Goal: Information Seeking & Learning: Compare options

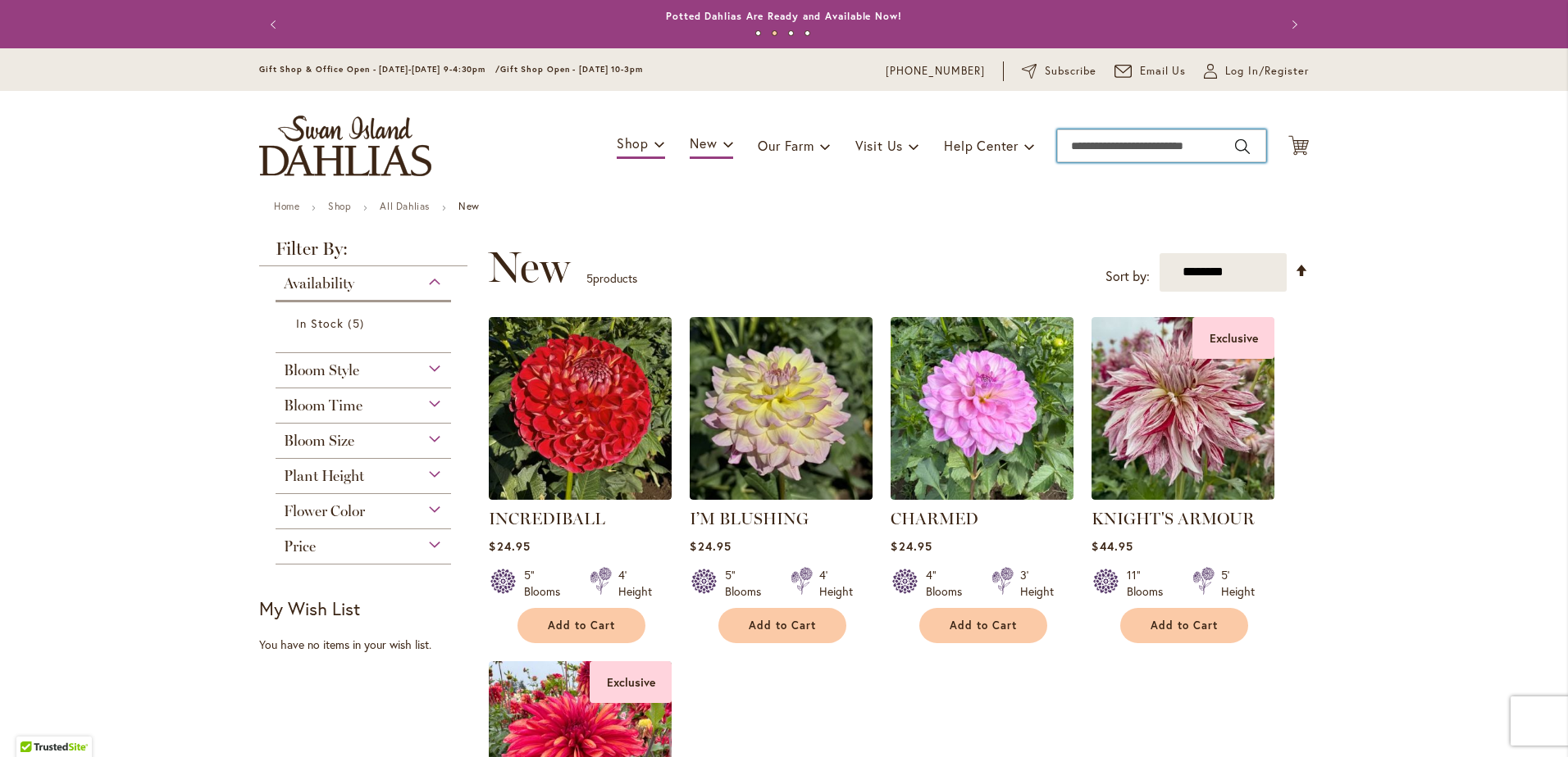
click at [1139, 141] on input "Search" at bounding box center [1162, 146] width 210 height 32
type input "**********"
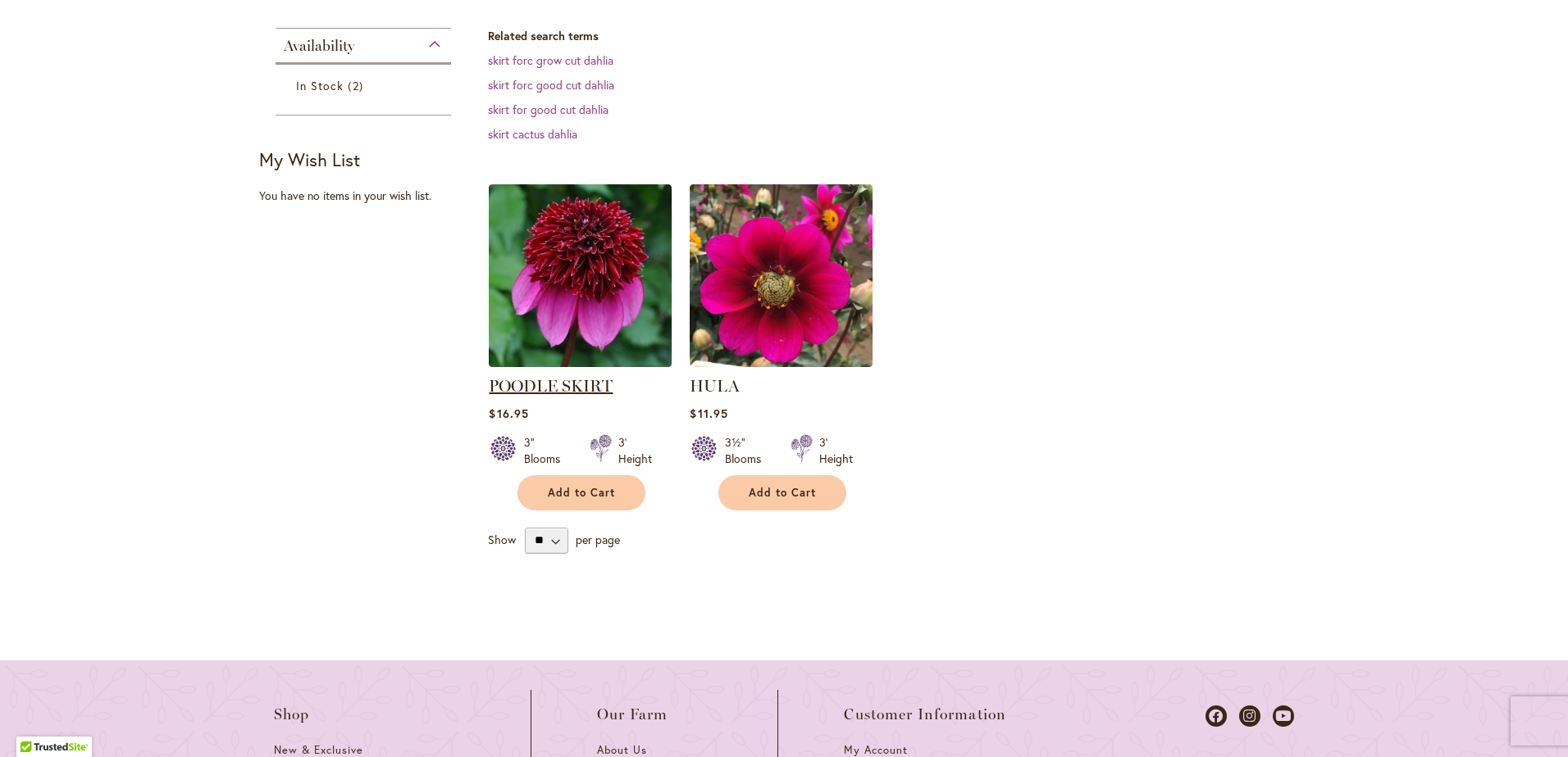
scroll to position [412, 0]
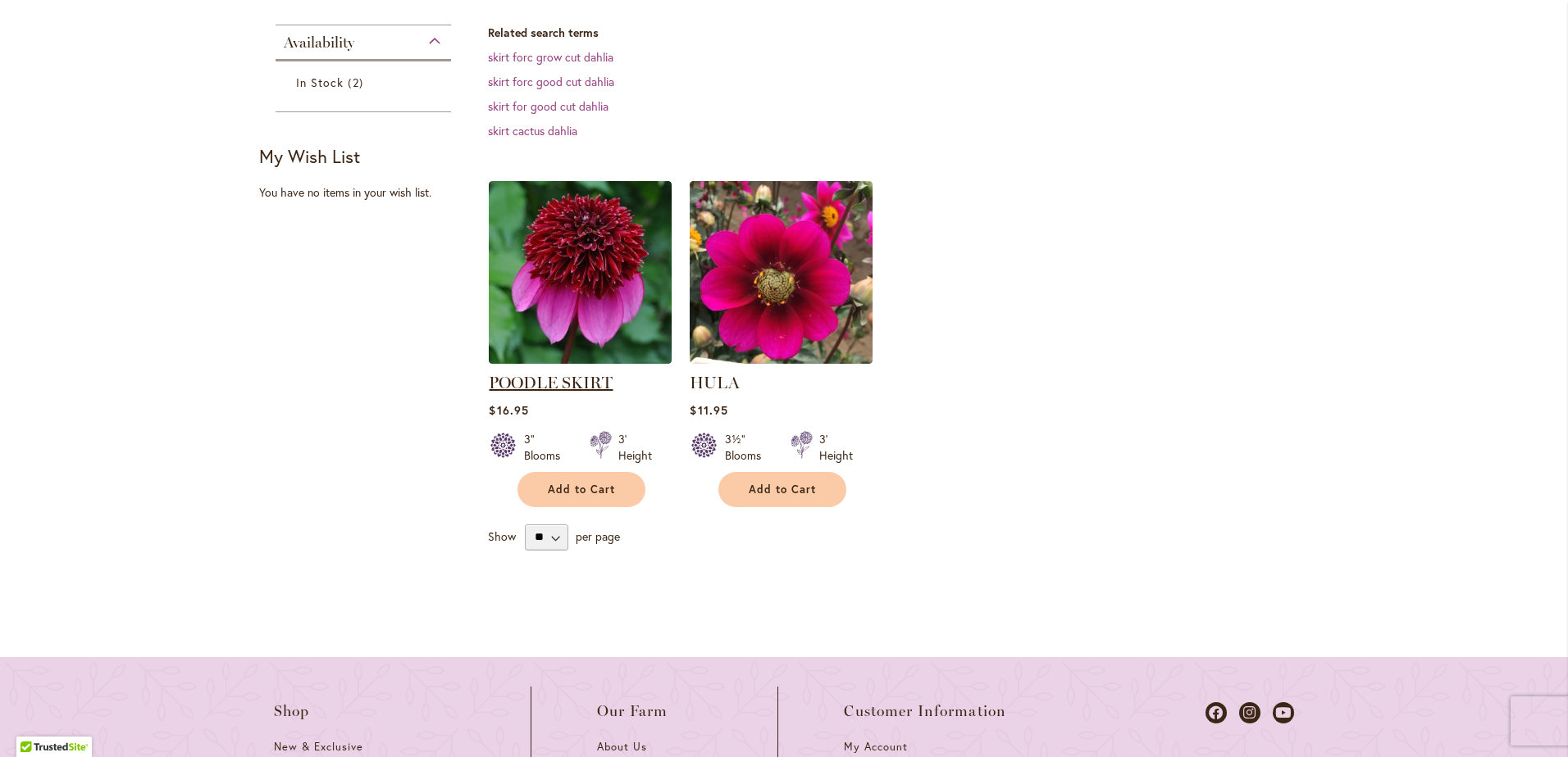
click at [540, 392] on link "POODLE SKIRT" at bounding box center [551, 383] width 124 height 20
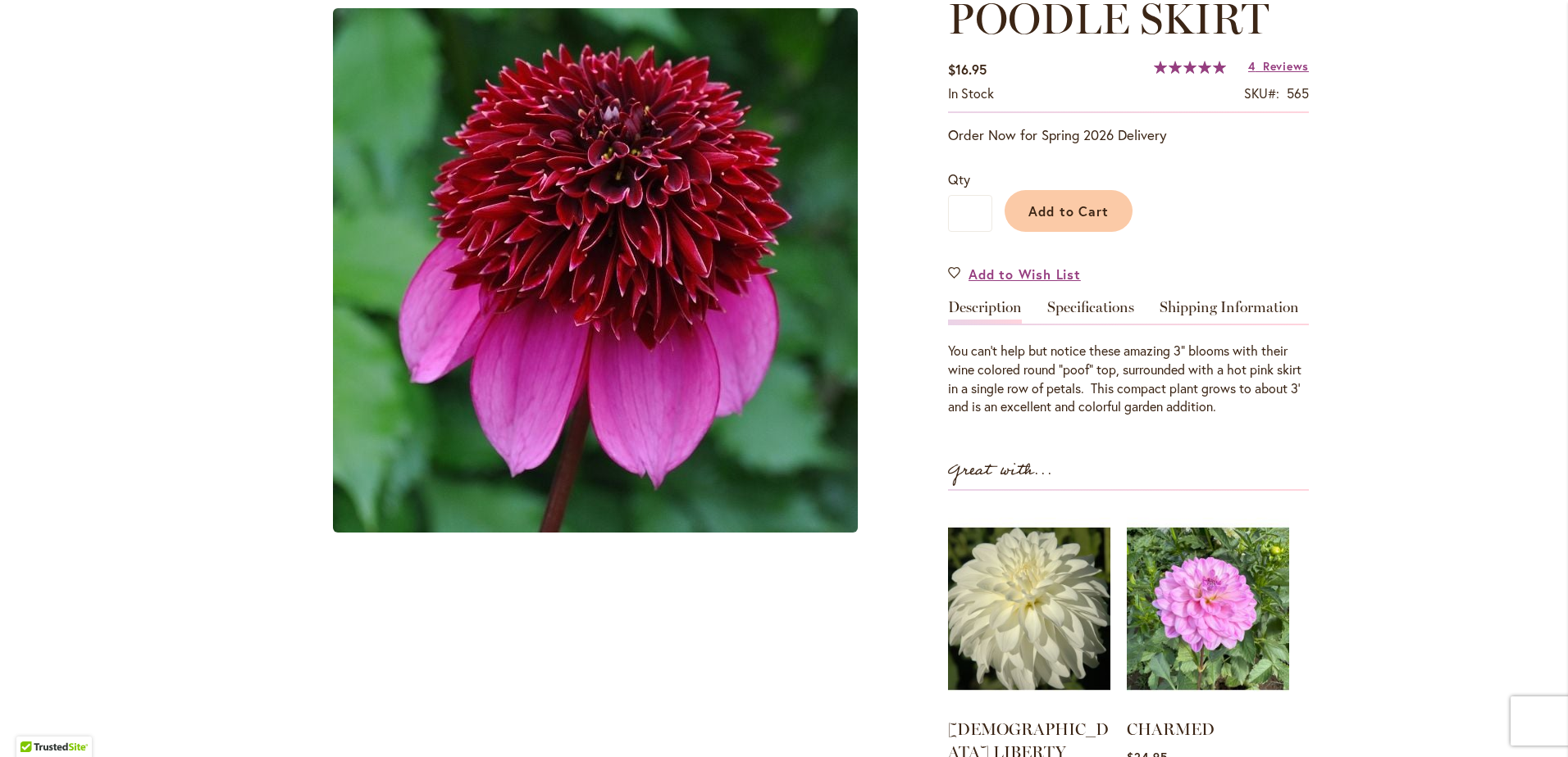
scroll to position [261, 0]
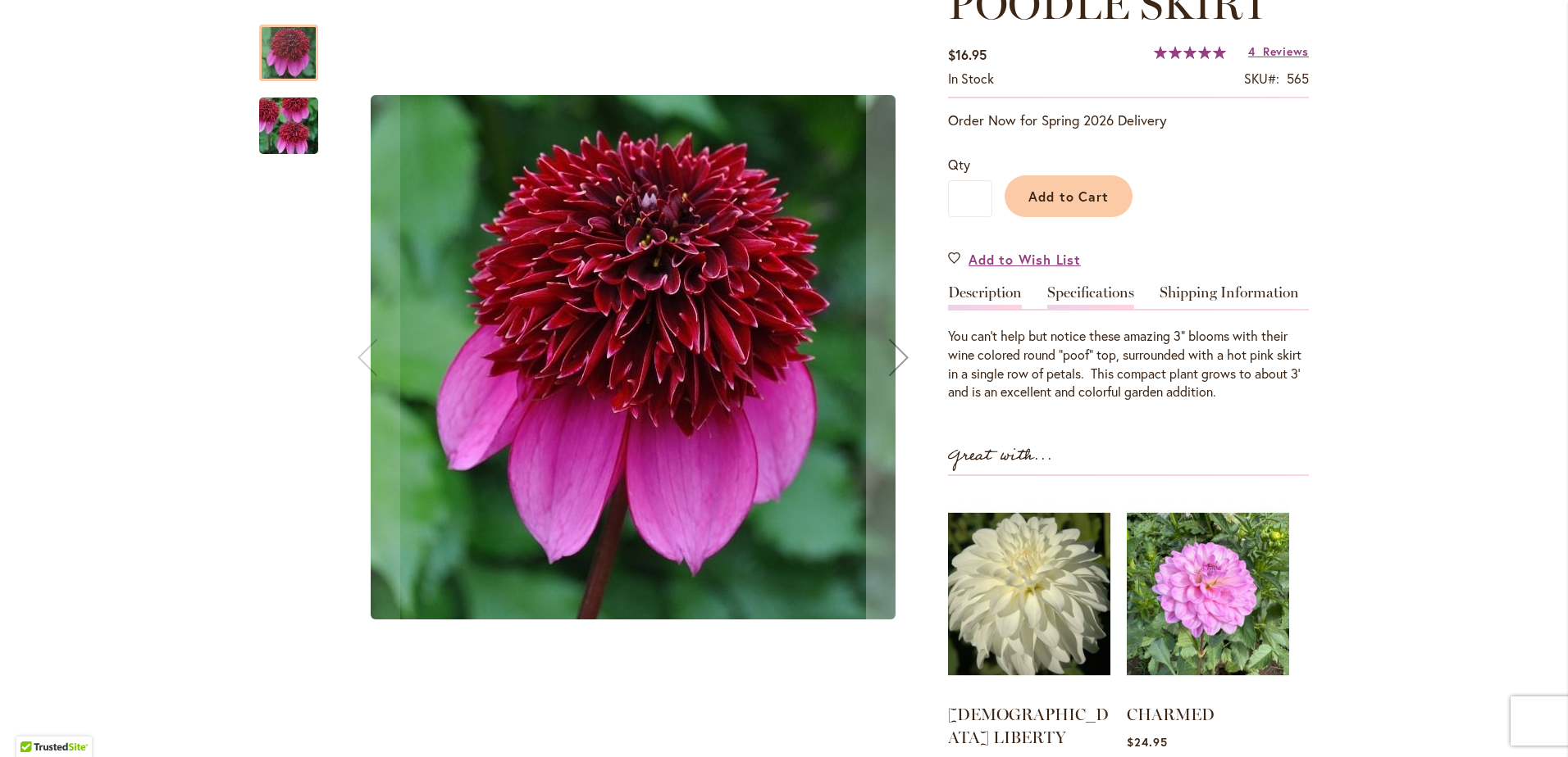
click at [1090, 292] on link "Specifications" at bounding box center [1090, 297] width 87 height 24
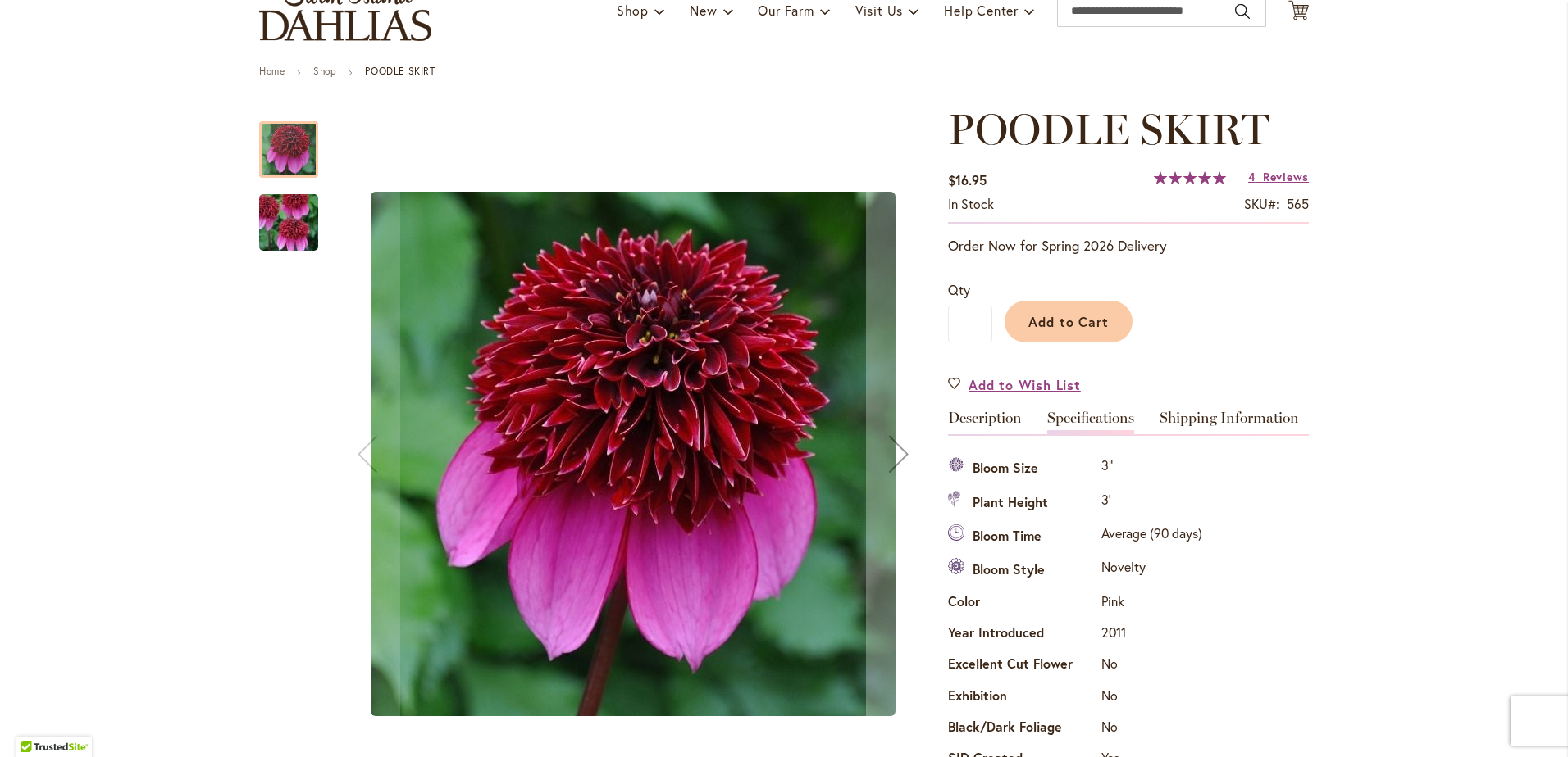
scroll to position [0, 0]
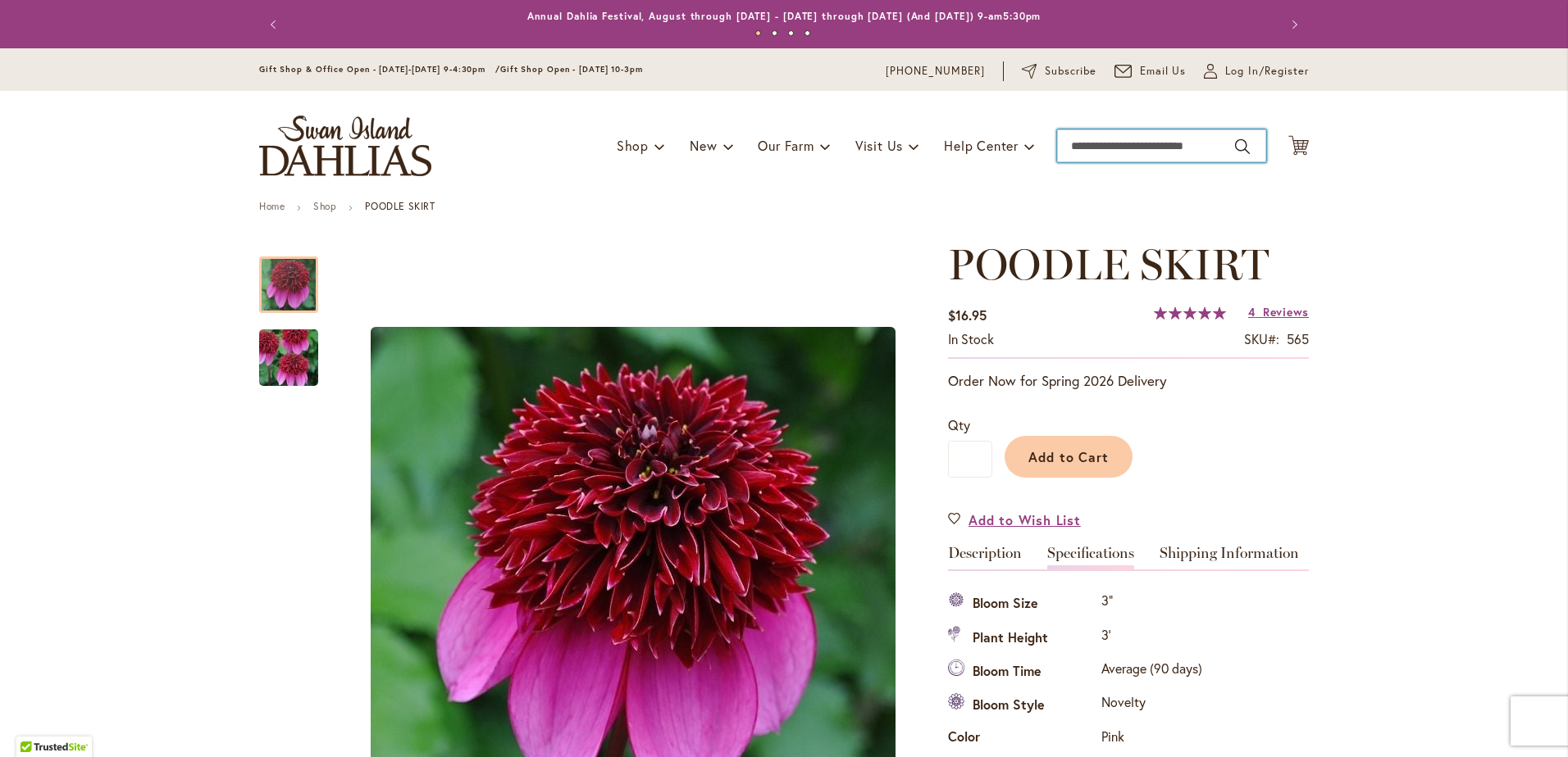
click at [1205, 145] on input "Search" at bounding box center [1162, 146] width 210 height 32
type input "********"
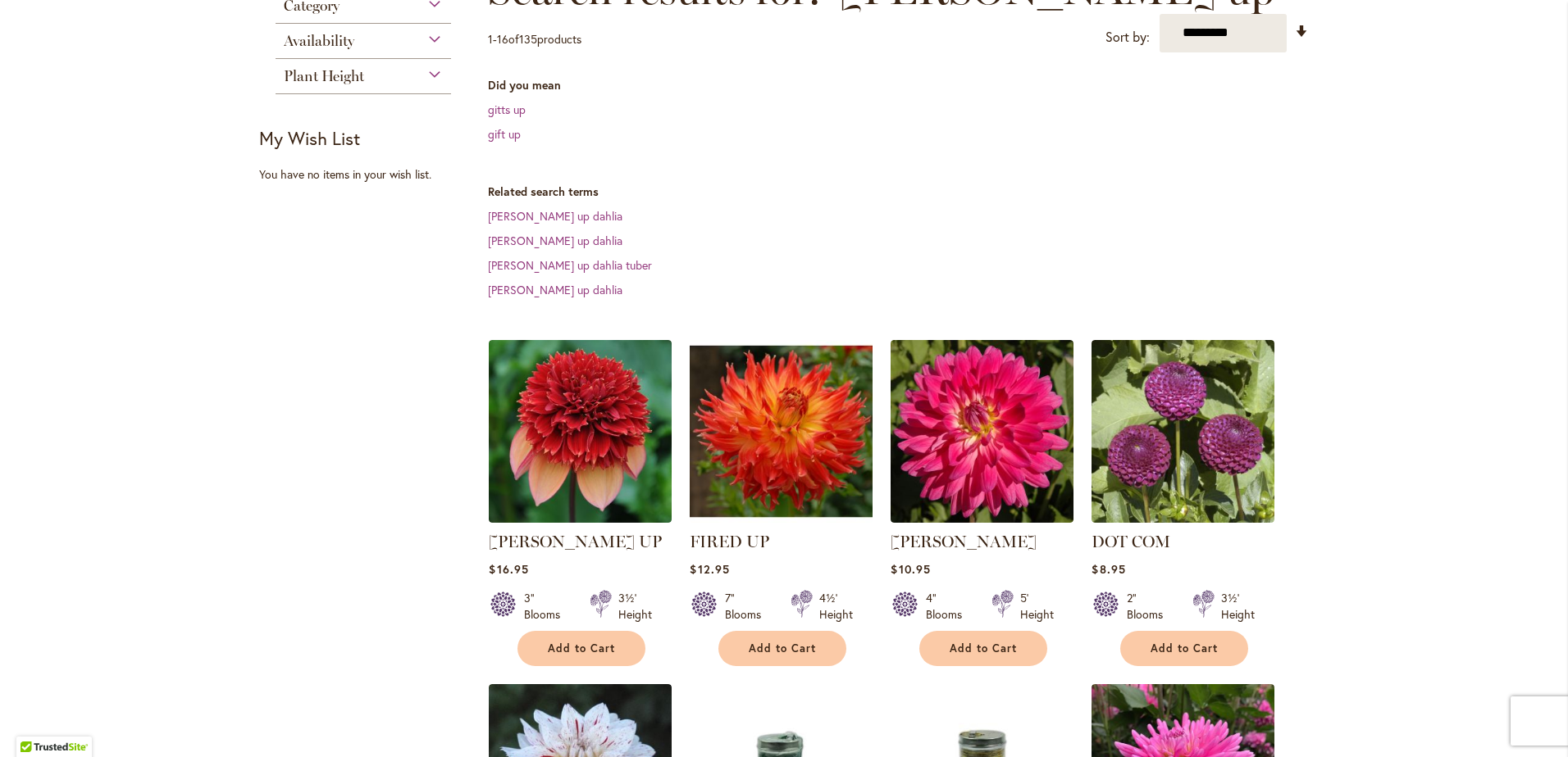
scroll to position [409, 0]
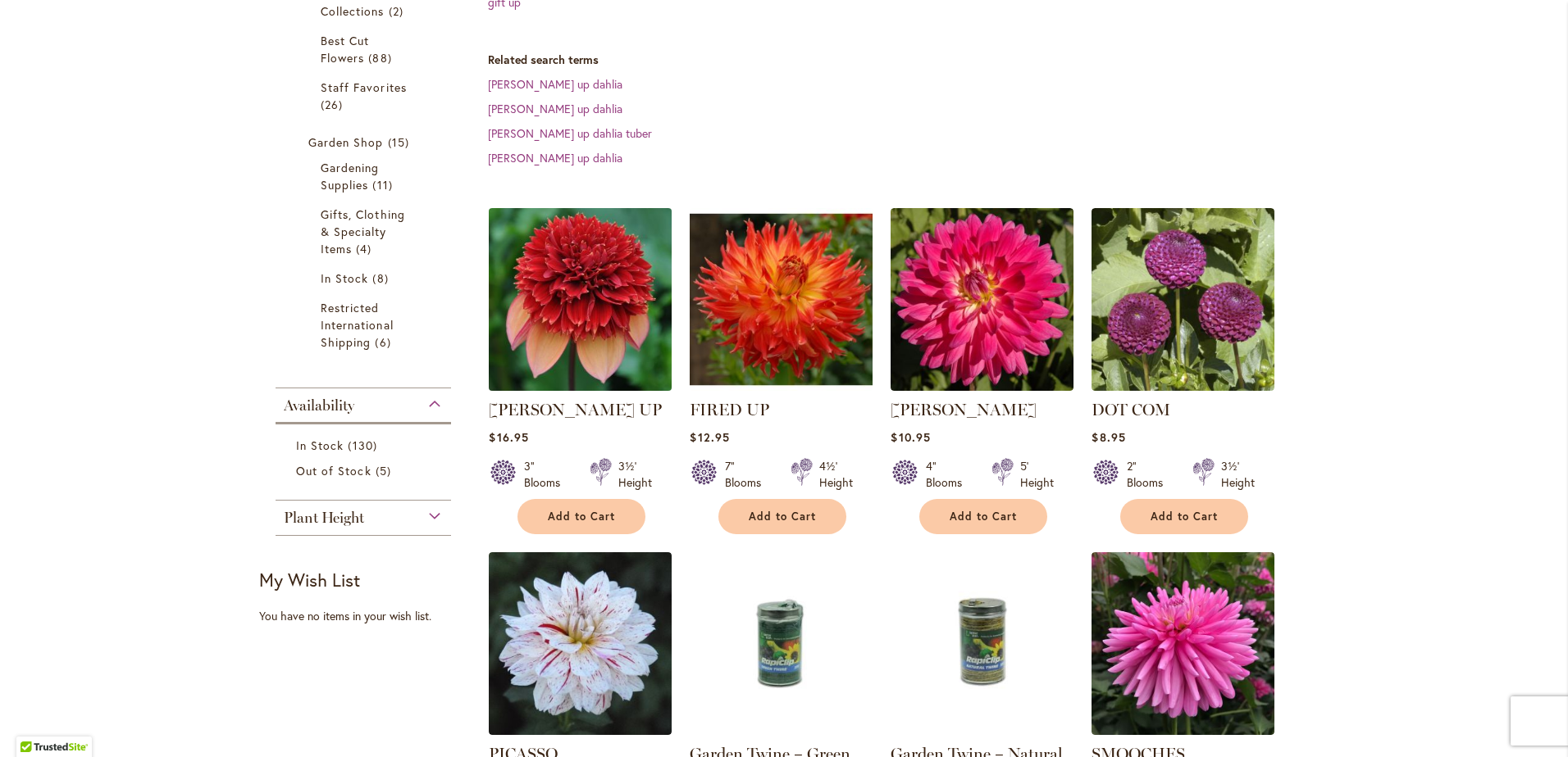
click at [581, 346] on img at bounding box center [580, 299] width 191 height 191
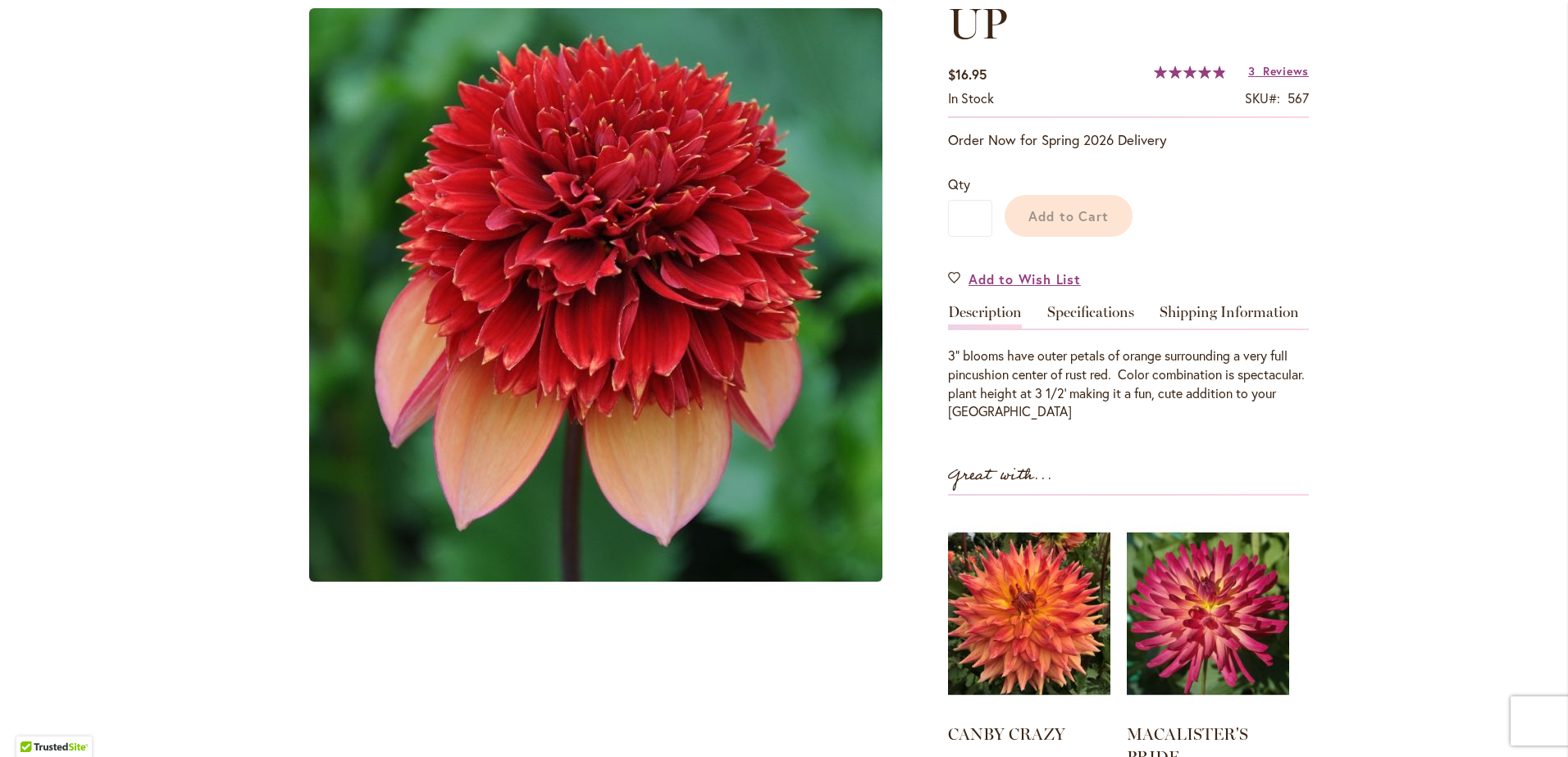
scroll to position [343, 0]
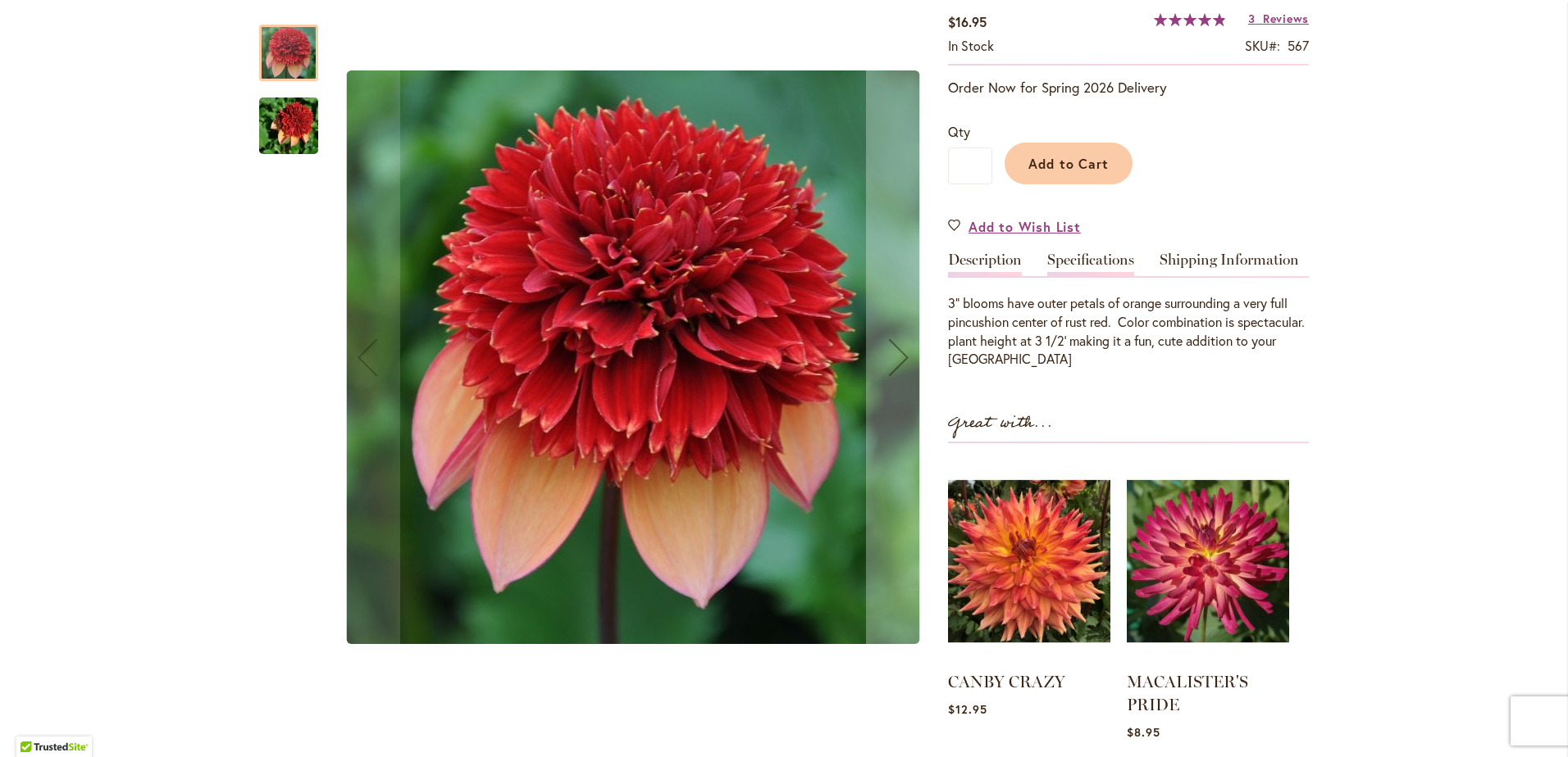
click at [1099, 252] on link "Specifications" at bounding box center [1090, 264] width 87 height 24
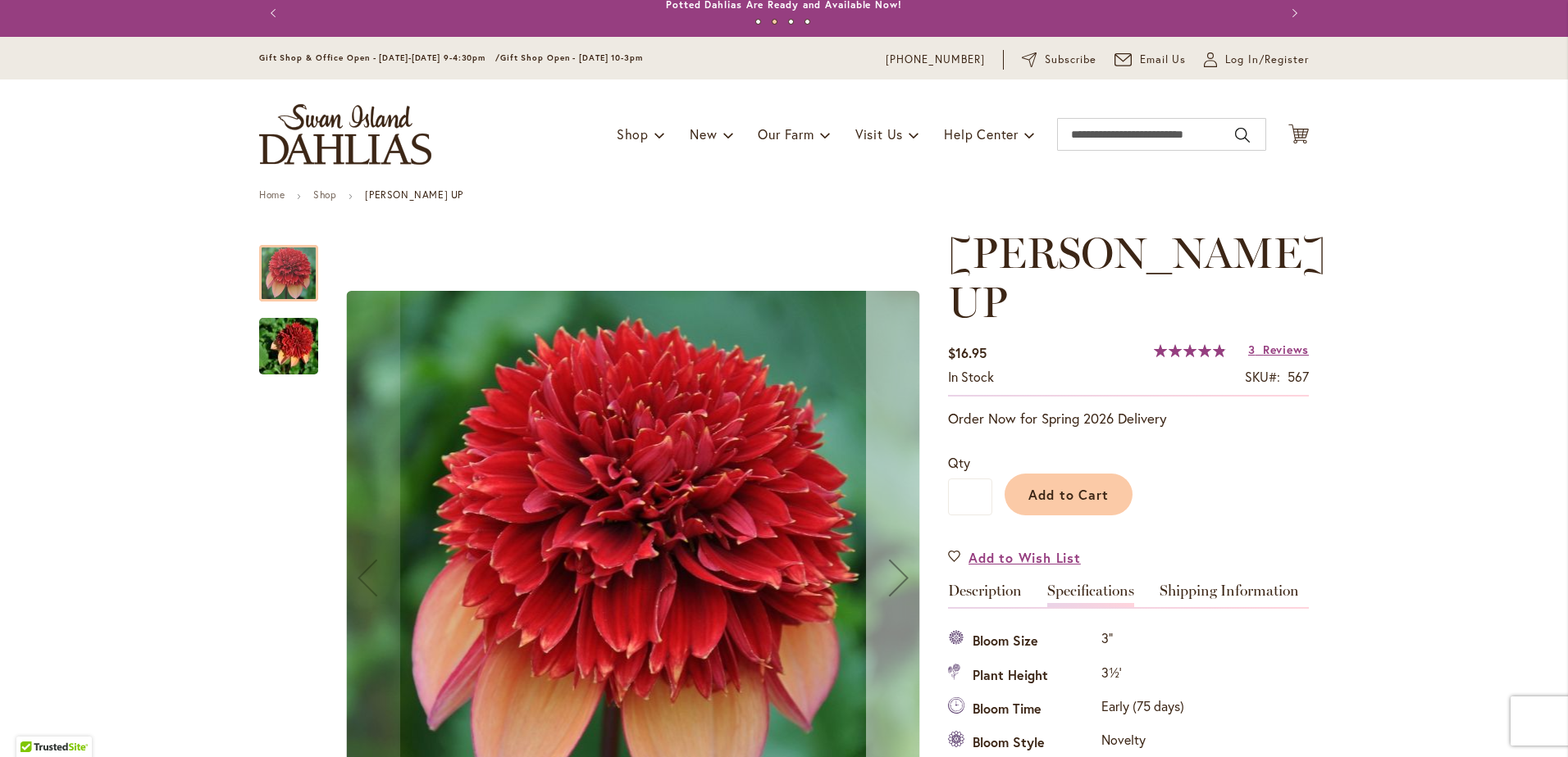
scroll to position [0, 0]
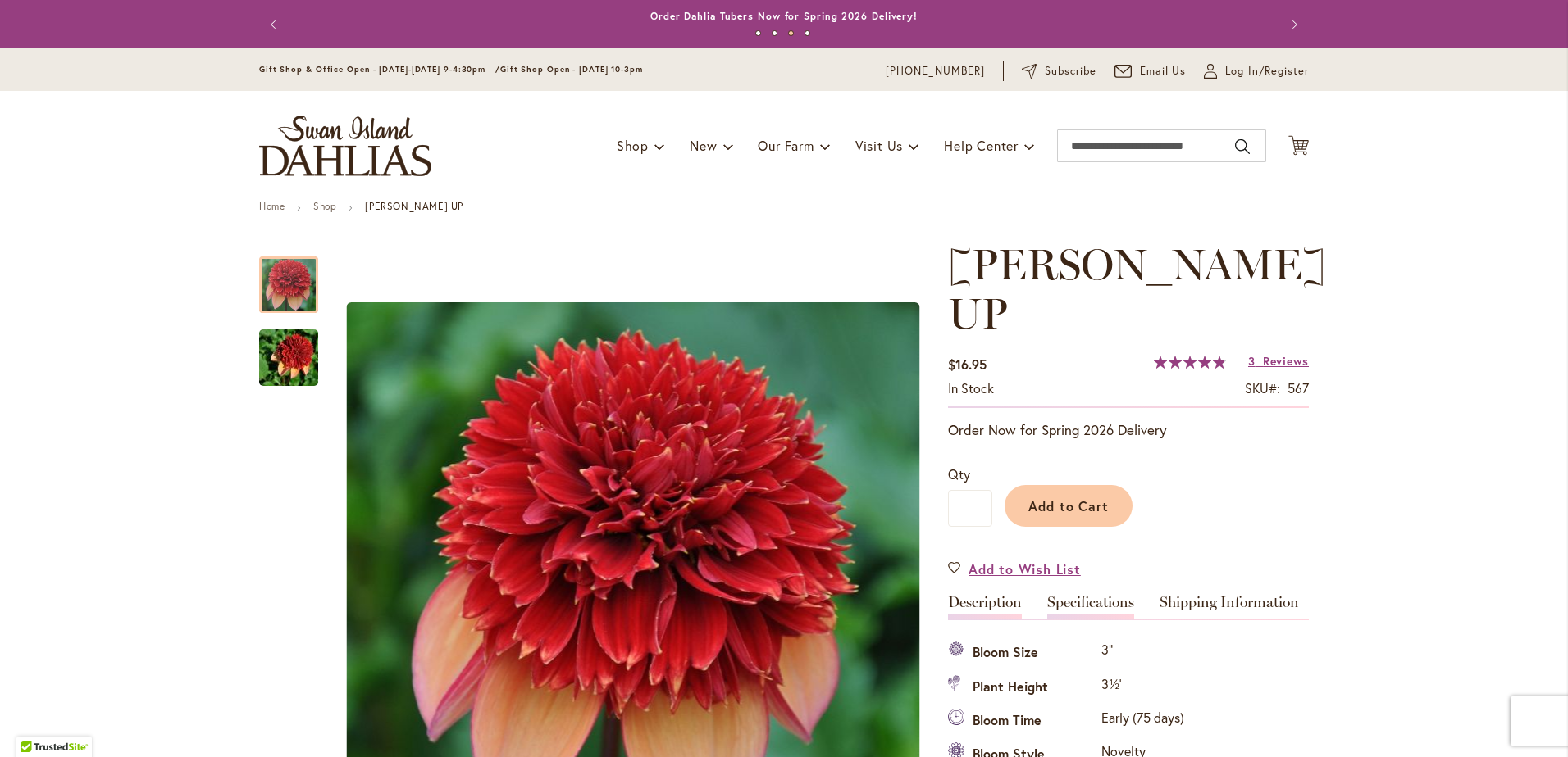
click at [963, 595] on link "Description" at bounding box center [984, 607] width 73 height 24
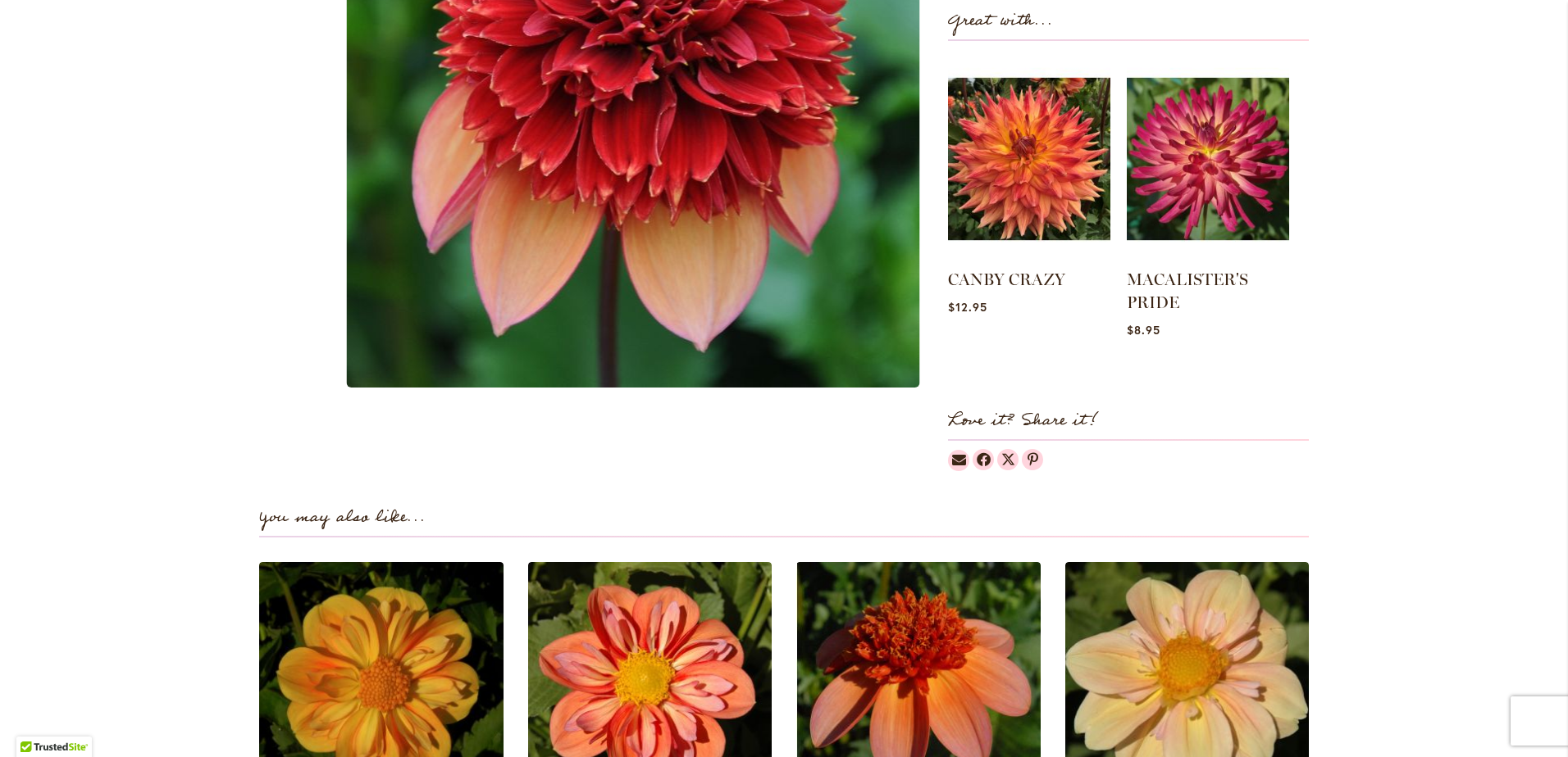
scroll to position [1046, 0]
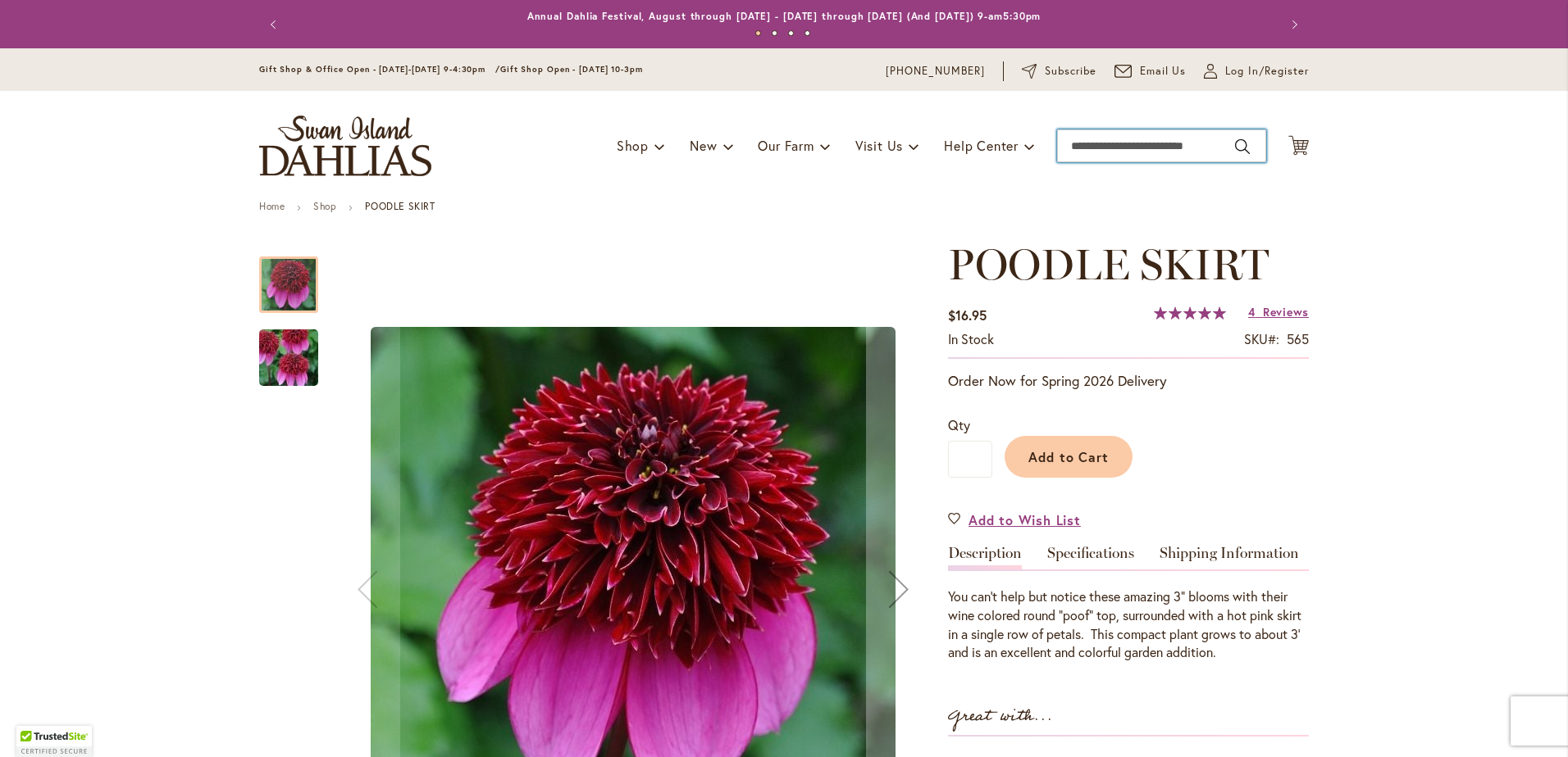
click at [1181, 145] on input "Search" at bounding box center [1162, 146] width 210 height 32
type input "*********"
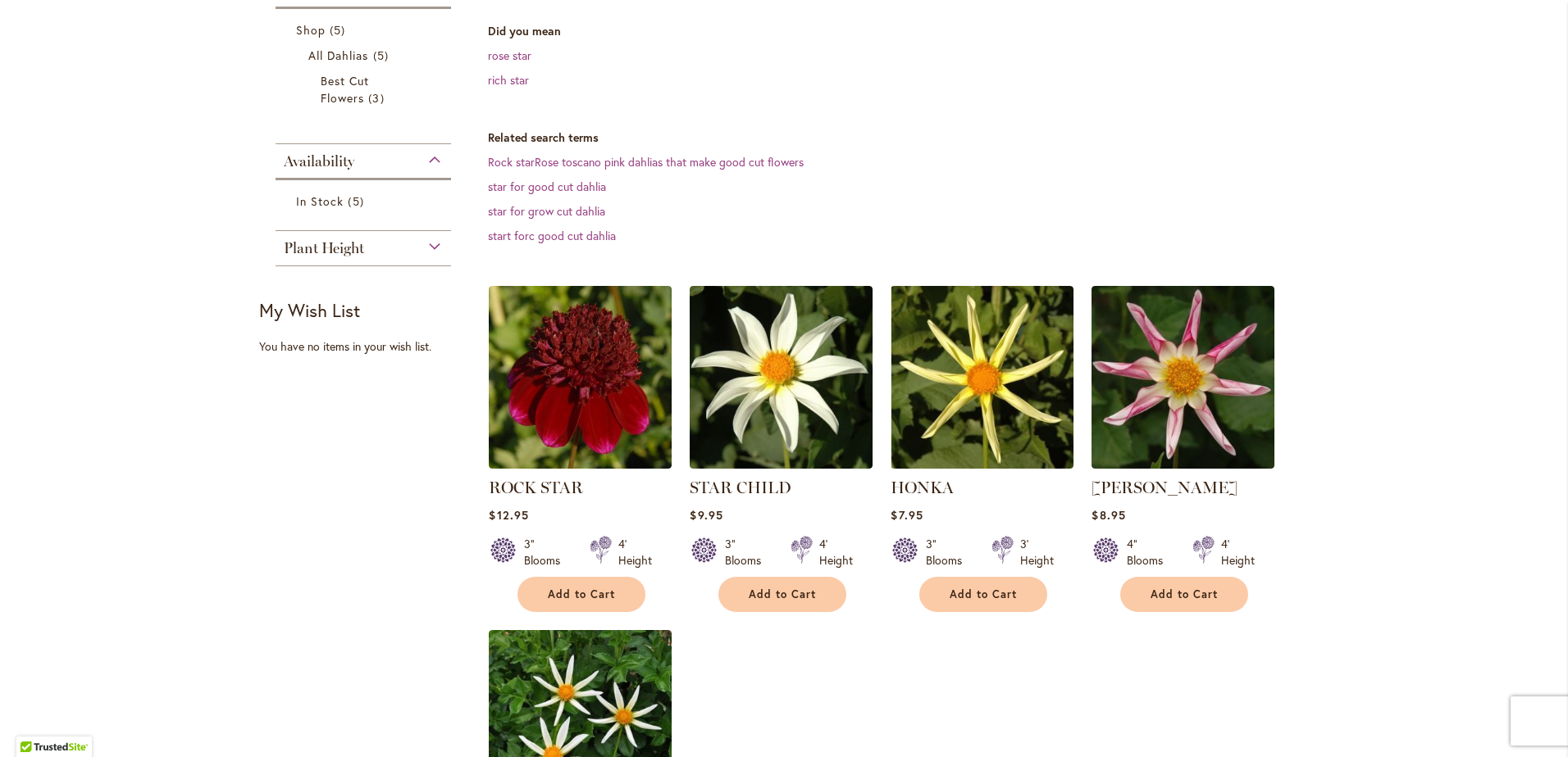
scroll to position [246, 0]
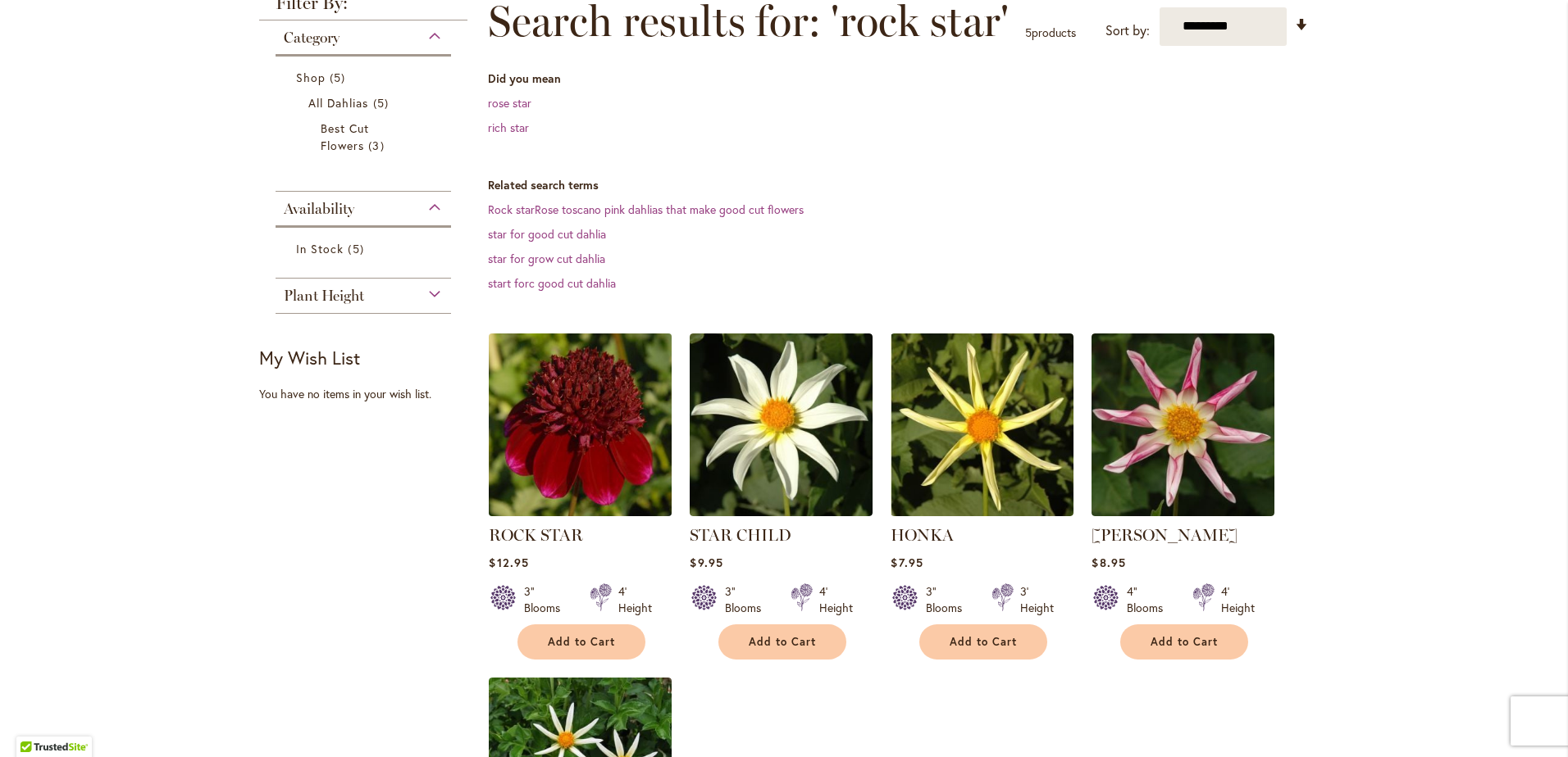
click at [537, 464] on img at bounding box center [580, 424] width 191 height 191
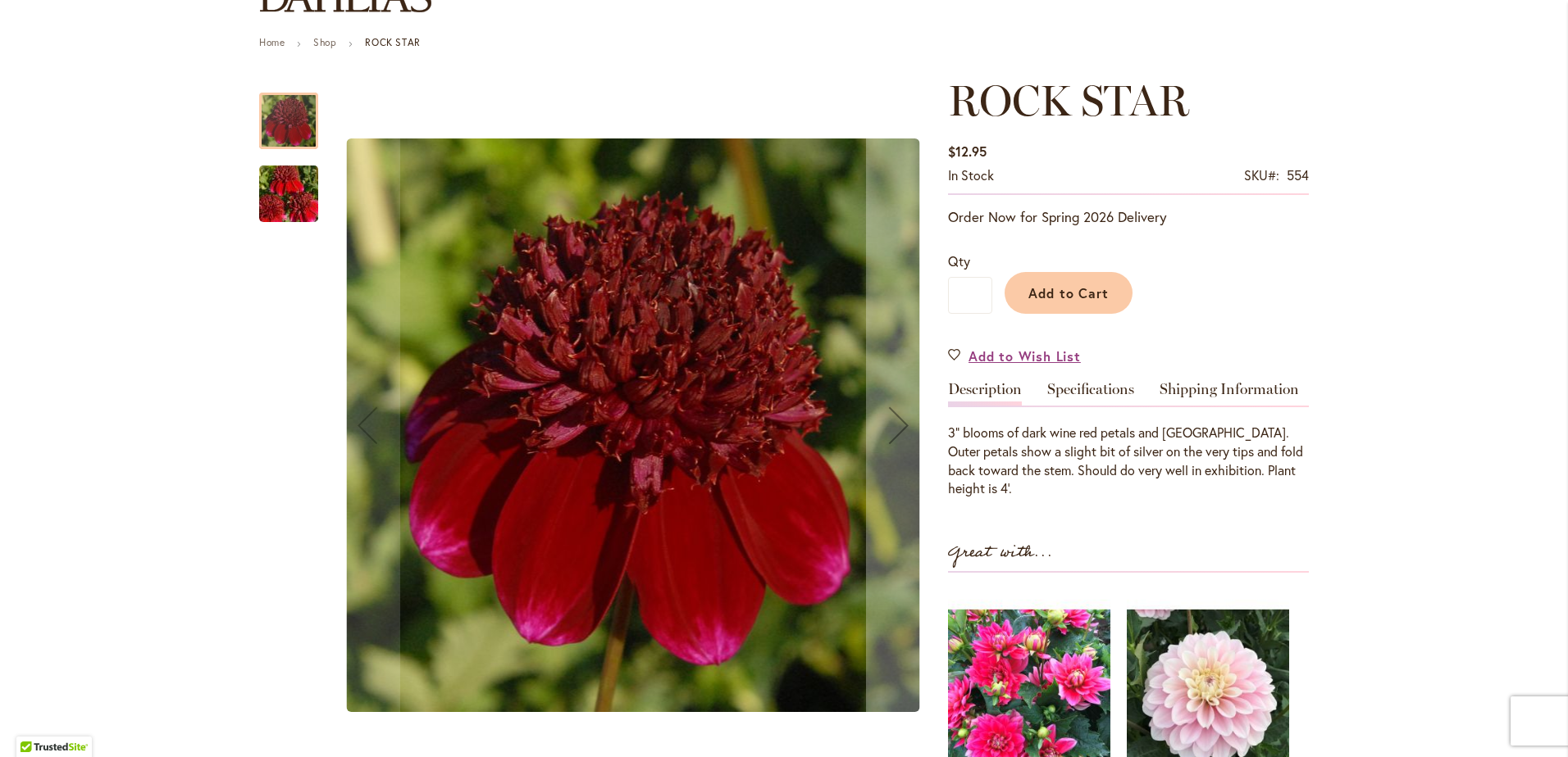
scroll to position [246, 0]
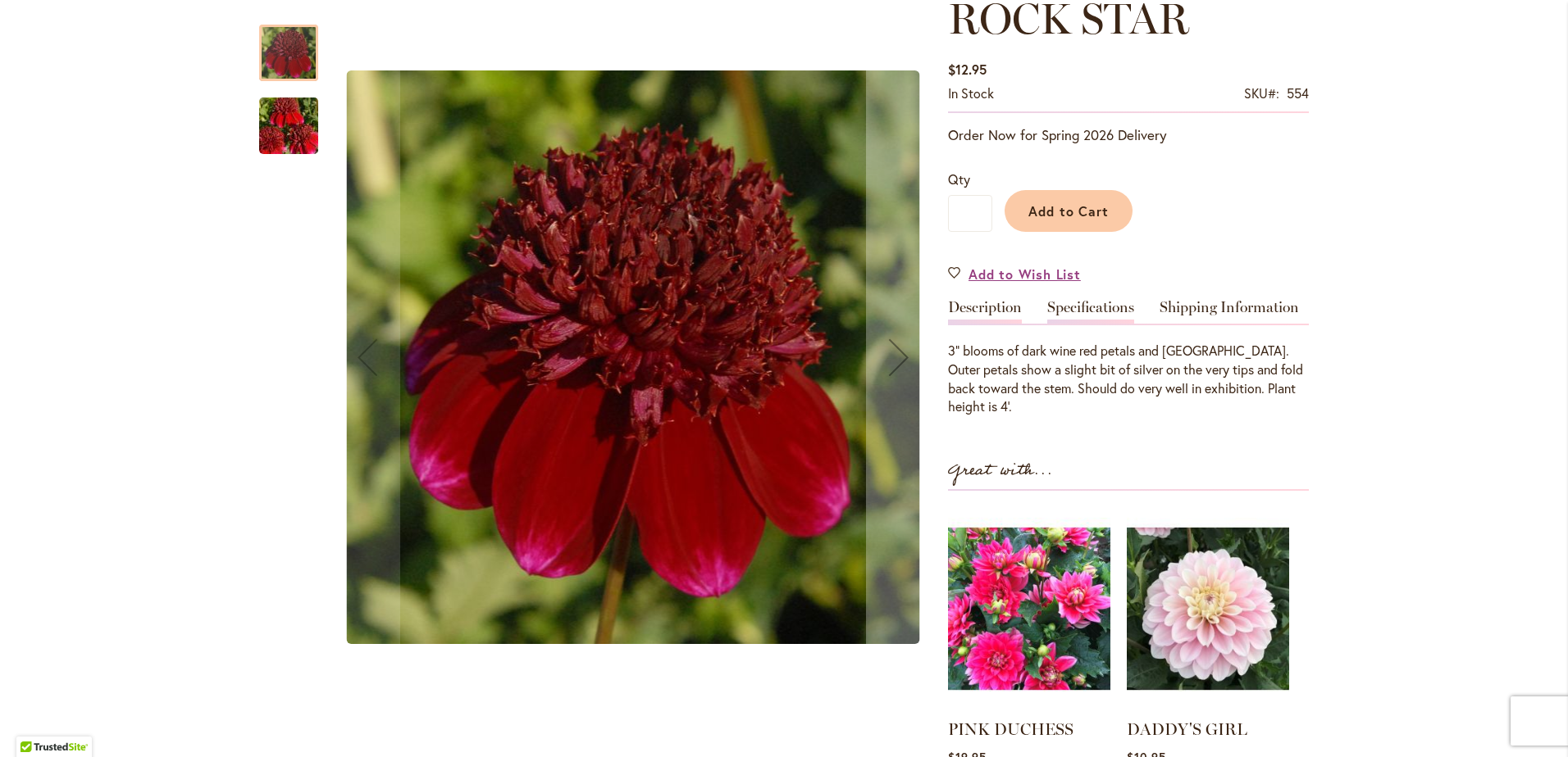
click at [1096, 322] on link "Specifications" at bounding box center [1090, 311] width 87 height 24
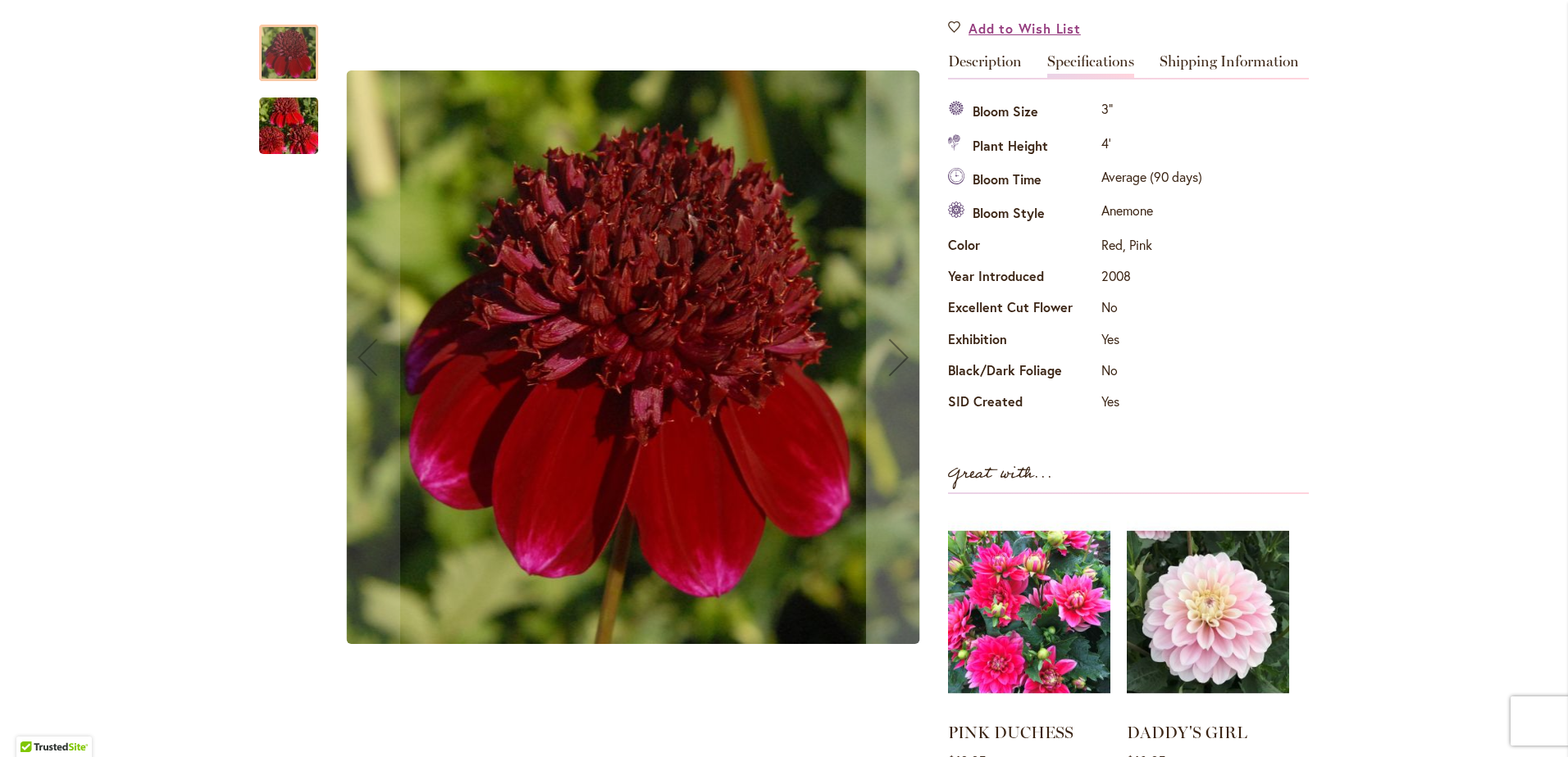
scroll to position [0, 0]
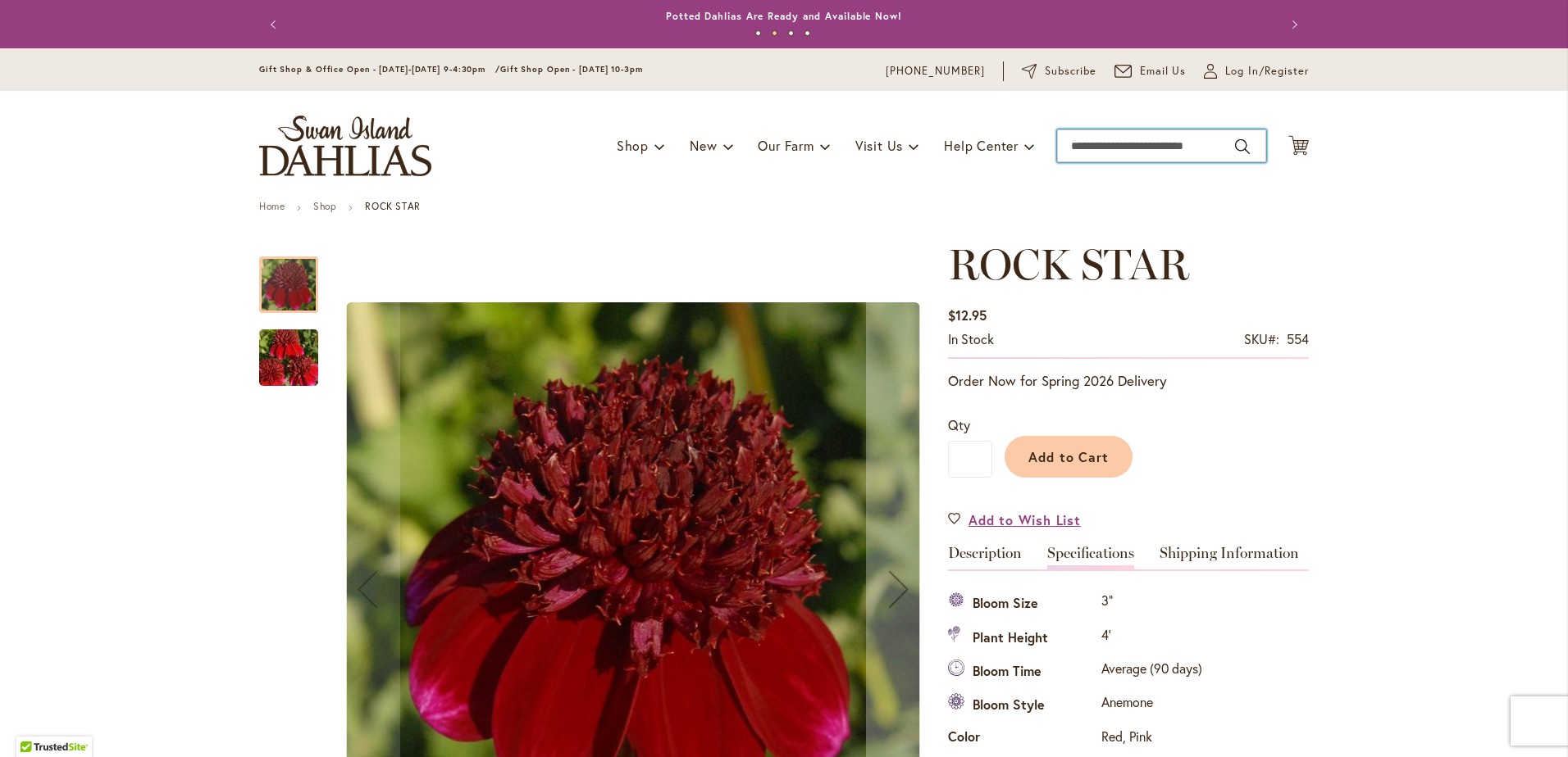
click at [1145, 148] on input "Search" at bounding box center [1162, 146] width 210 height 32
type input "**********"
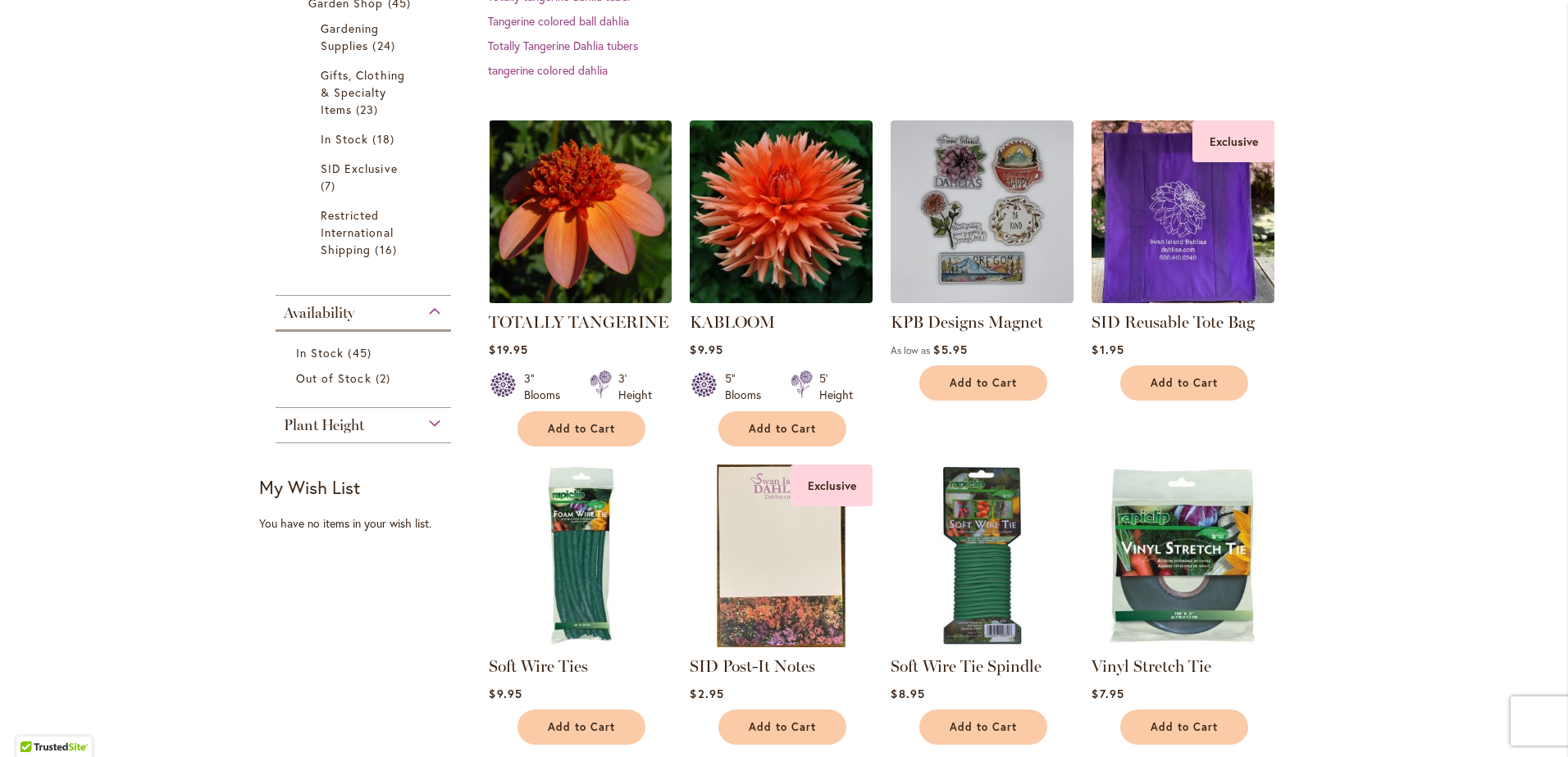
scroll to position [492, 0]
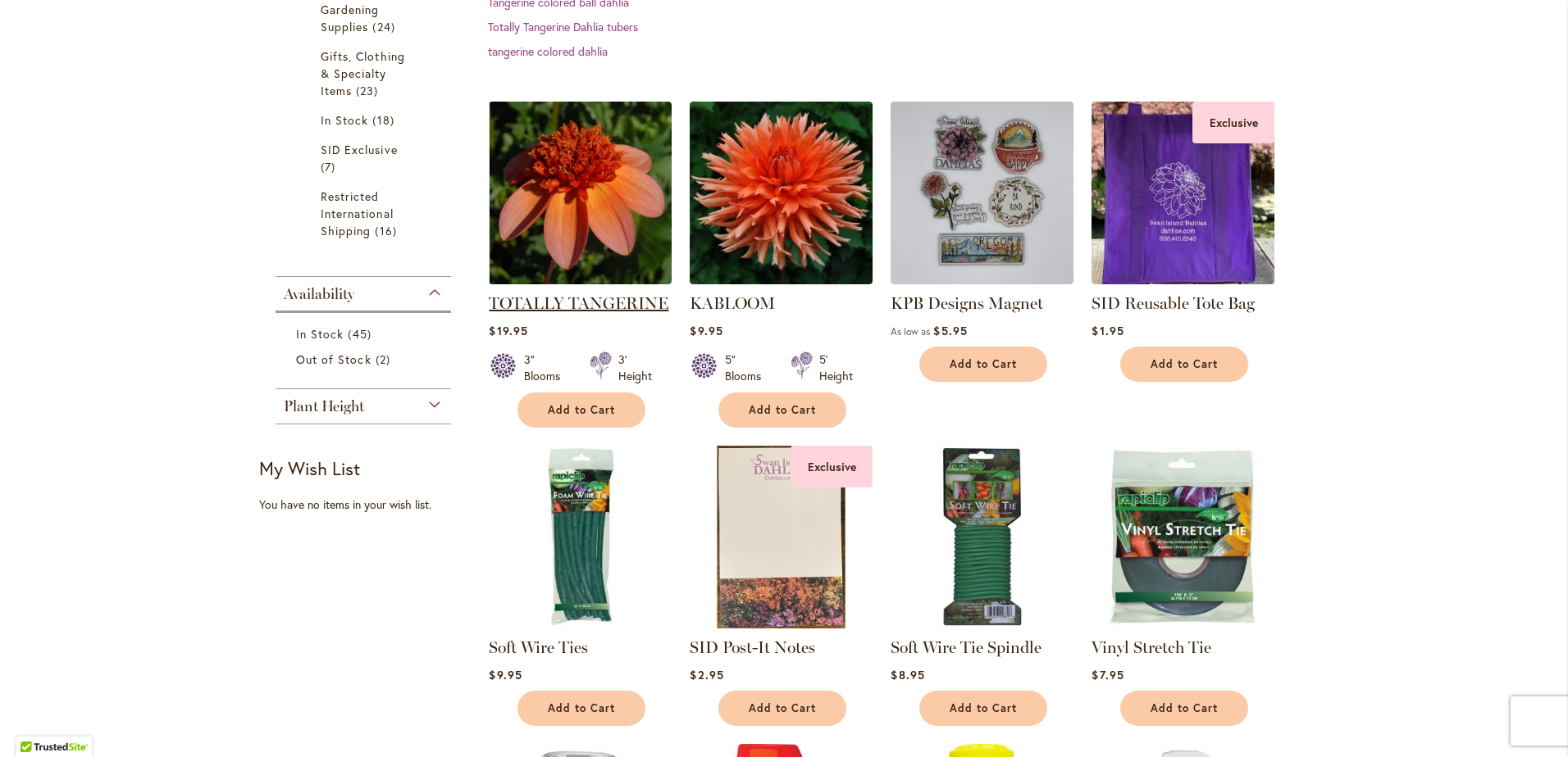
click at [519, 313] on link "TOTALLY TANGERINE" at bounding box center [578, 303] width 180 height 20
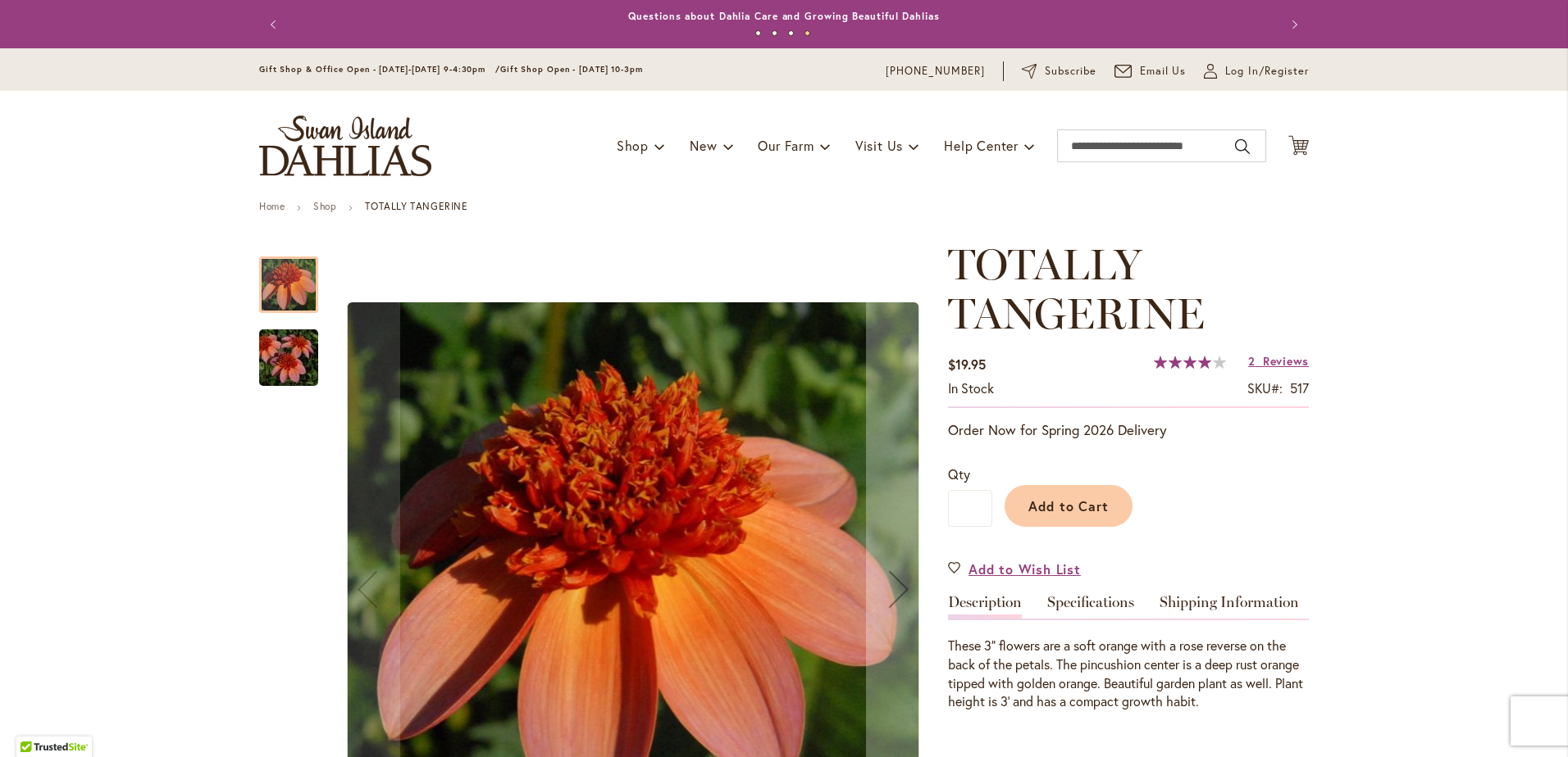
scroll to position [82, 0]
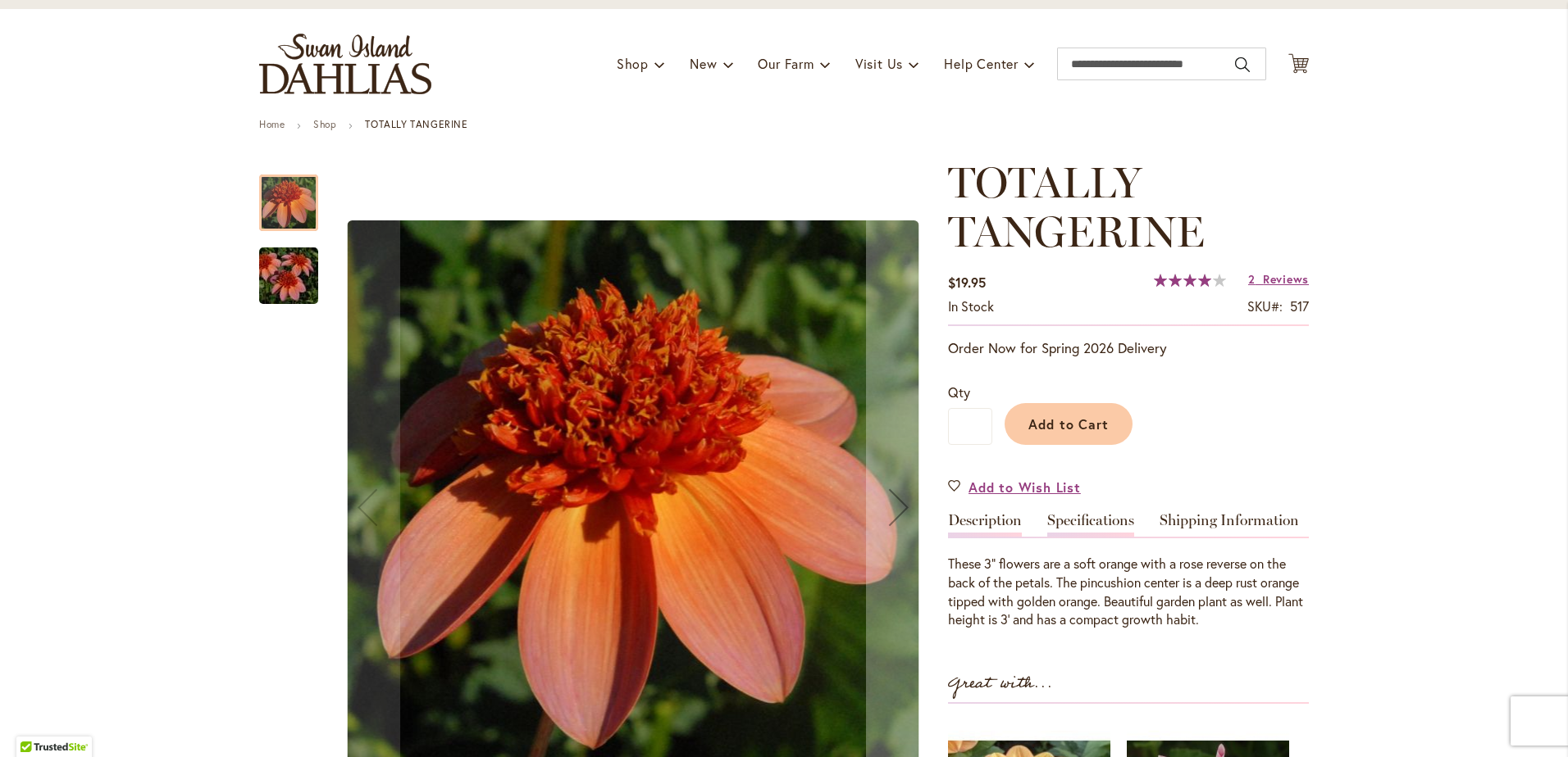
click at [1070, 532] on link "Specifications" at bounding box center [1090, 525] width 87 height 24
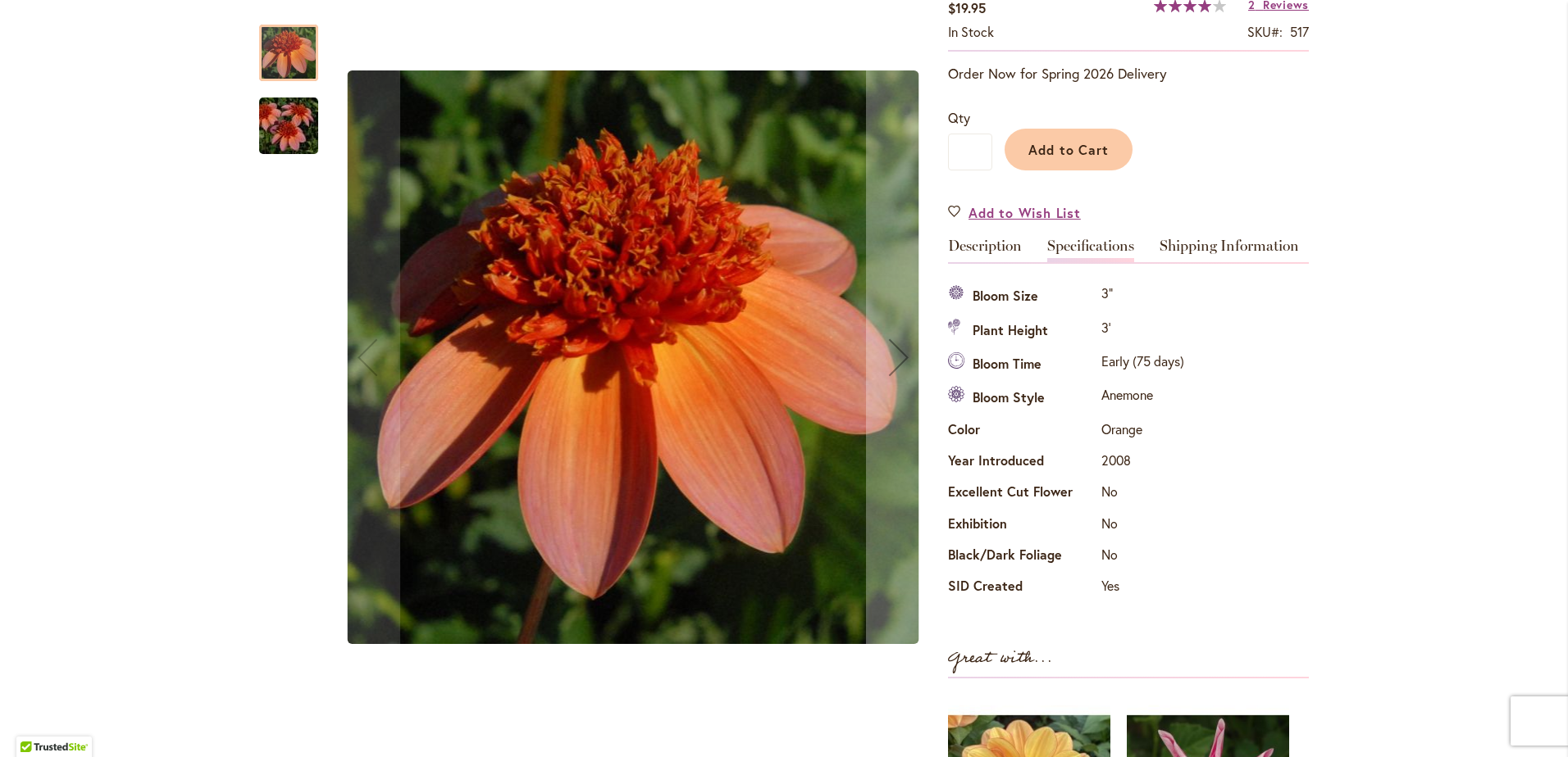
scroll to position [0, 0]
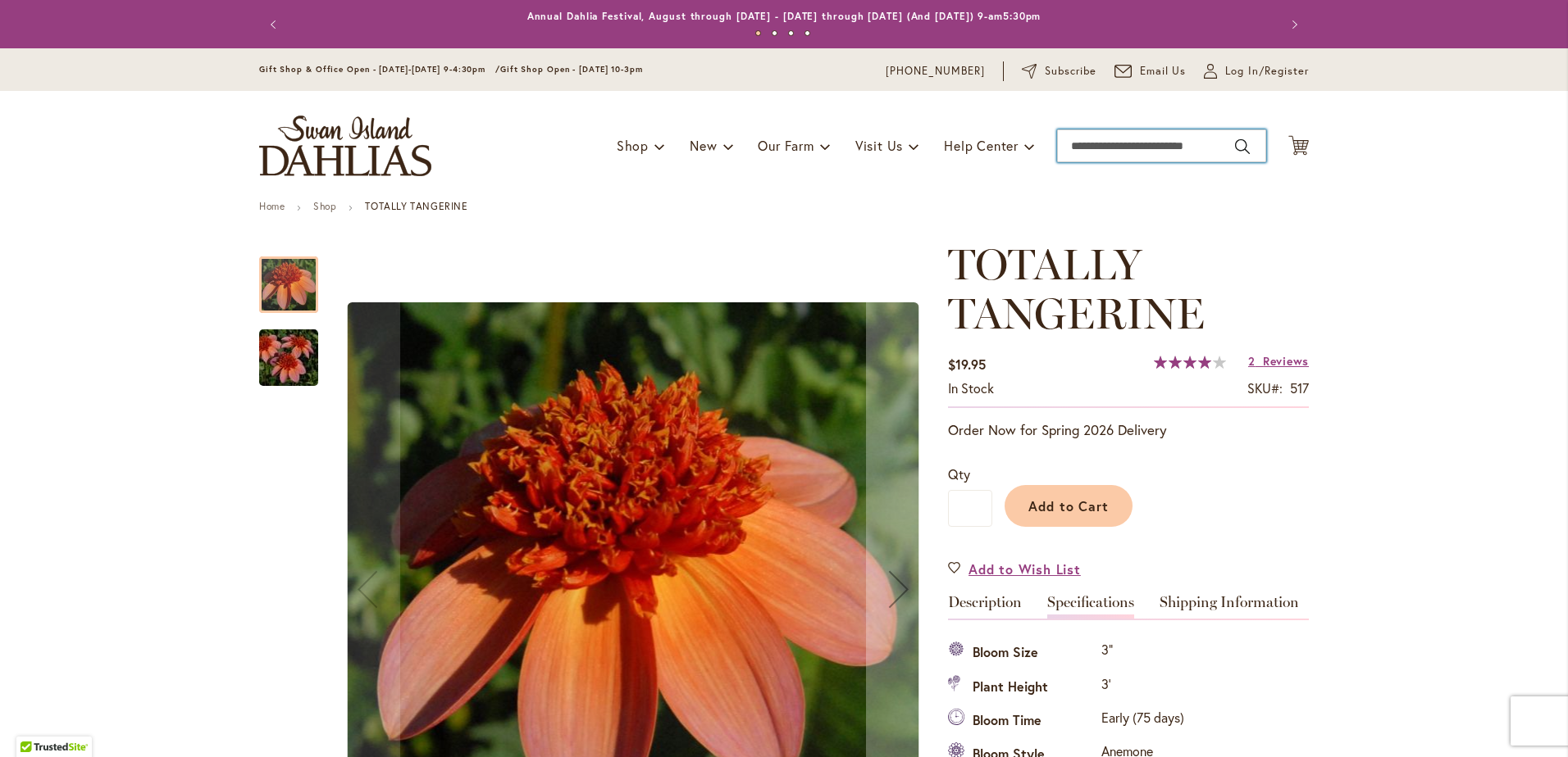
click at [1211, 151] on input "Search" at bounding box center [1162, 146] width 210 height 32
type input "**********"
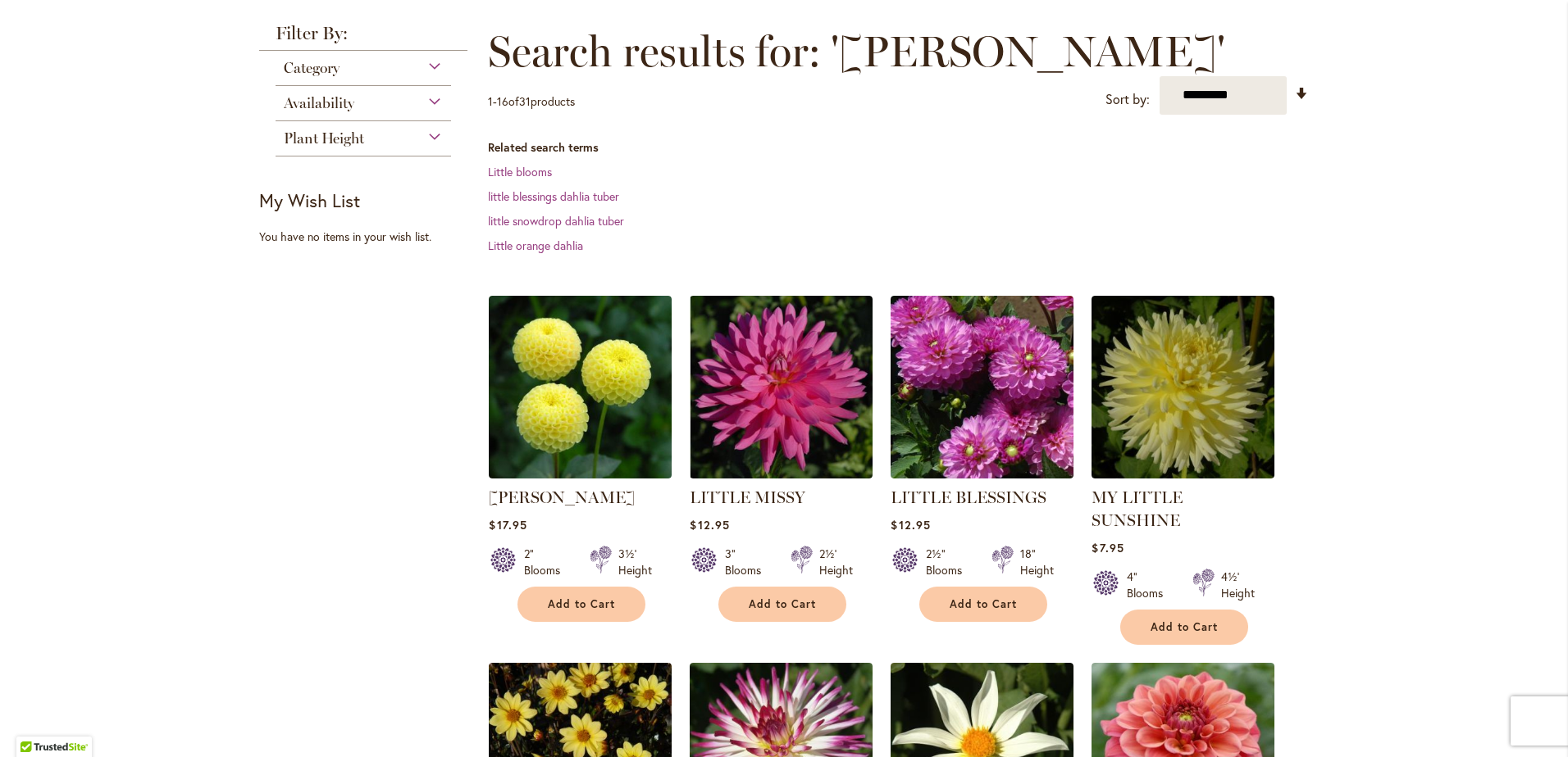
scroll to position [246, 0]
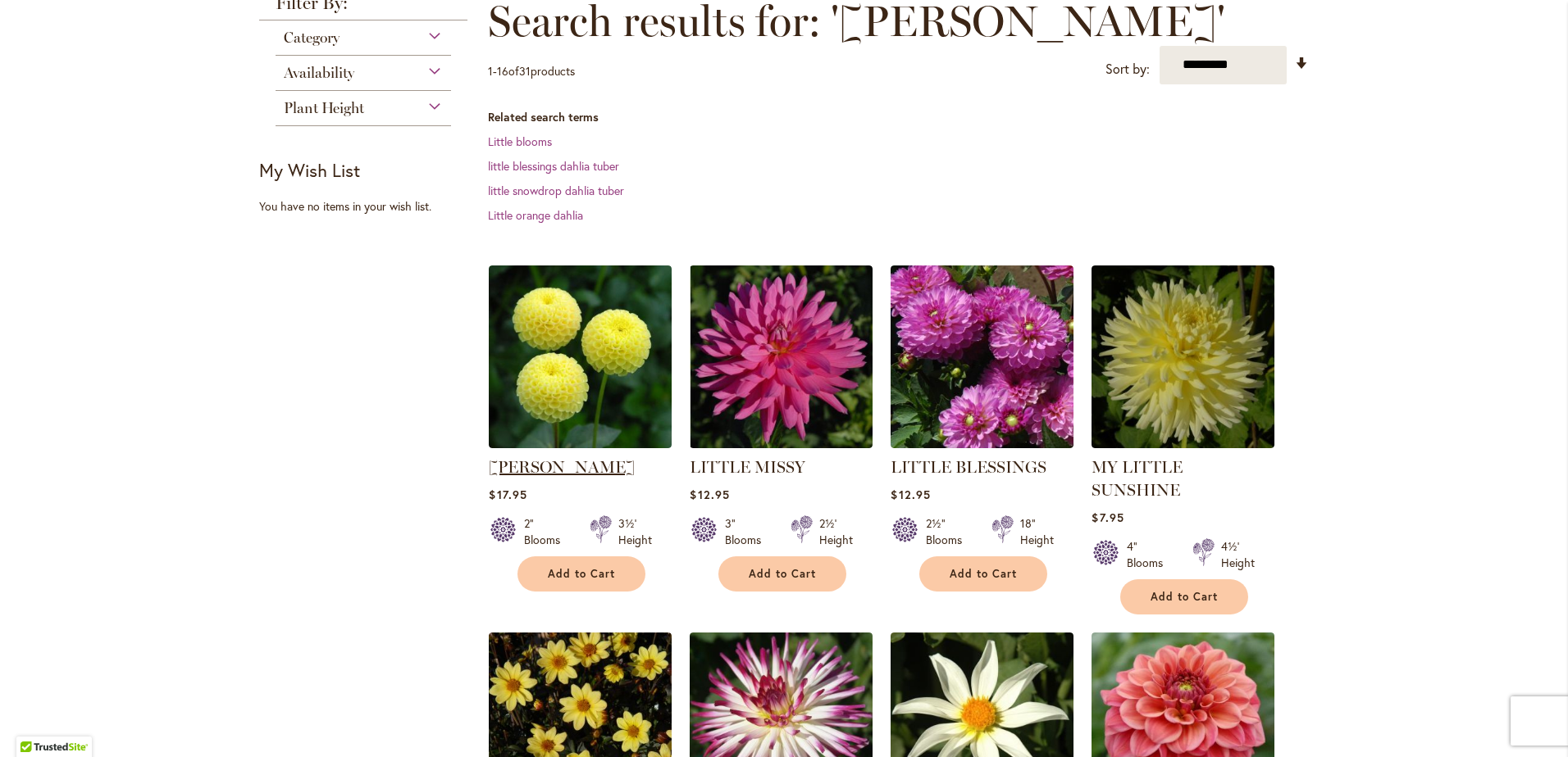
click at [572, 477] on link "[PERSON_NAME]" at bounding box center [561, 467] width 146 height 20
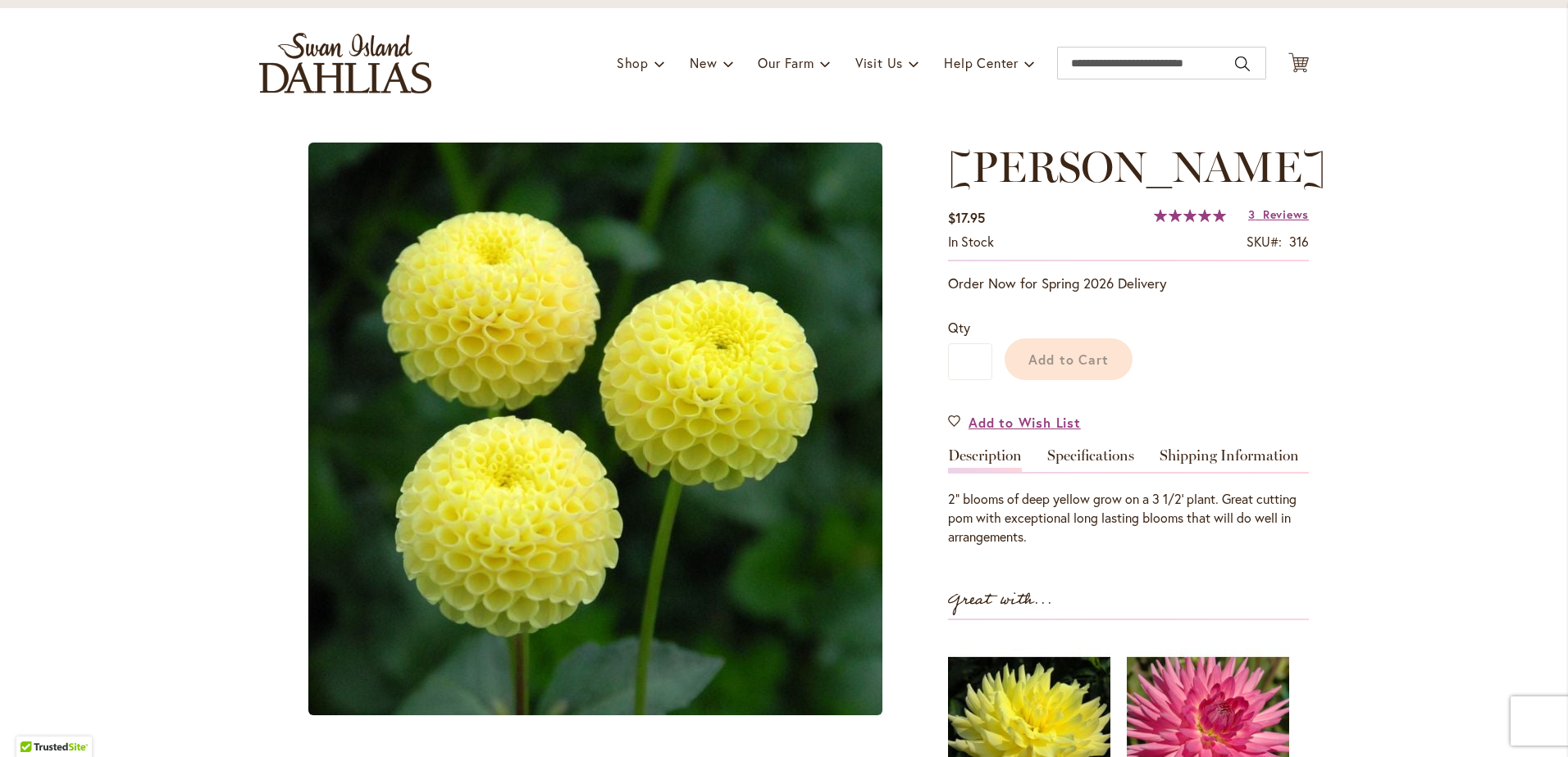
scroll to position [164, 0]
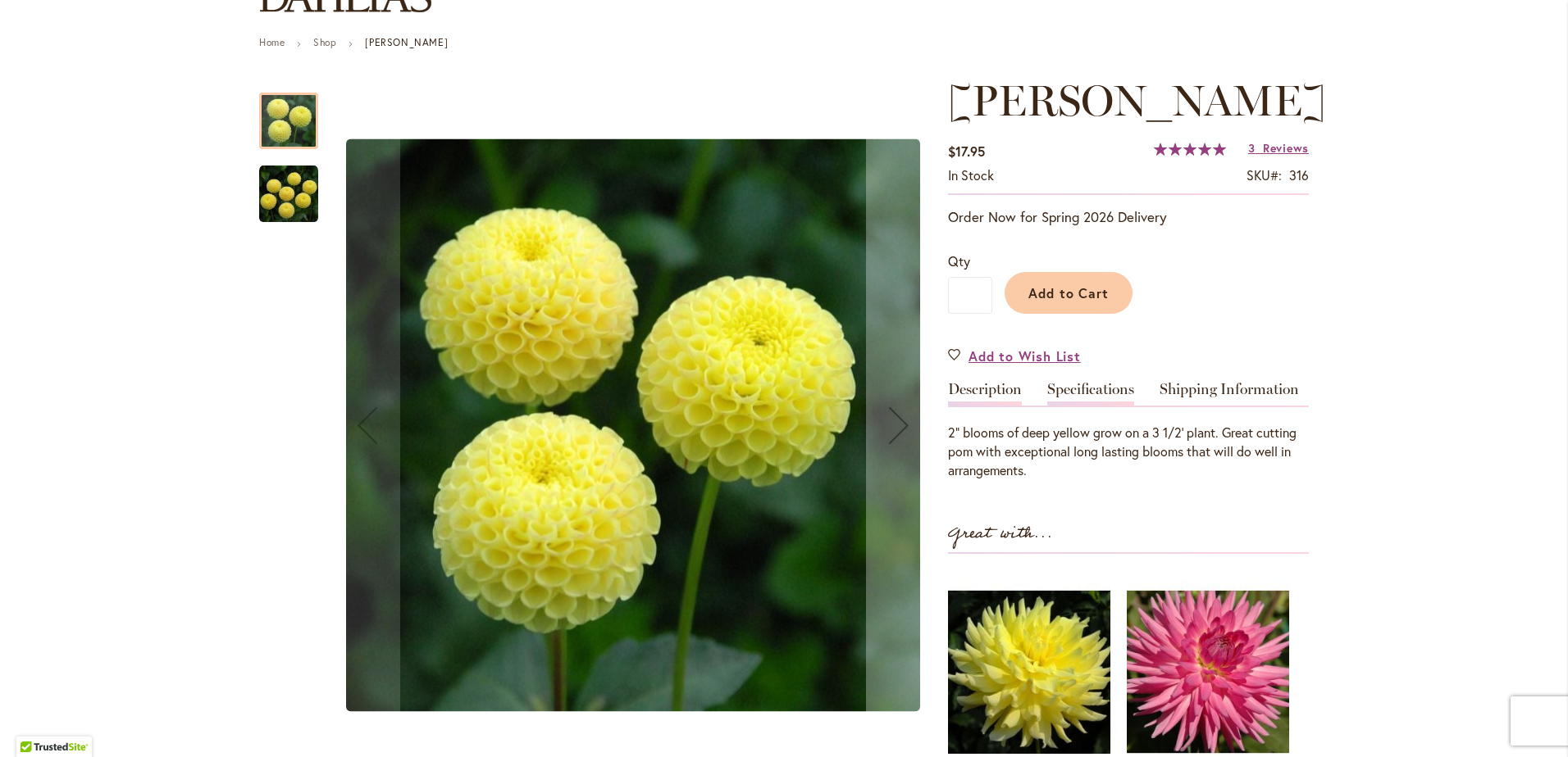
click at [1079, 400] on link "Specifications" at bounding box center [1090, 393] width 87 height 24
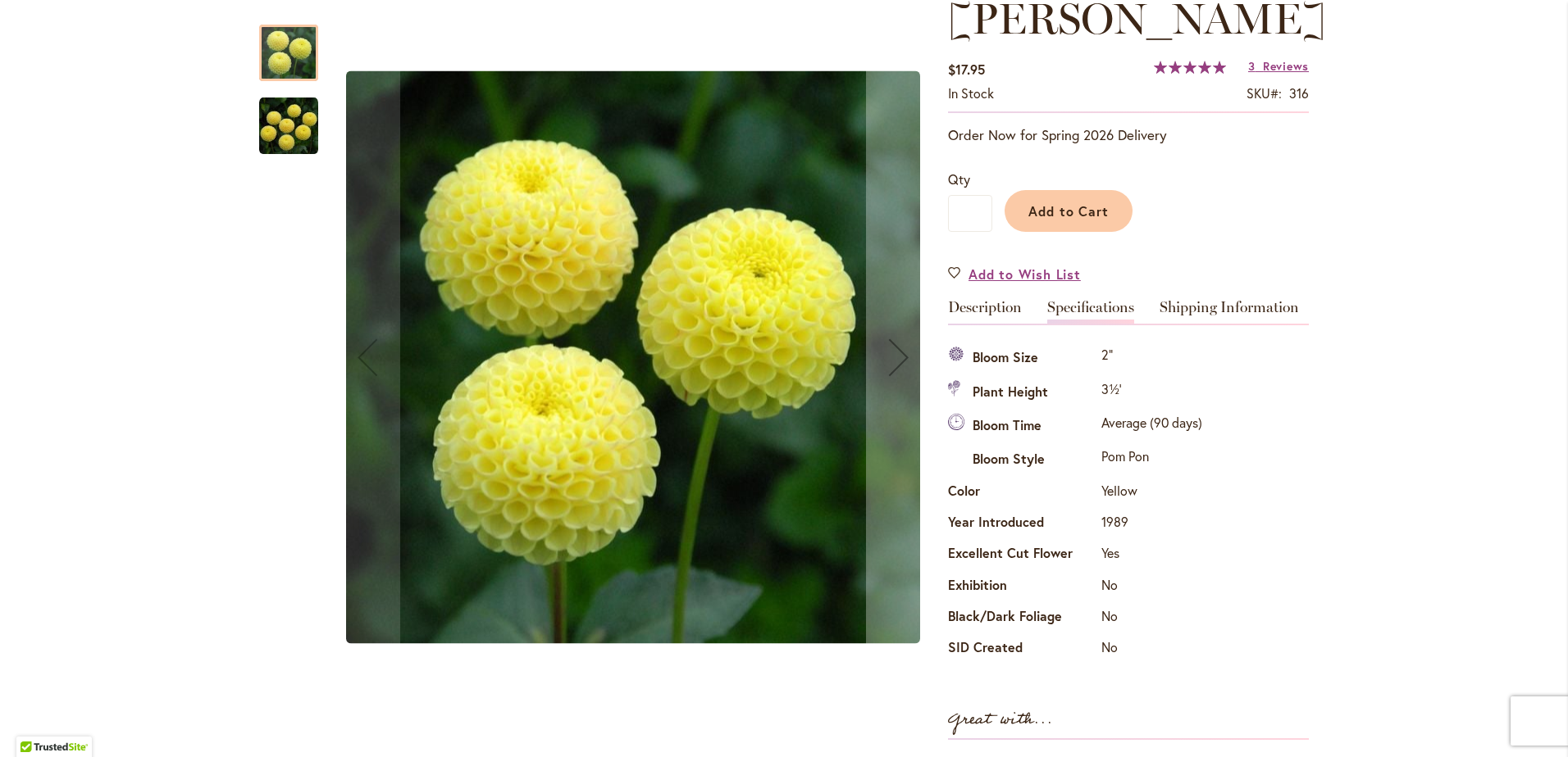
scroll to position [0, 0]
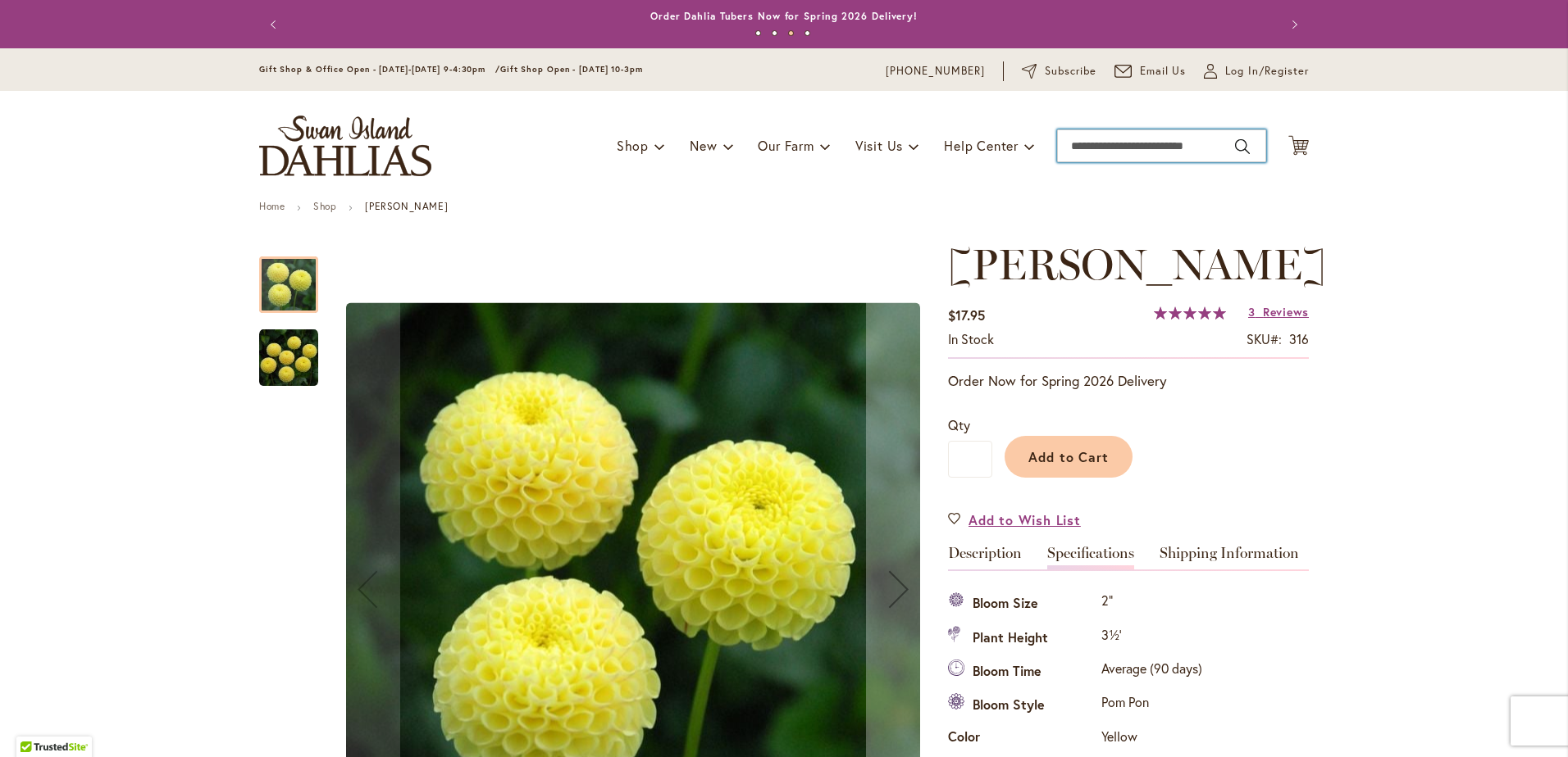
click at [1176, 144] on input "Search" at bounding box center [1162, 146] width 210 height 32
type input "**********"
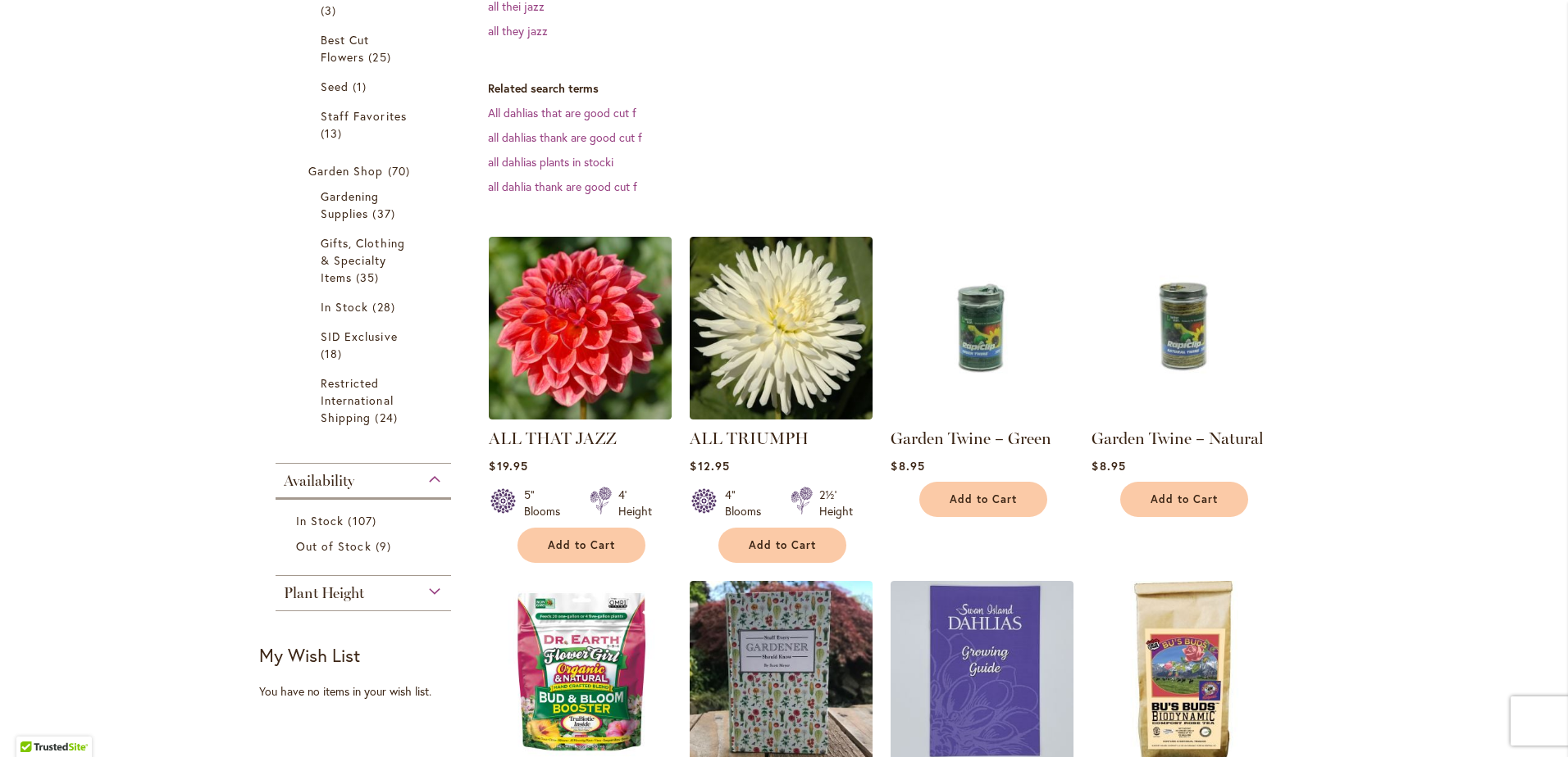
scroll to position [492, 0]
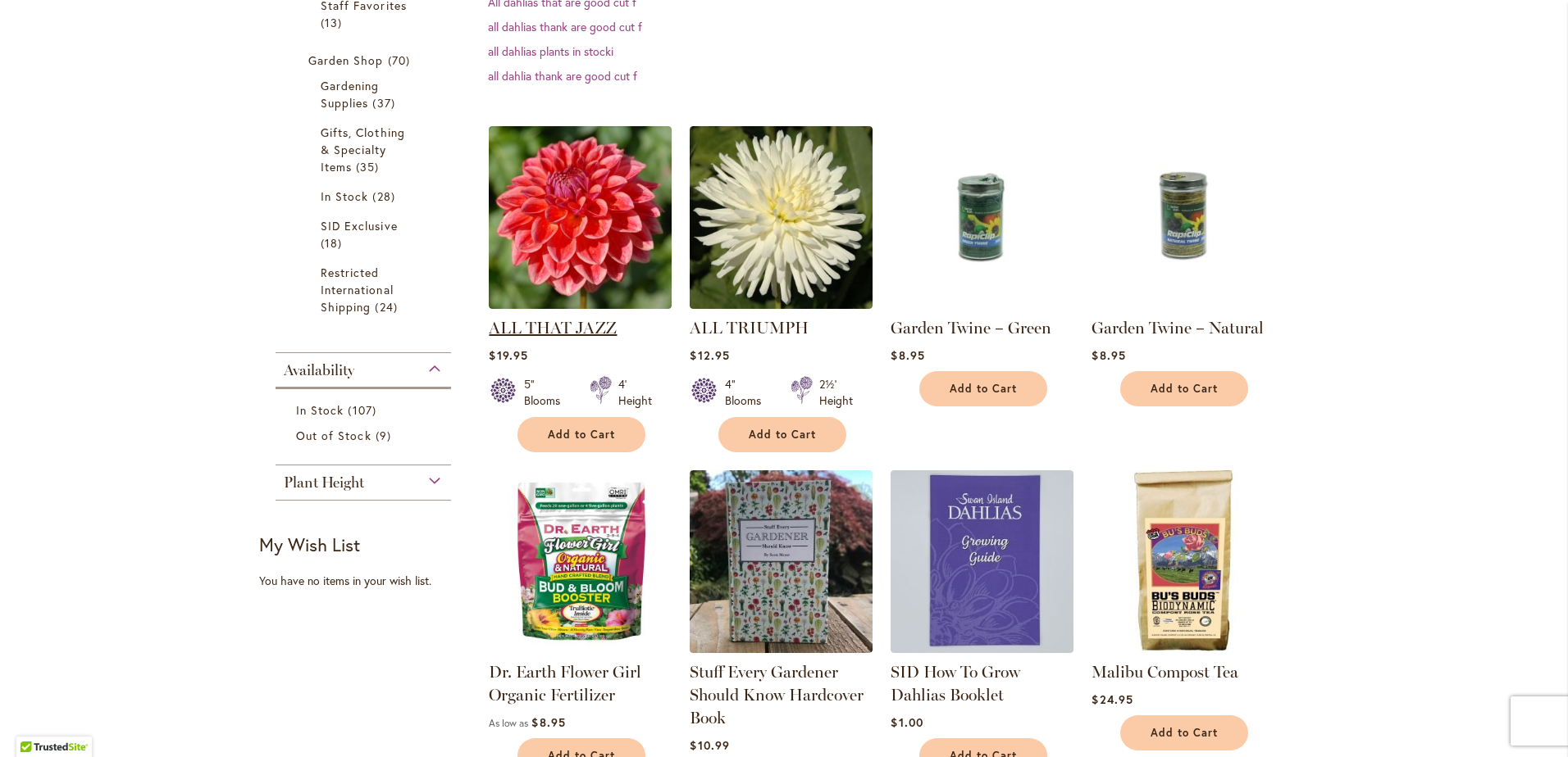
click at [575, 338] on link "ALL THAT JAZZ" at bounding box center [553, 328] width 128 height 20
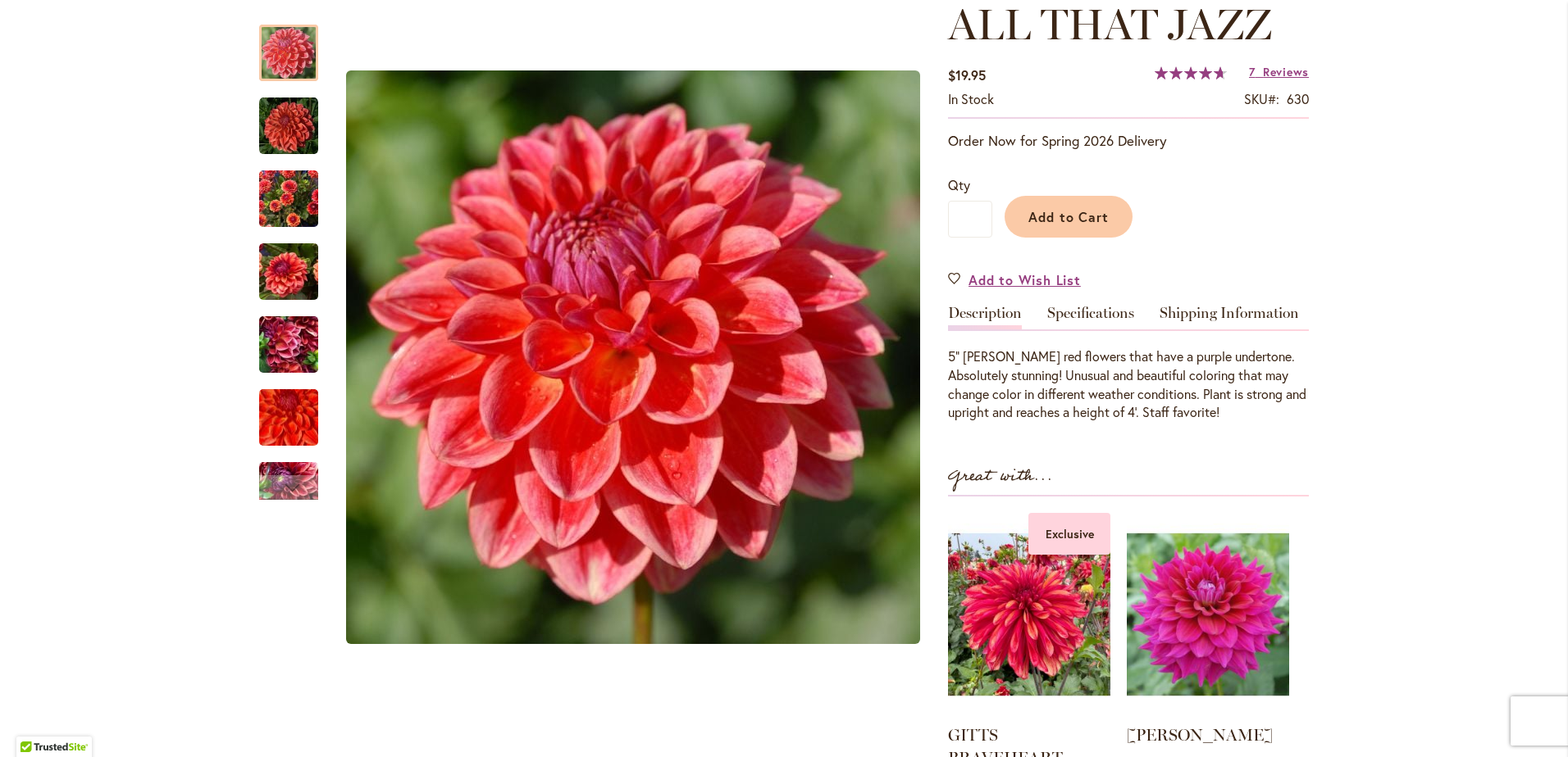
scroll to position [246, 0]
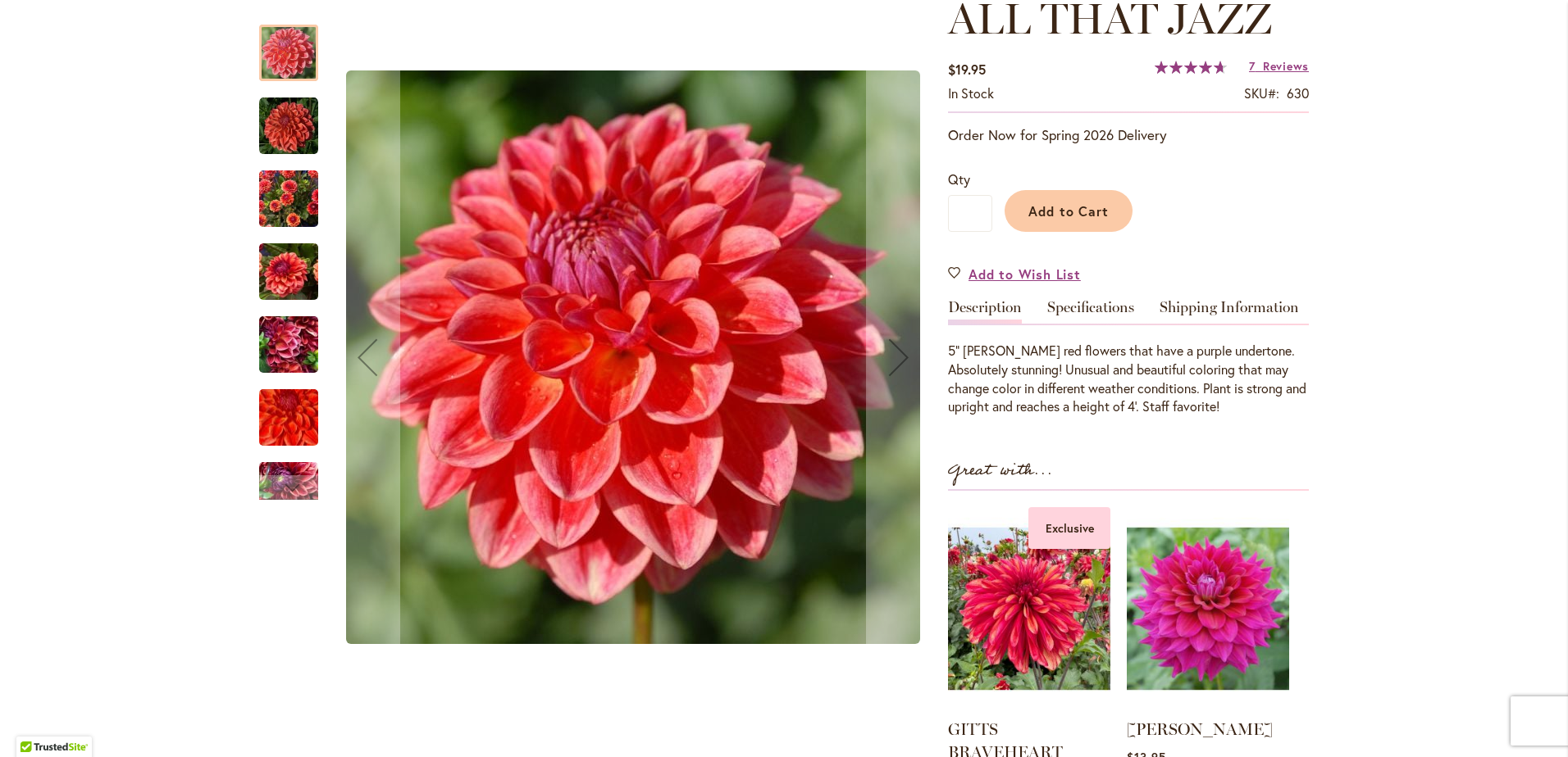
click at [269, 191] on img "ALL THAT JAZZ" at bounding box center [289, 199] width 59 height 79
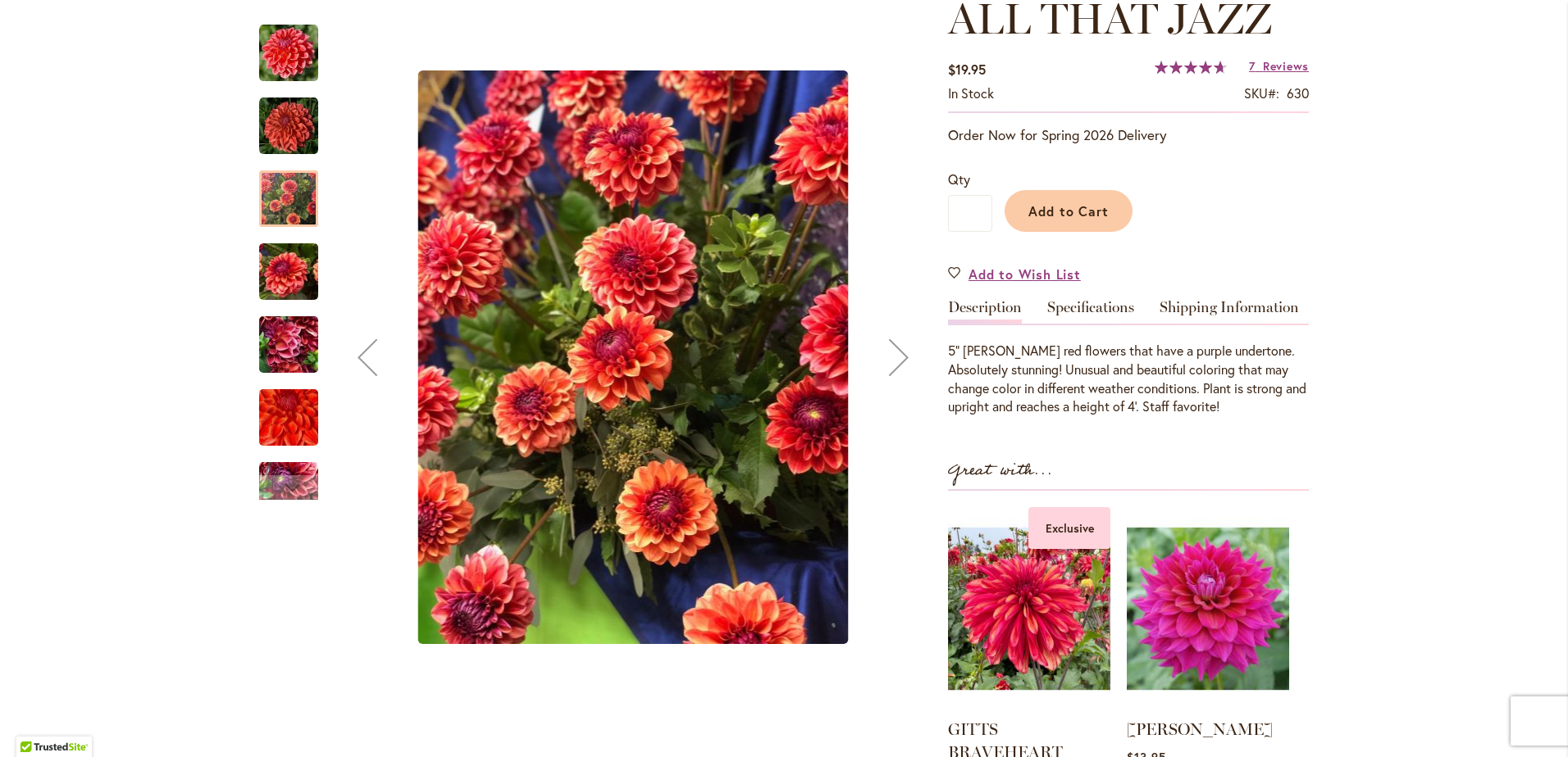
click at [289, 348] on img "ALL THAT JAZZ" at bounding box center [289, 345] width 59 height 79
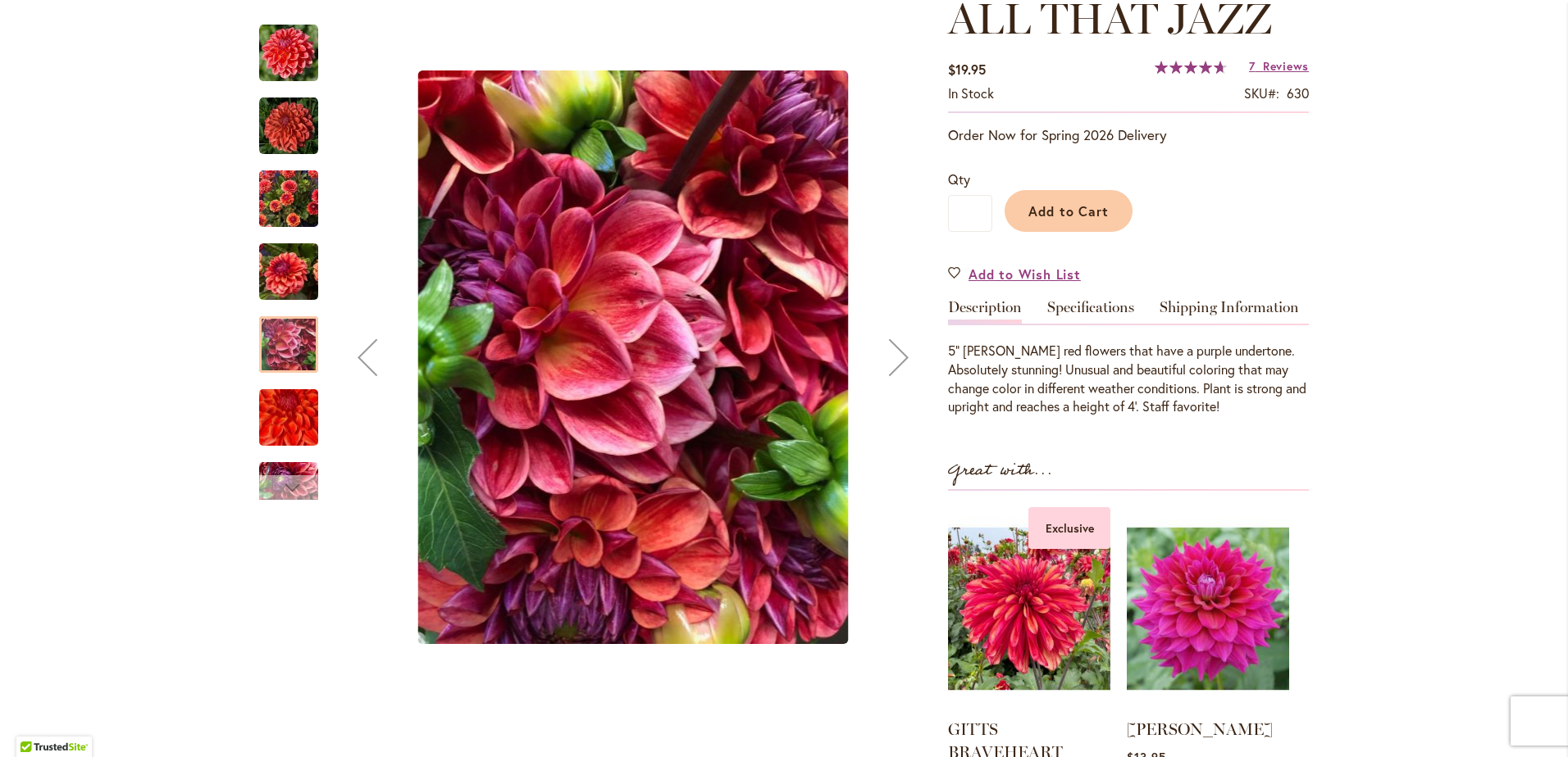
click at [292, 476] on div "Next" at bounding box center [289, 488] width 25 height 25
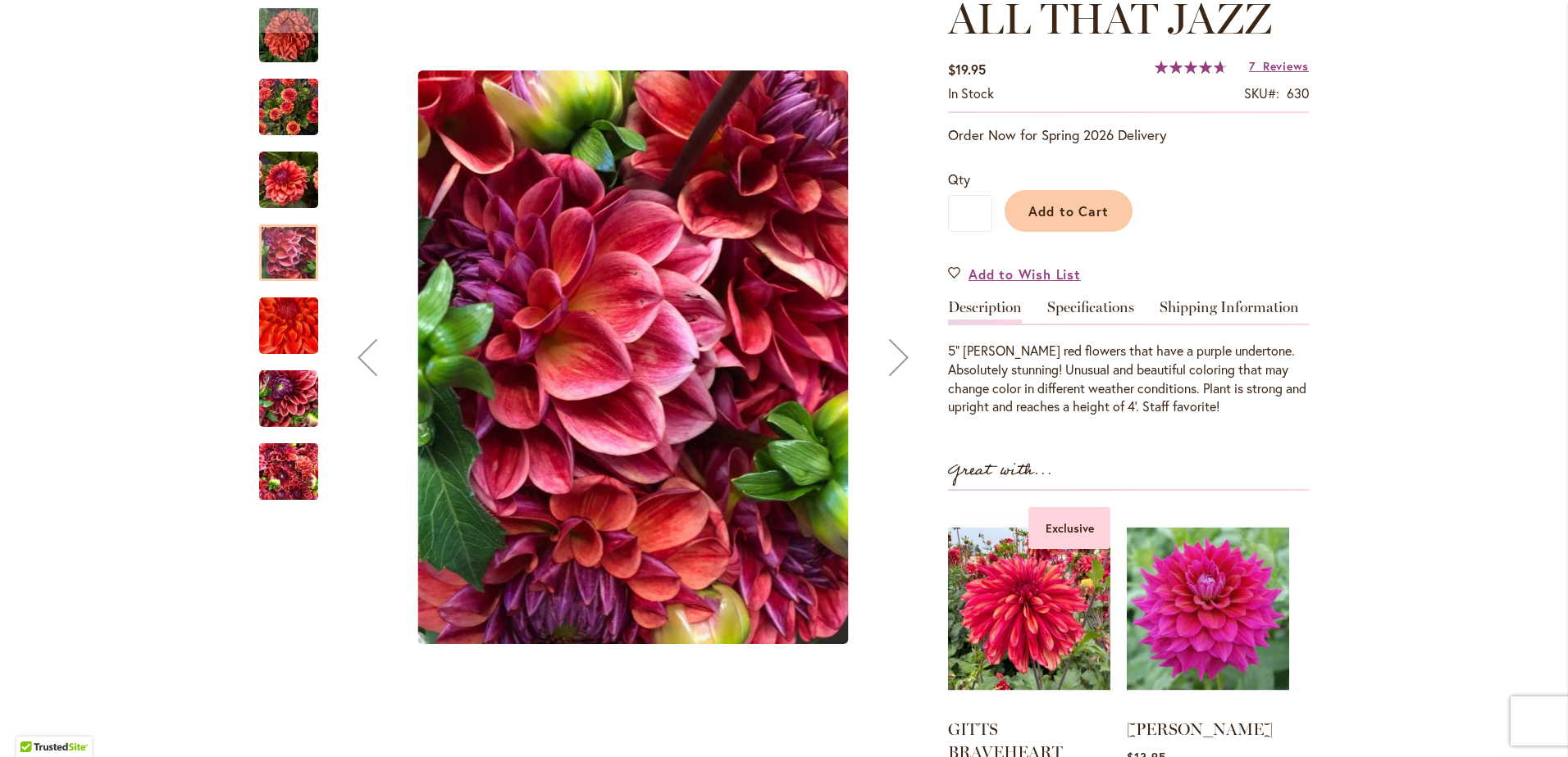
click at [292, 393] on img "ALL THAT JAZZ" at bounding box center [289, 399] width 59 height 79
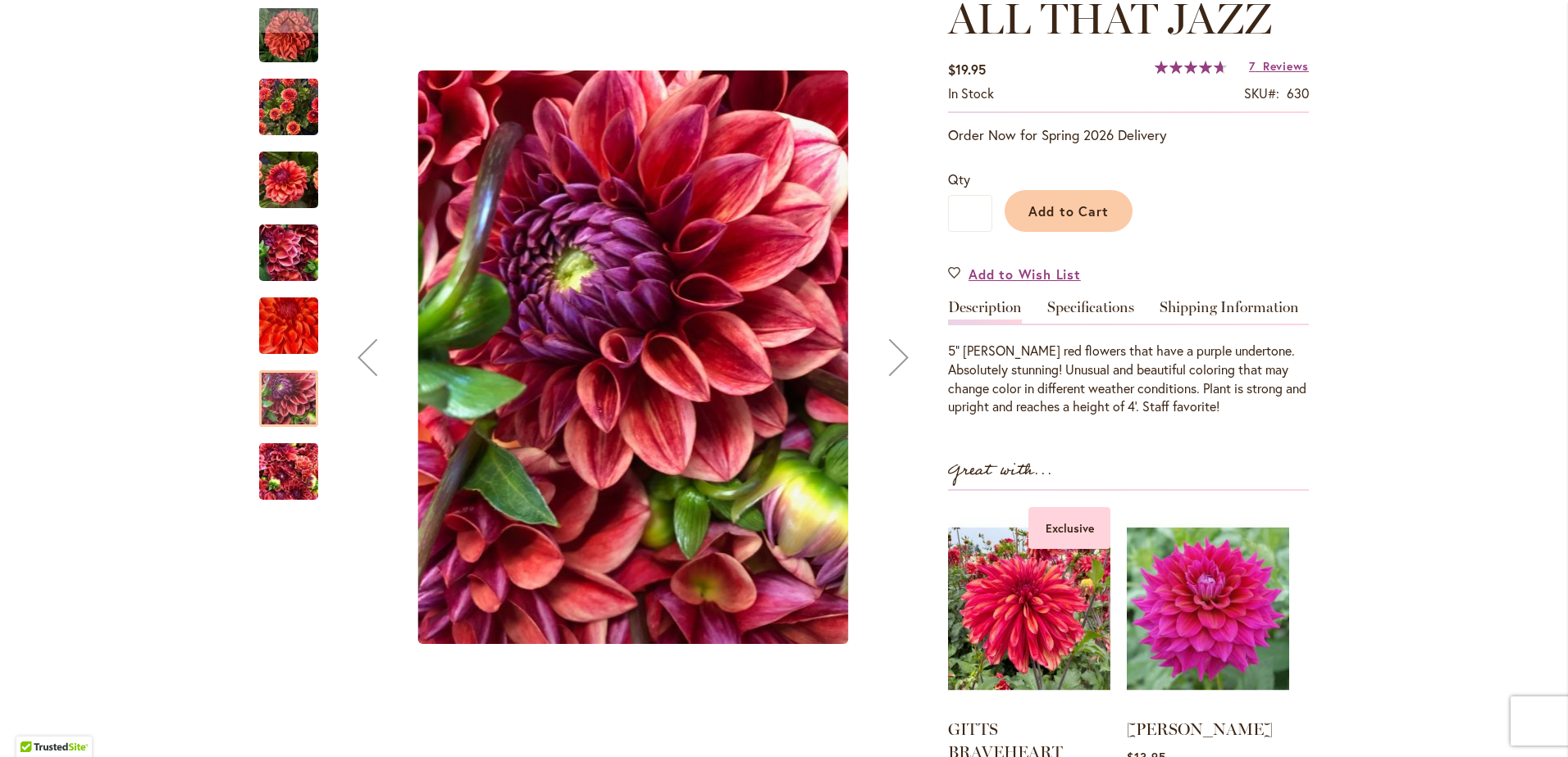
click at [295, 43] on img "ALL THAT JAZZ" at bounding box center [289, 34] width 59 height 59
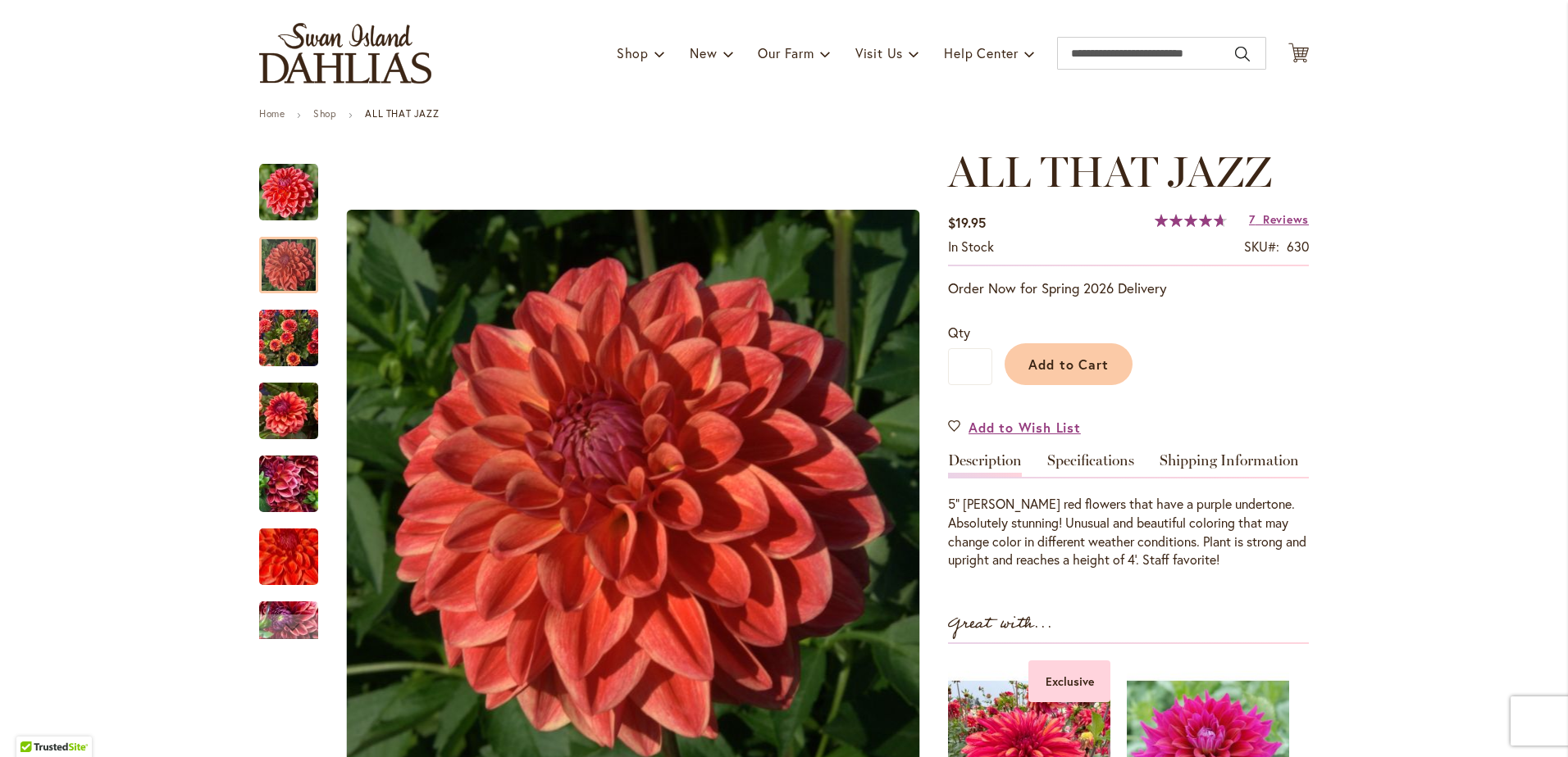
scroll to position [0, 0]
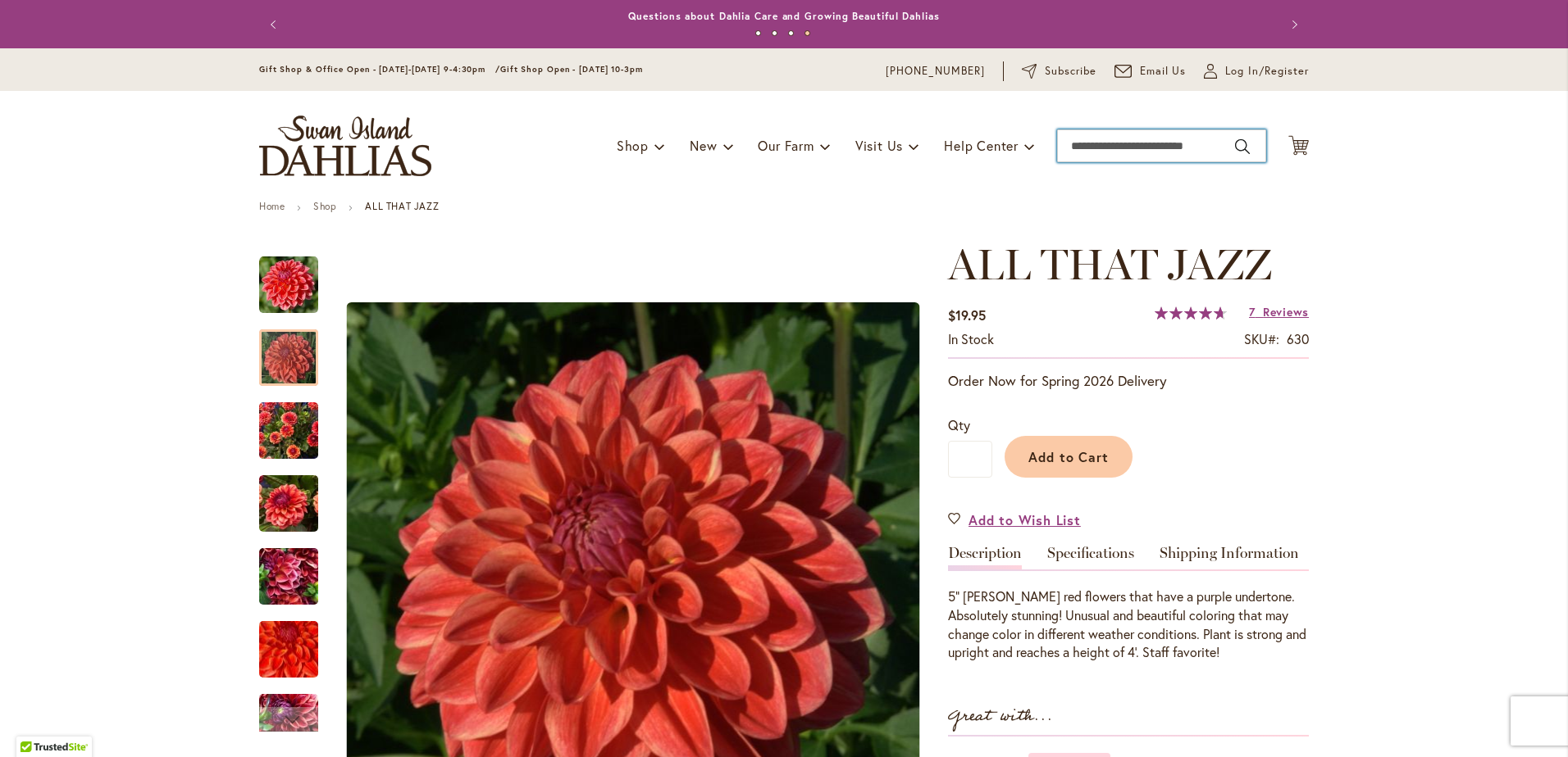
click at [1164, 145] on input "Search" at bounding box center [1162, 146] width 210 height 32
type input "*********"
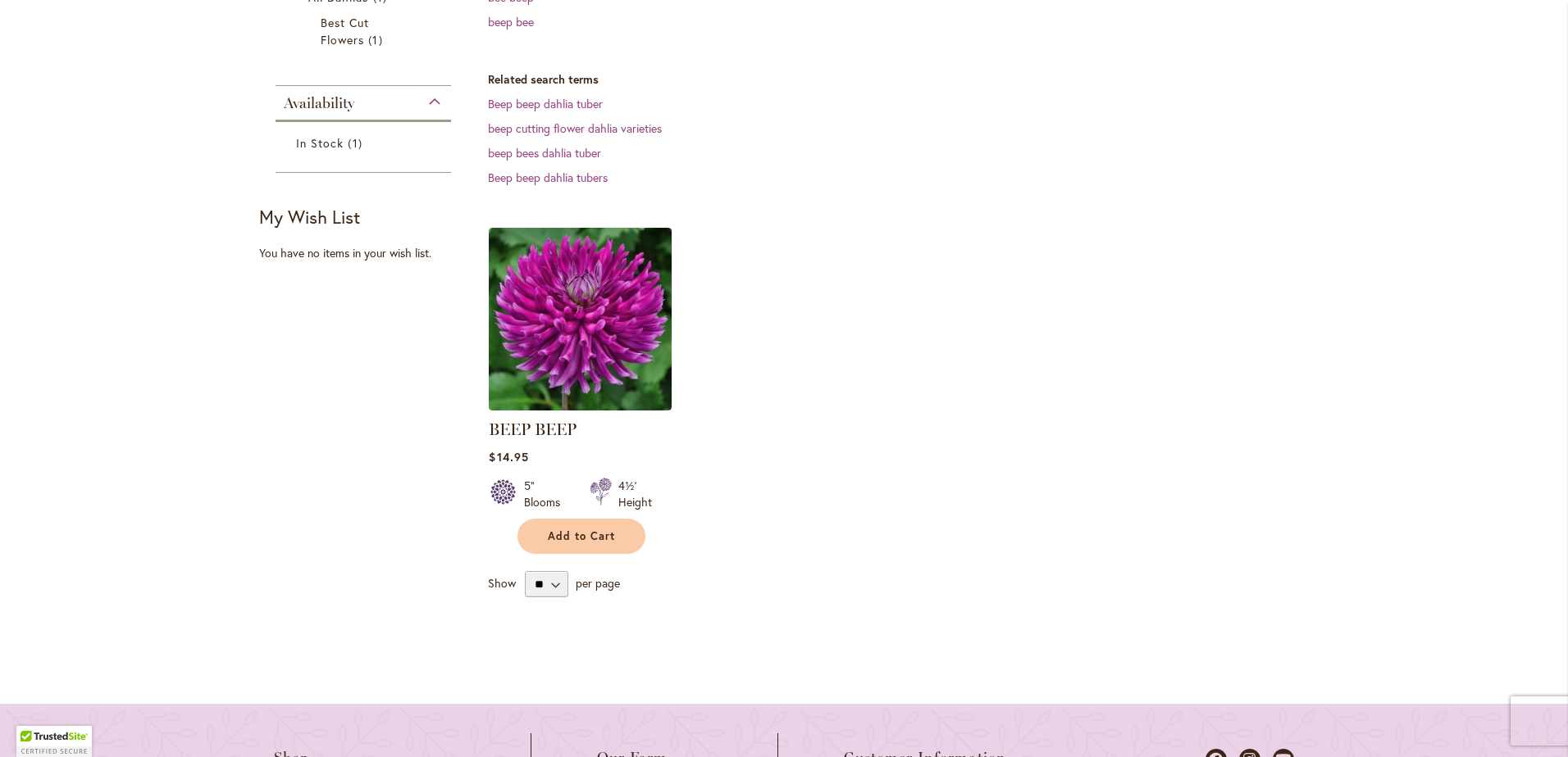
scroll to position [363, 0]
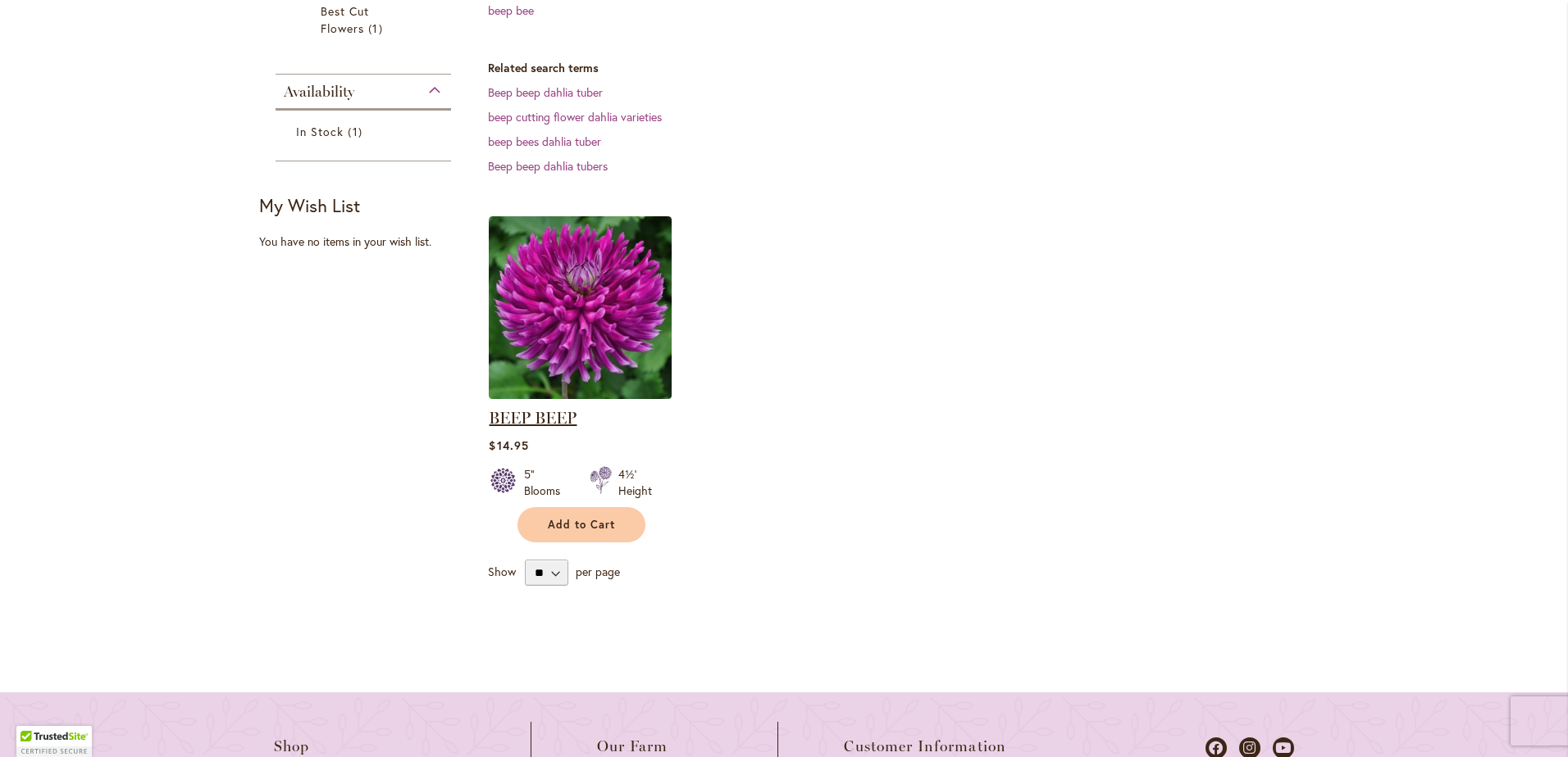
click at [572, 428] on link "BEEP BEEP" at bounding box center [533, 418] width 88 height 20
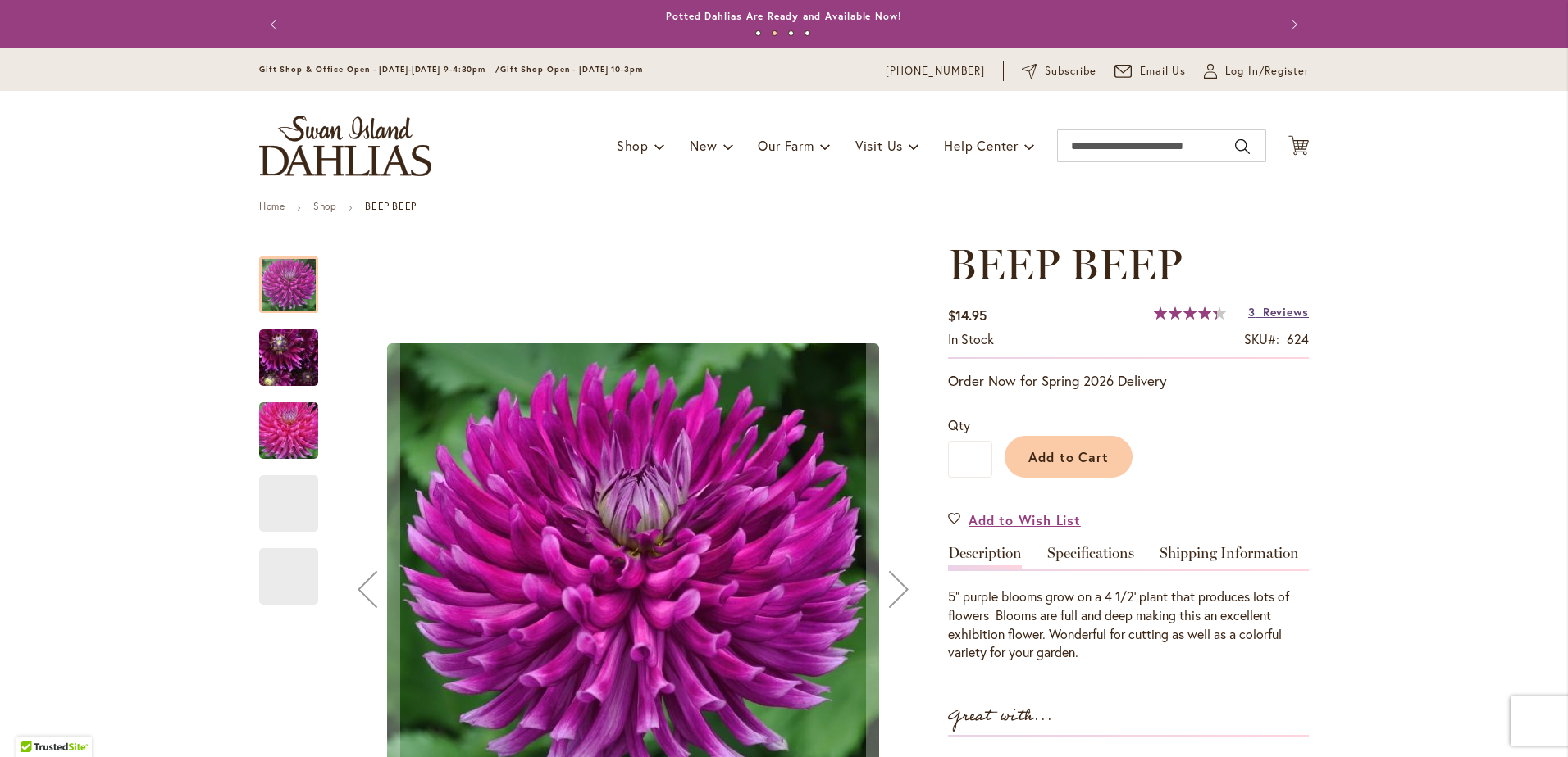
click at [1278, 311] on span "Reviews" at bounding box center [1286, 311] width 46 height 15
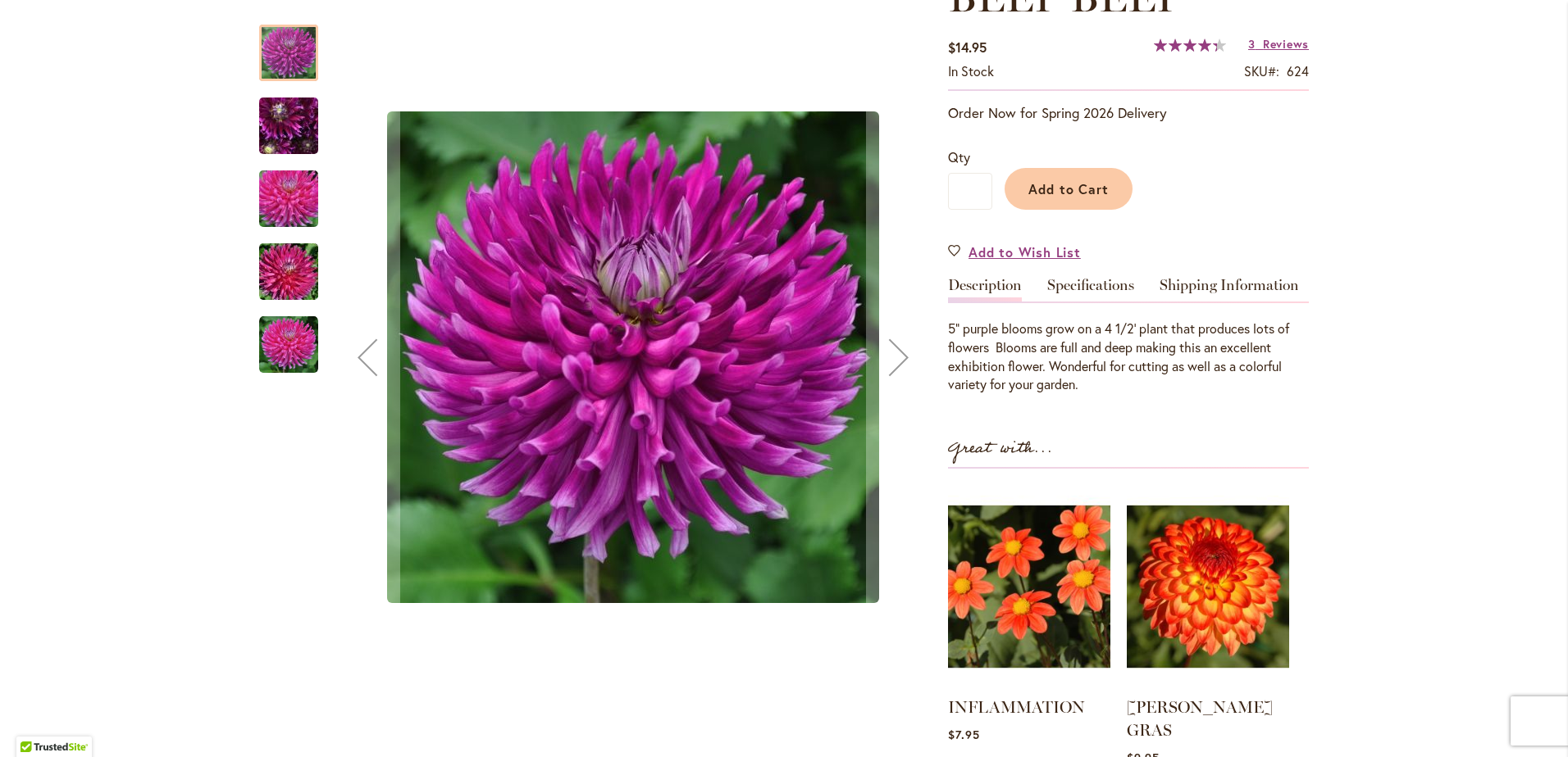
scroll to position [239, 0]
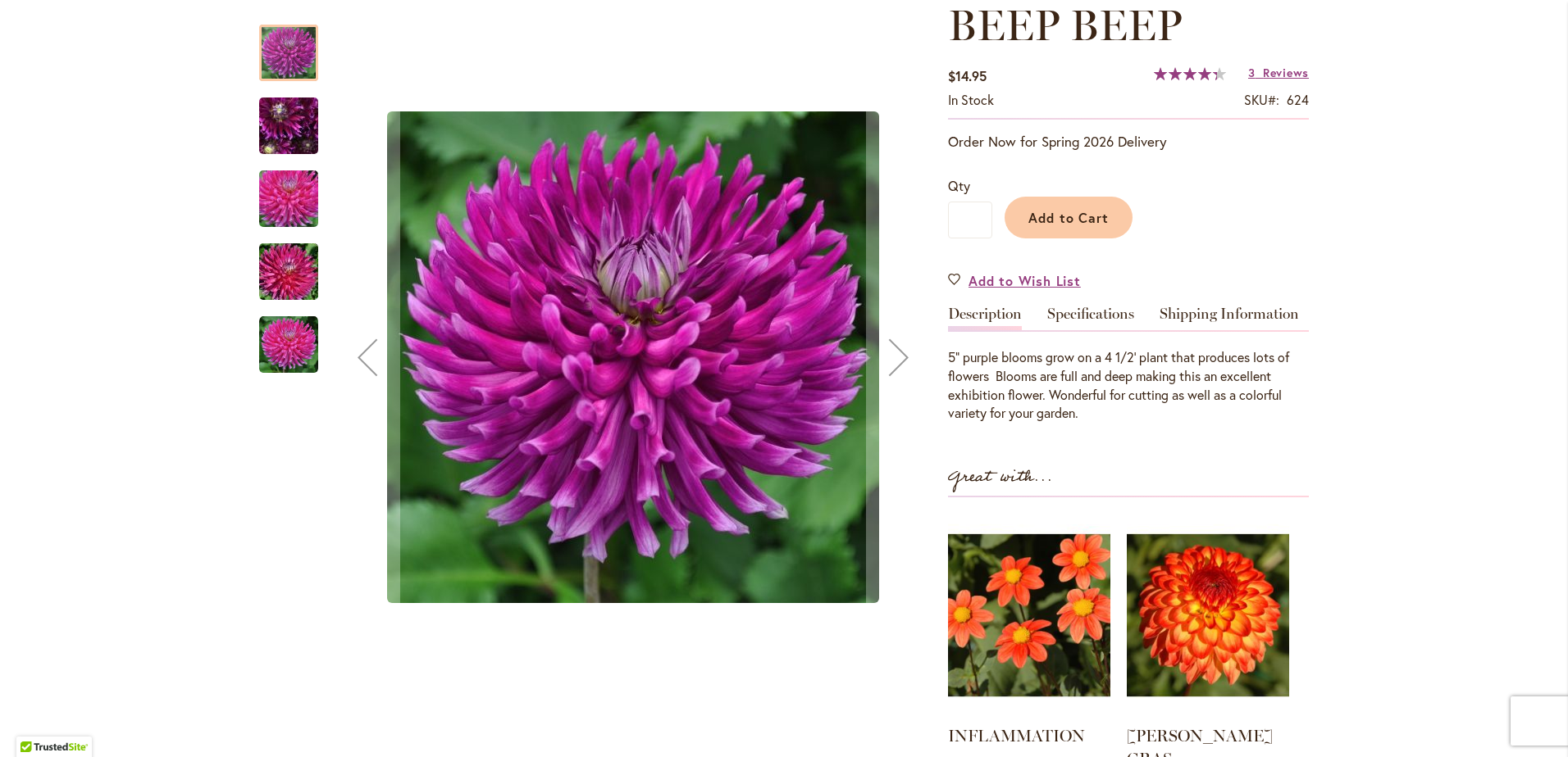
click at [272, 130] on img "BEEP BEEP" at bounding box center [289, 126] width 118 height 89
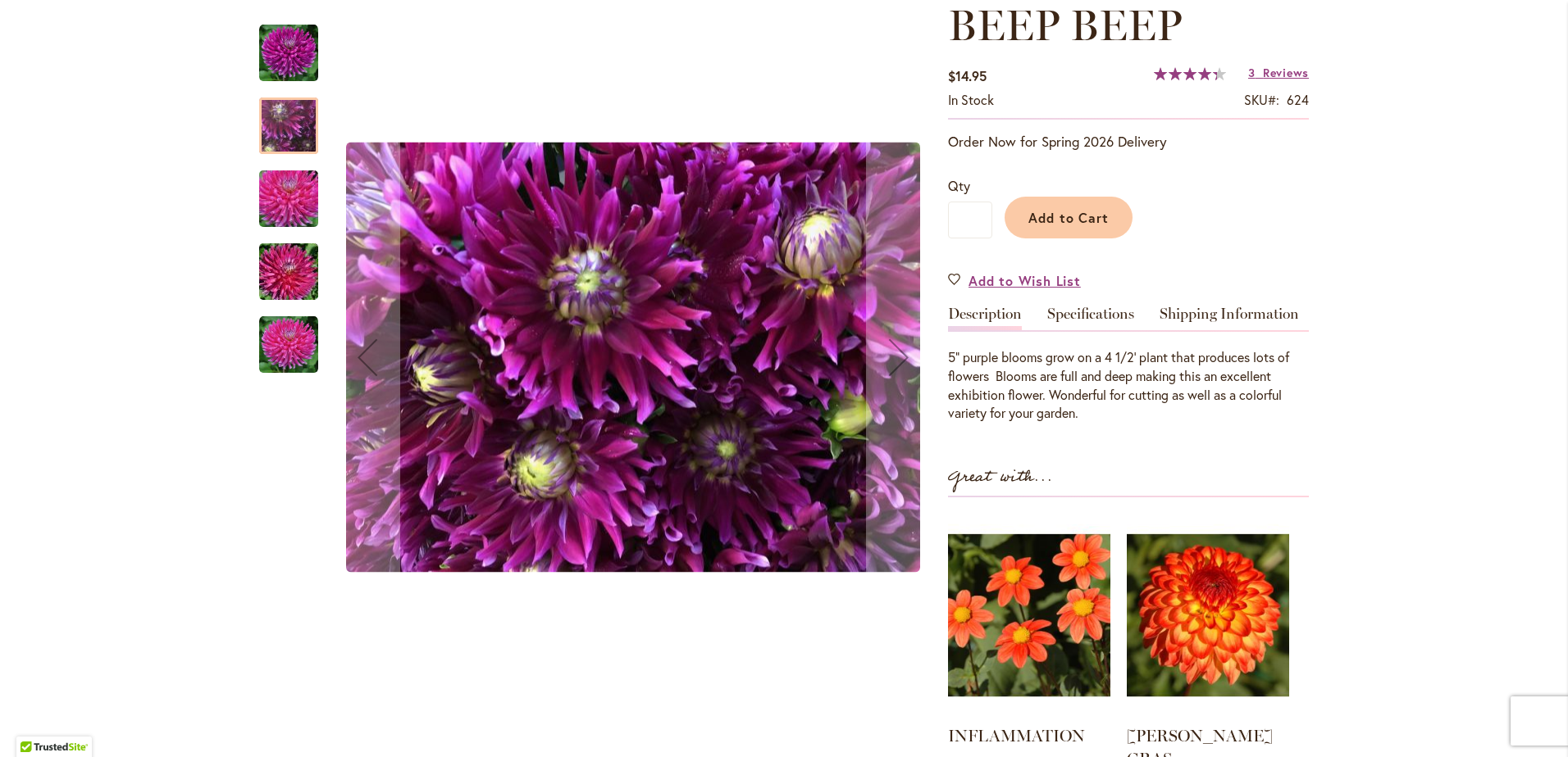
click at [286, 197] on img "BEEP BEEP" at bounding box center [289, 199] width 118 height 79
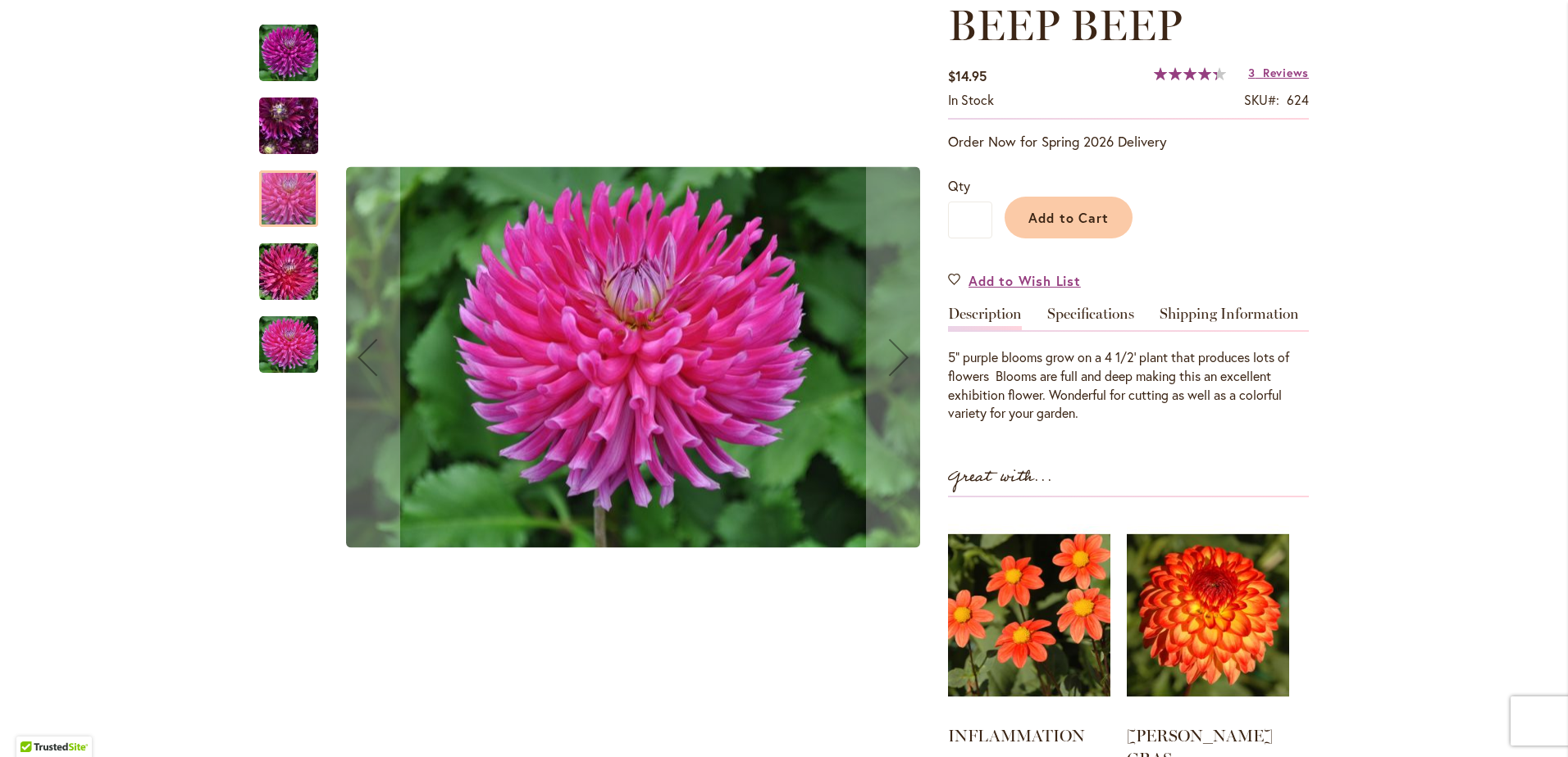
click at [286, 288] on img "BEEP BEEP" at bounding box center [289, 272] width 118 height 79
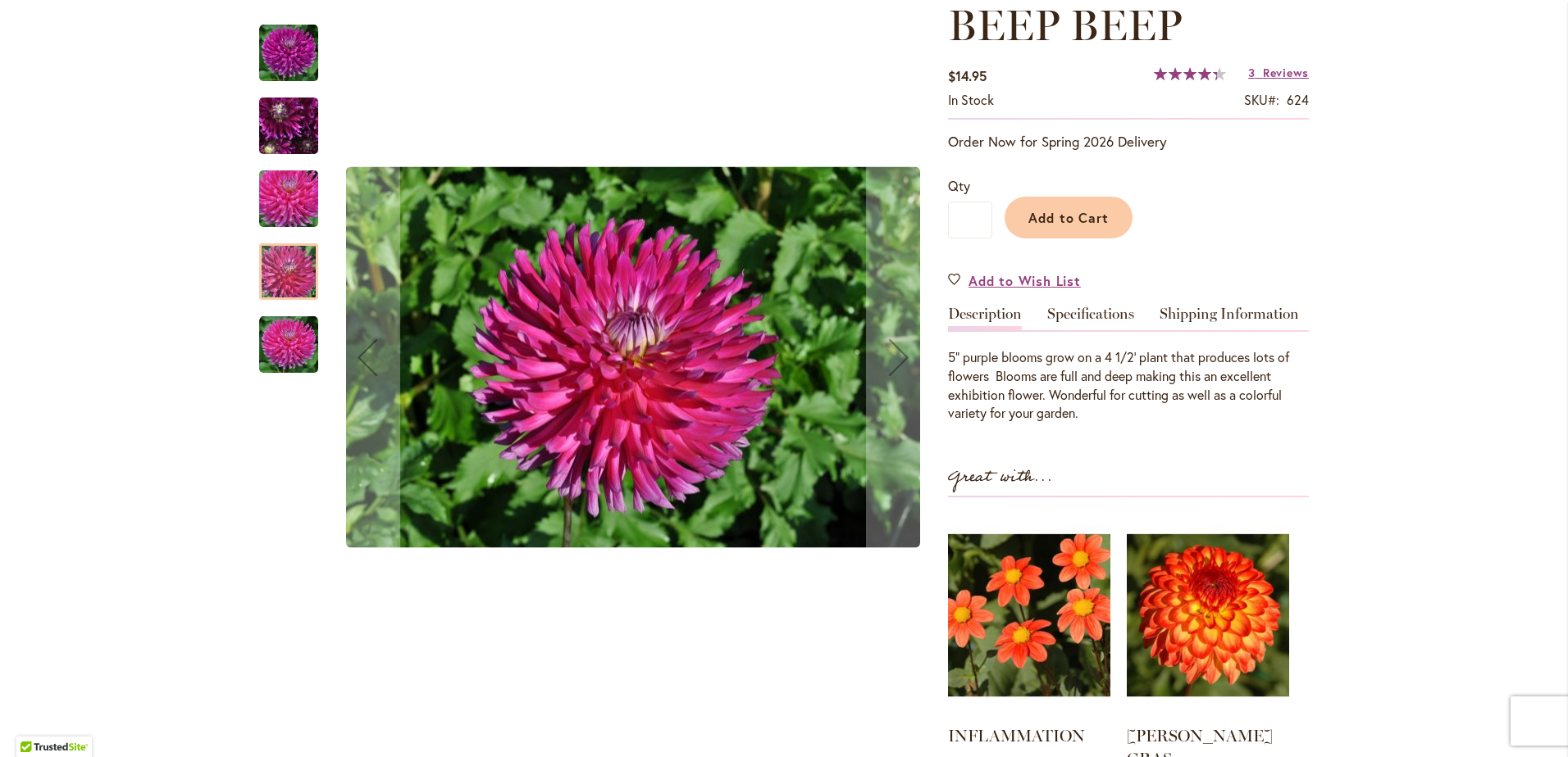
click at [281, 344] on img "BEEP BEEP" at bounding box center [289, 345] width 59 height 59
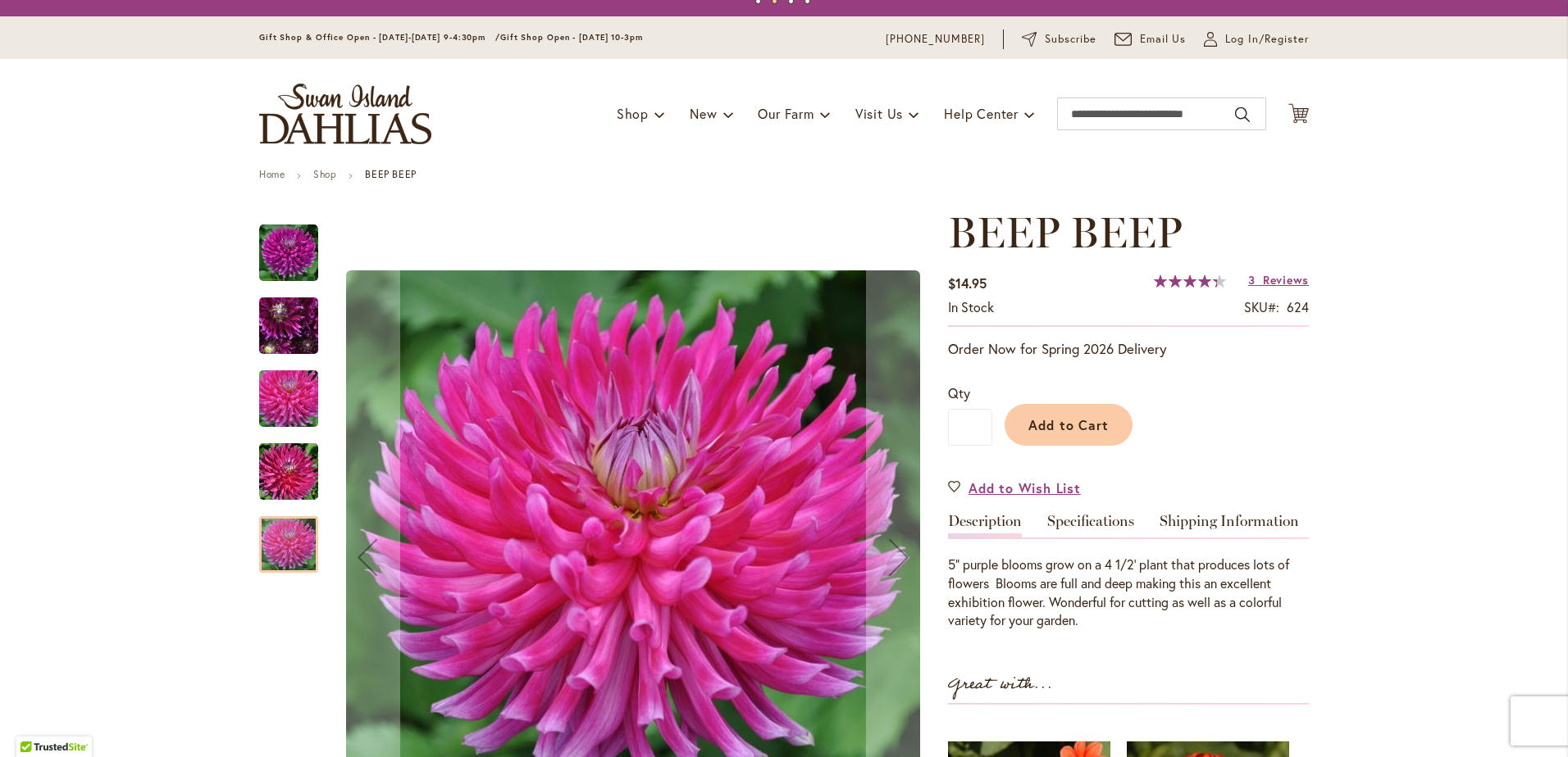
scroll to position [0, 0]
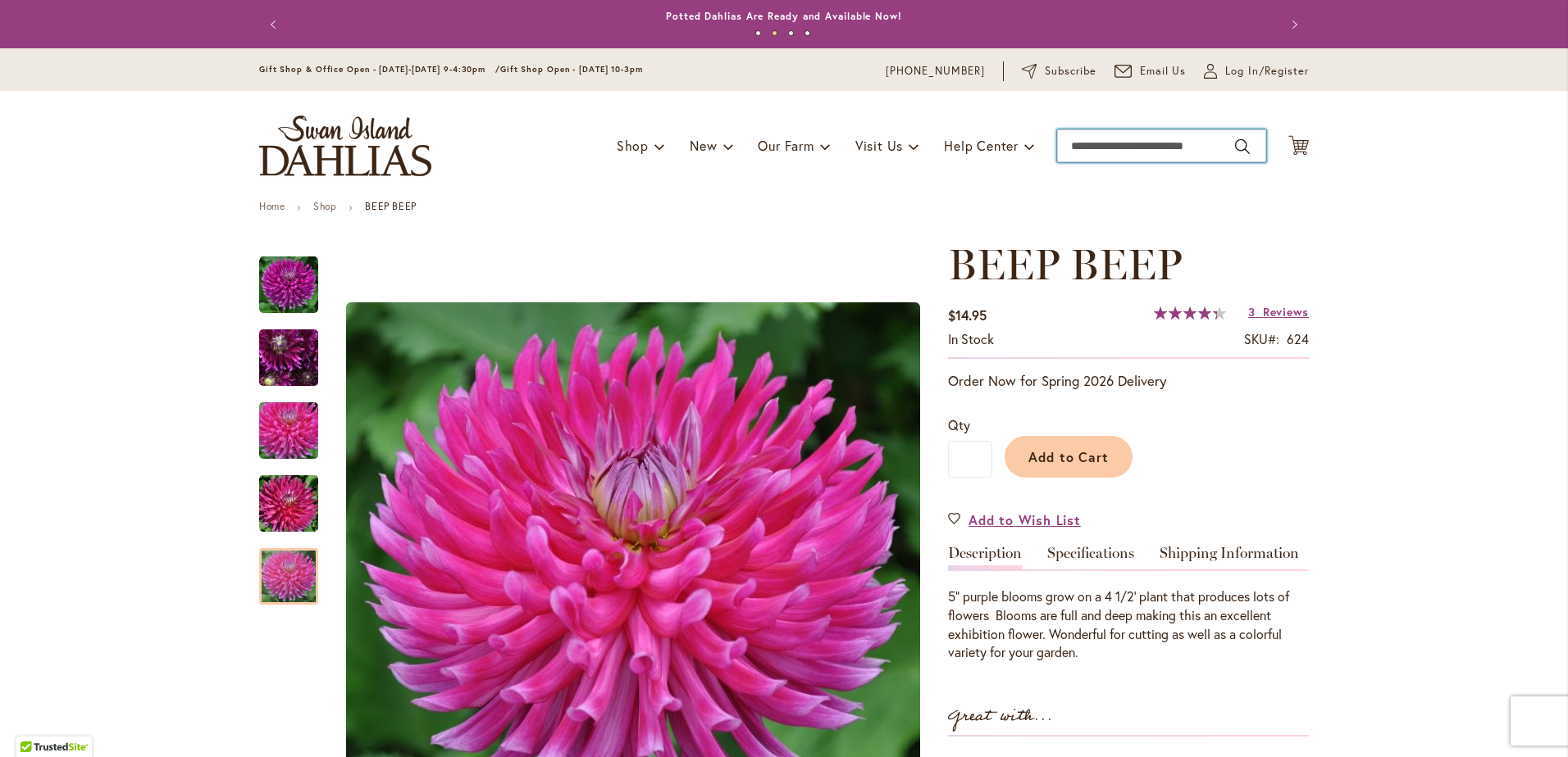
click at [1135, 144] on input "Search" at bounding box center [1162, 146] width 210 height 32
type input "********"
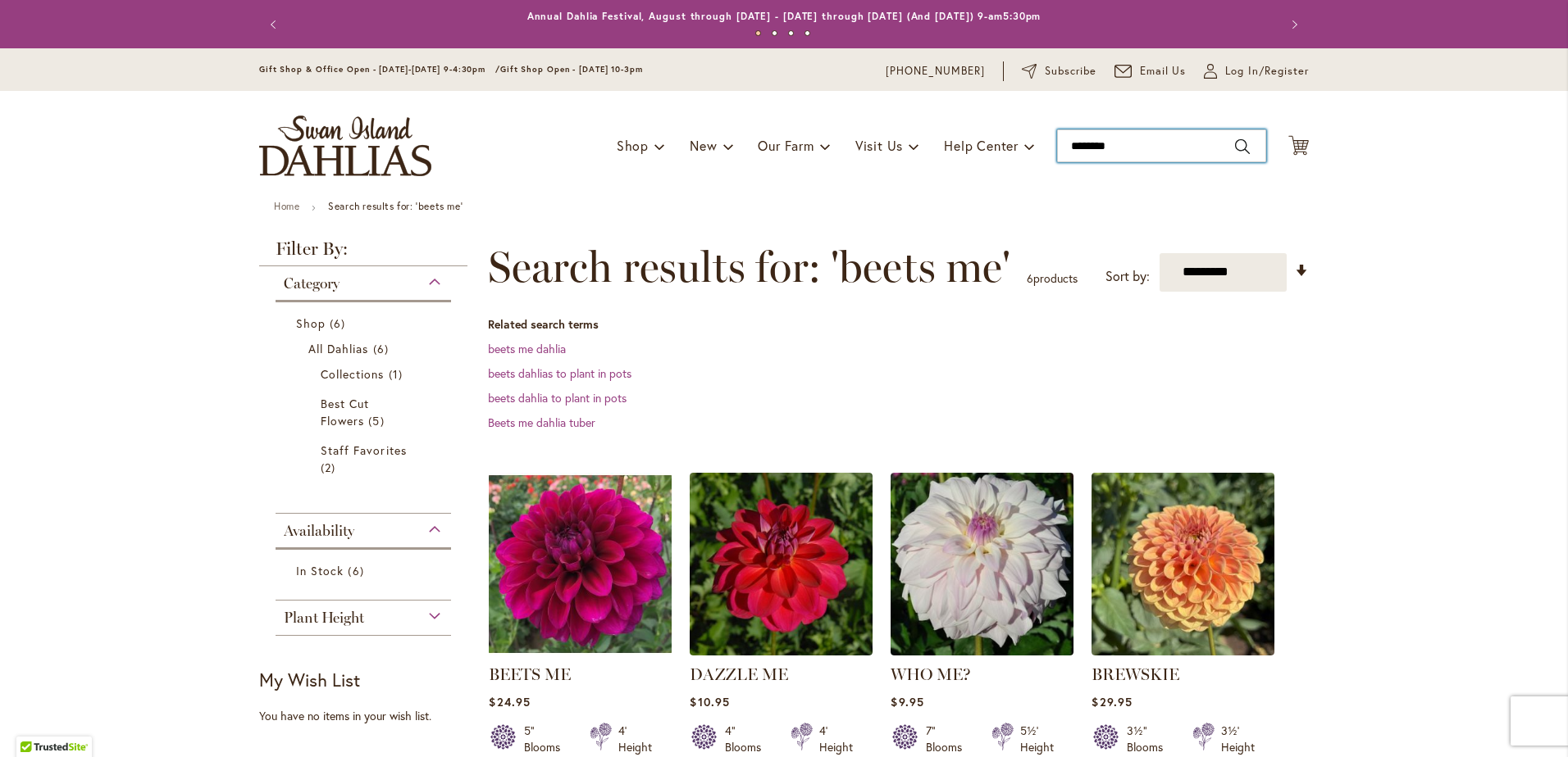
click at [1168, 153] on input "********" at bounding box center [1162, 146] width 210 height 32
type input "*"
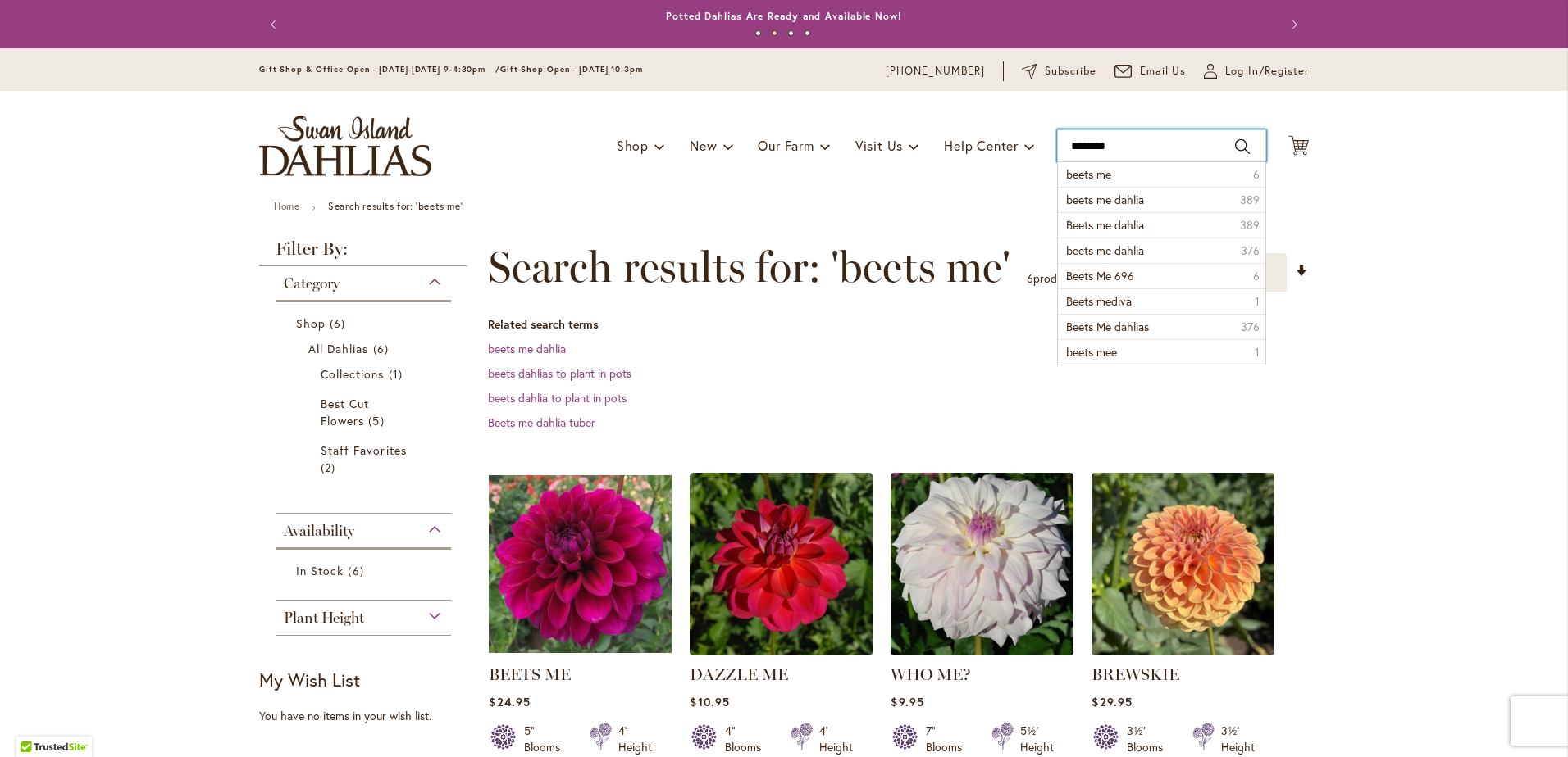
type input "*********"
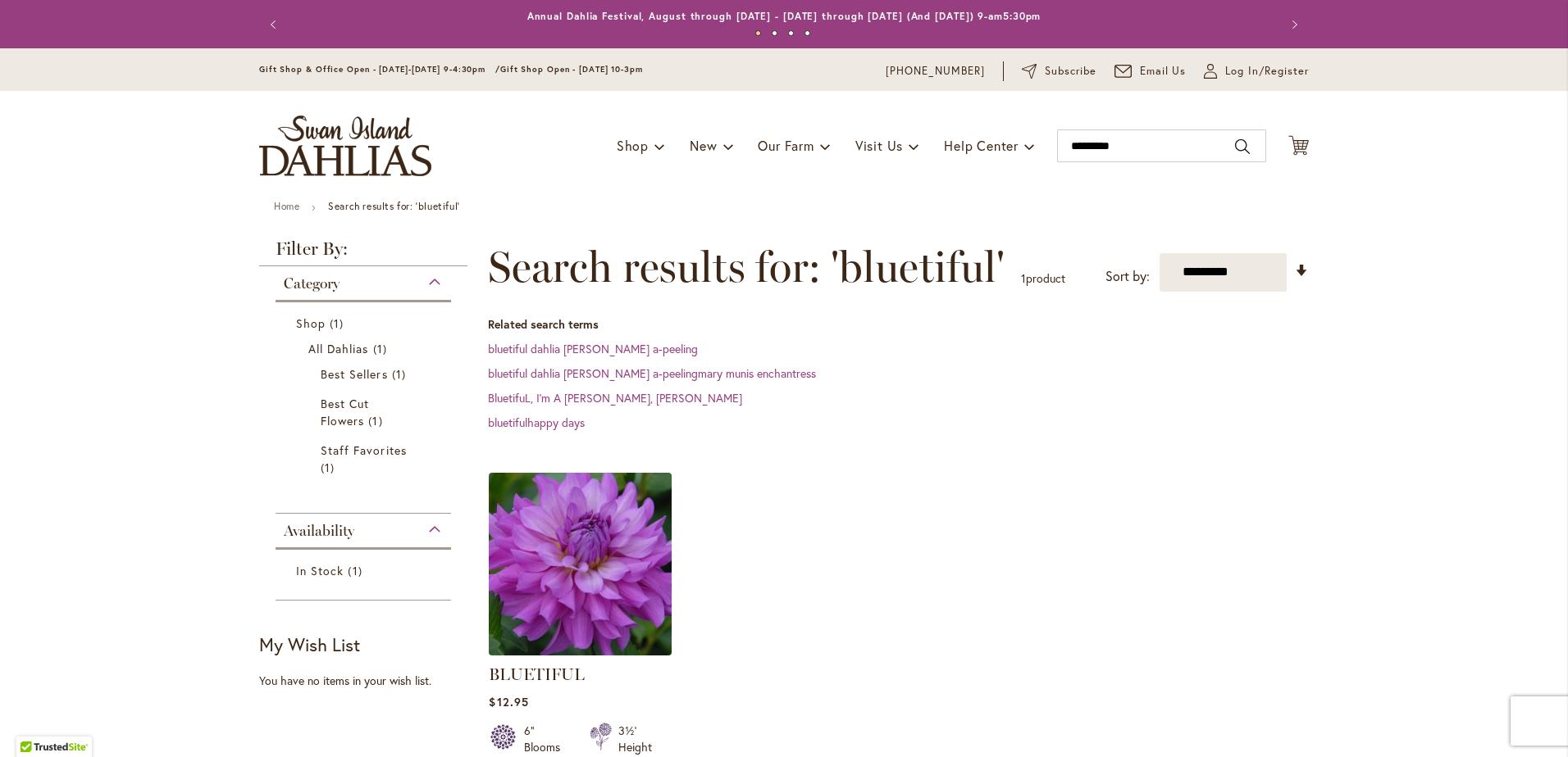
click at [583, 589] on img at bounding box center [580, 564] width 191 height 191
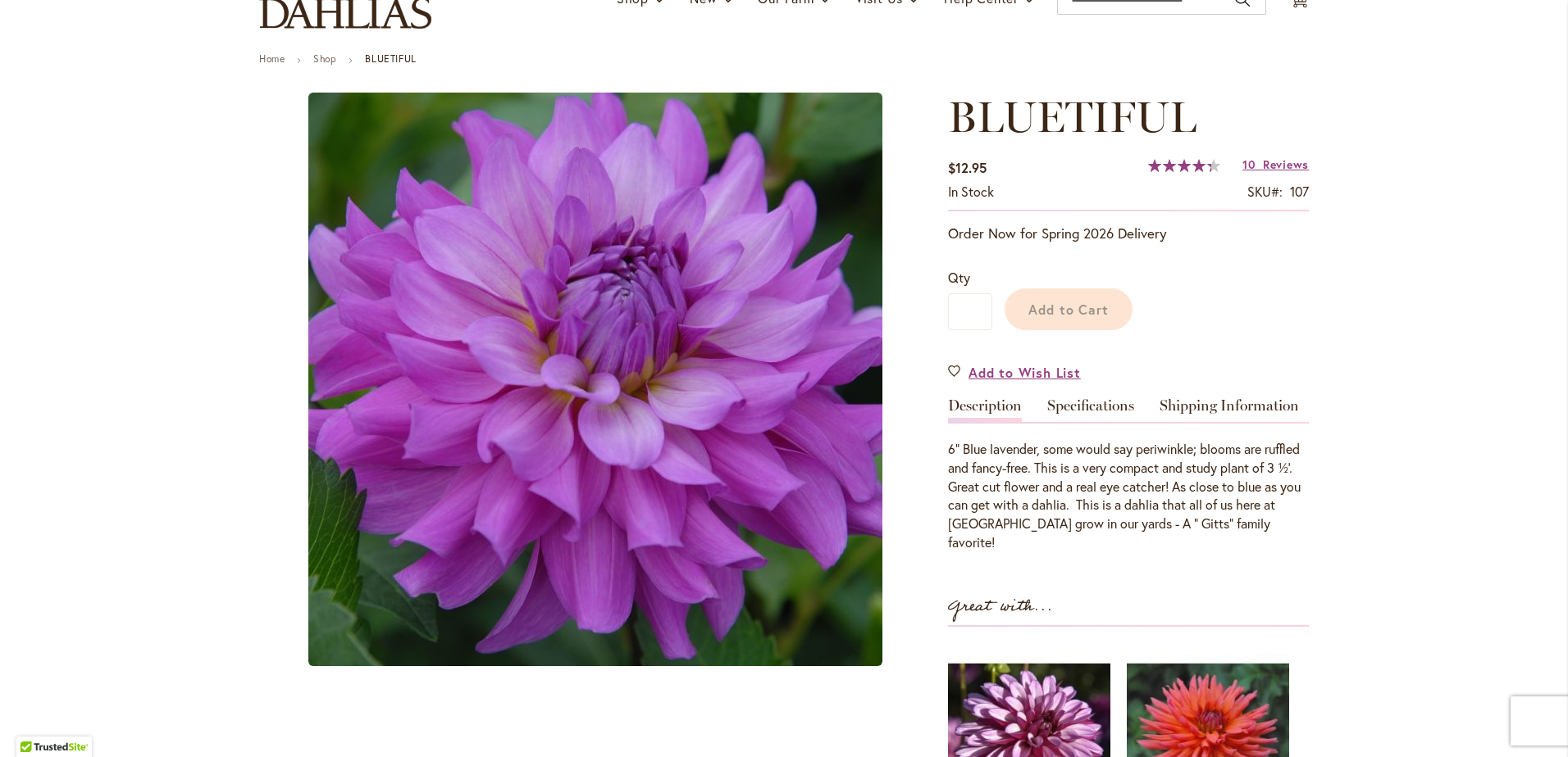
scroll to position [164, 0]
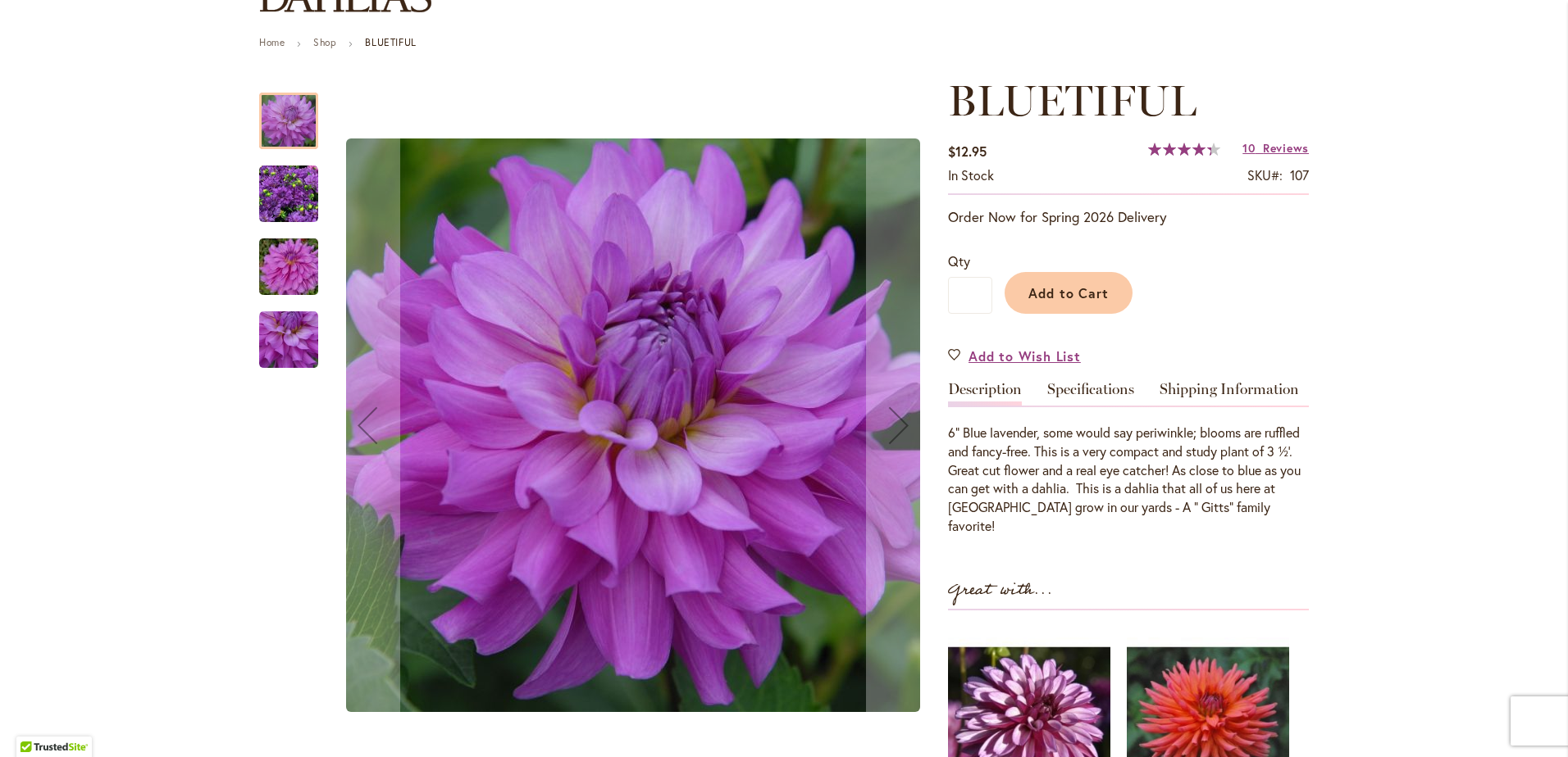
click at [274, 202] on img "Bluetiful" at bounding box center [289, 194] width 59 height 59
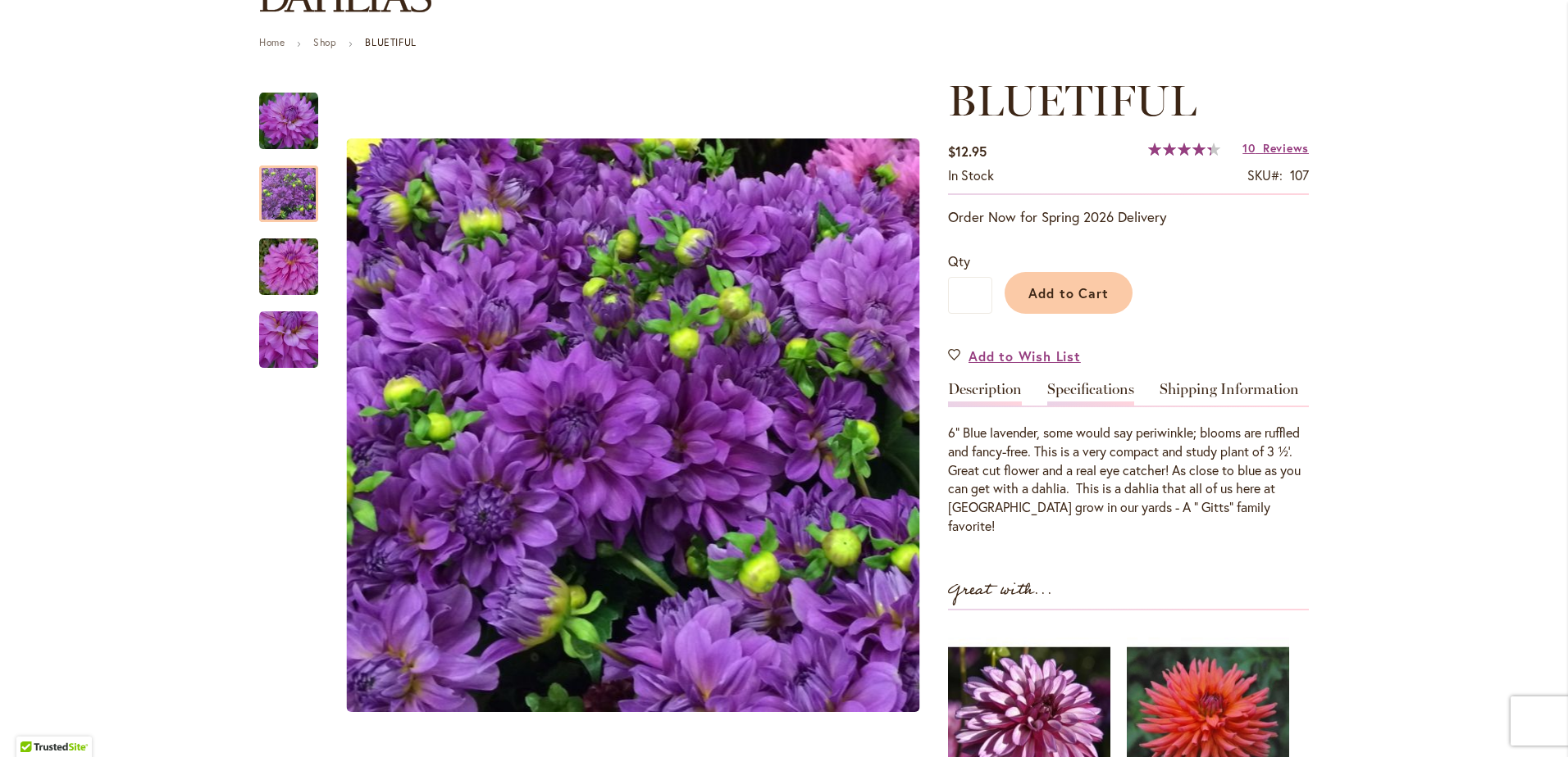
click at [1094, 389] on link "Specifications" at bounding box center [1090, 393] width 87 height 24
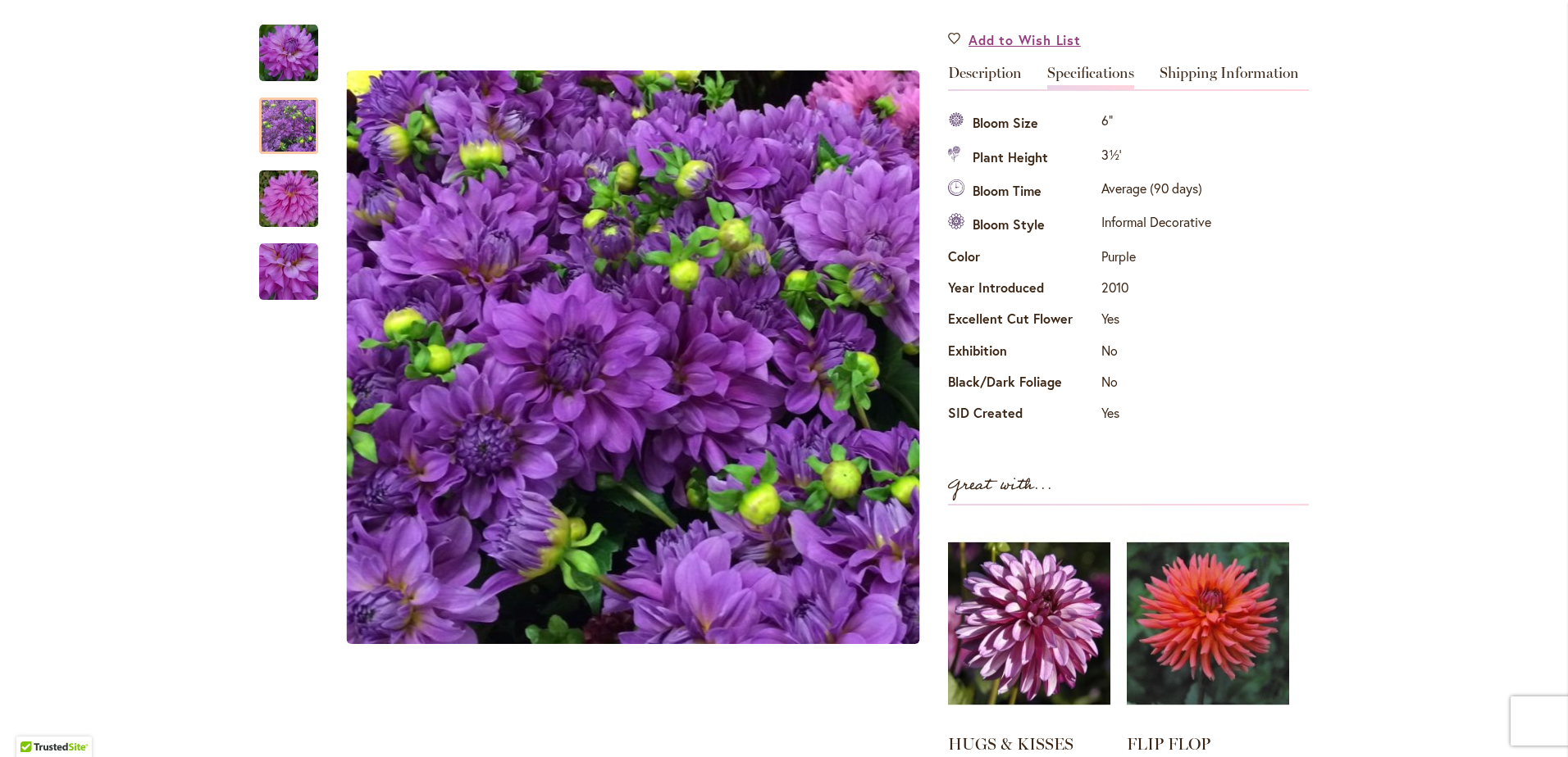
scroll to position [0, 0]
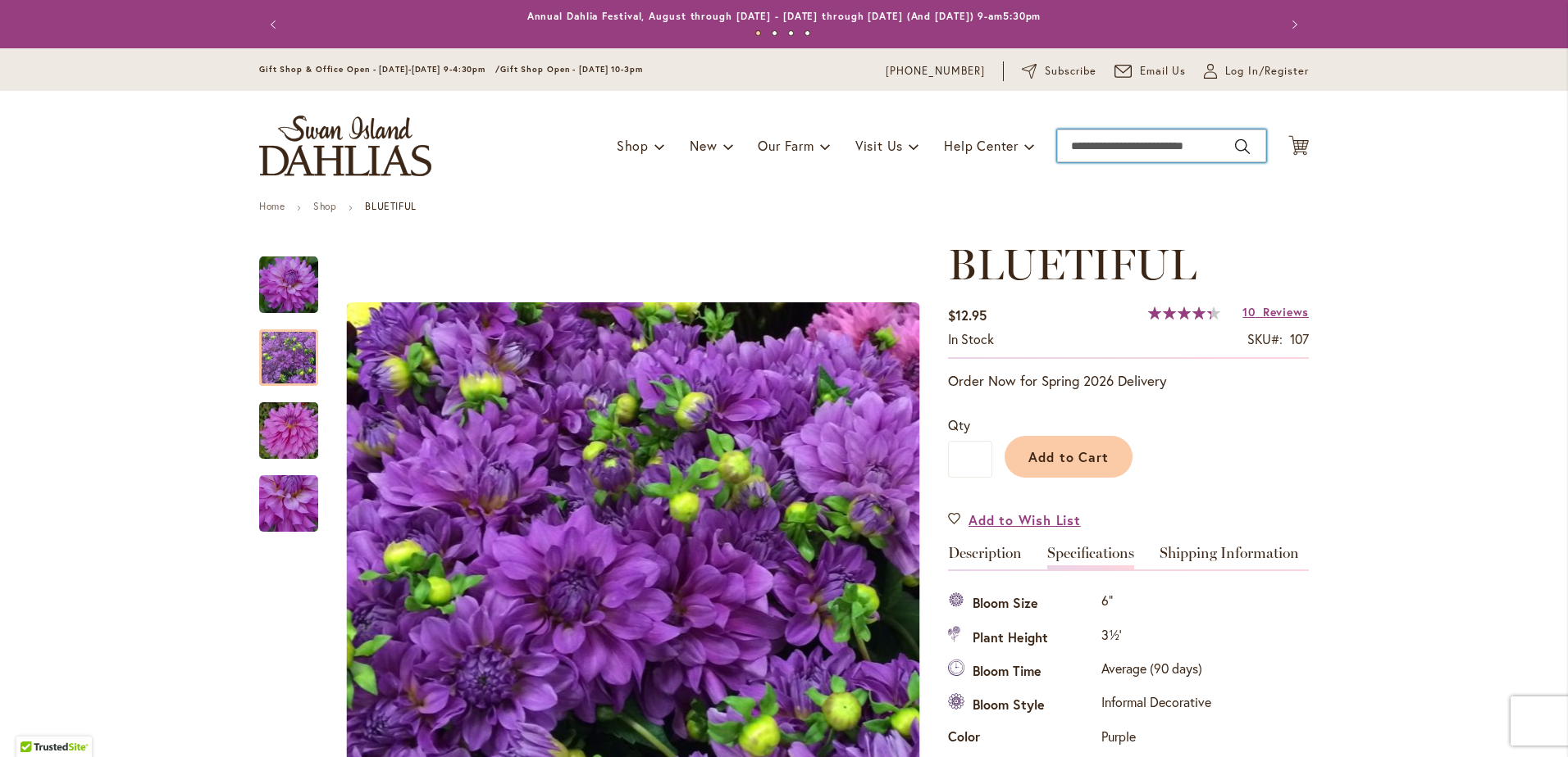
click at [1188, 155] on input "Search" at bounding box center [1162, 146] width 210 height 32
type input "**********"
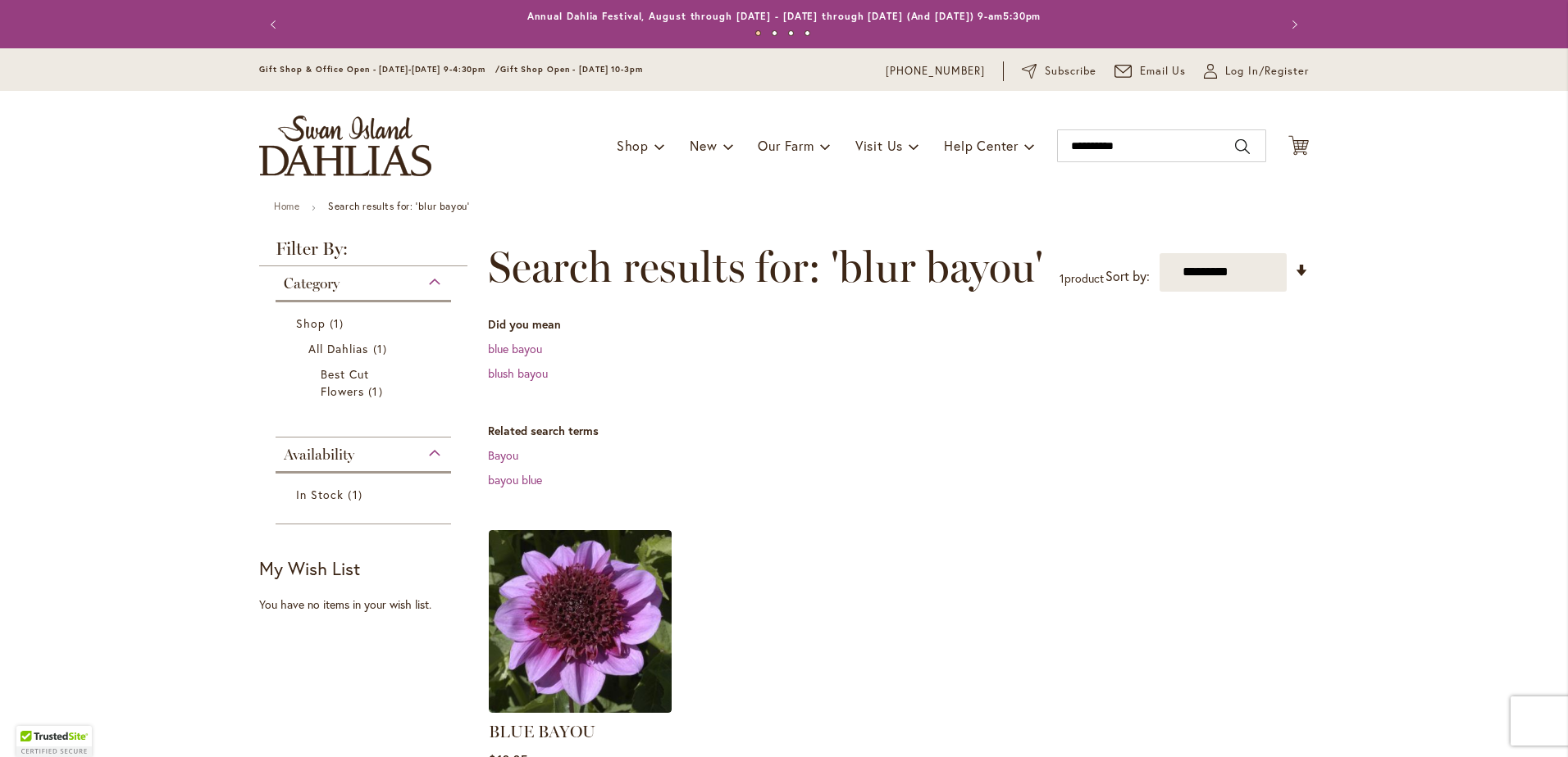
scroll to position [246, 0]
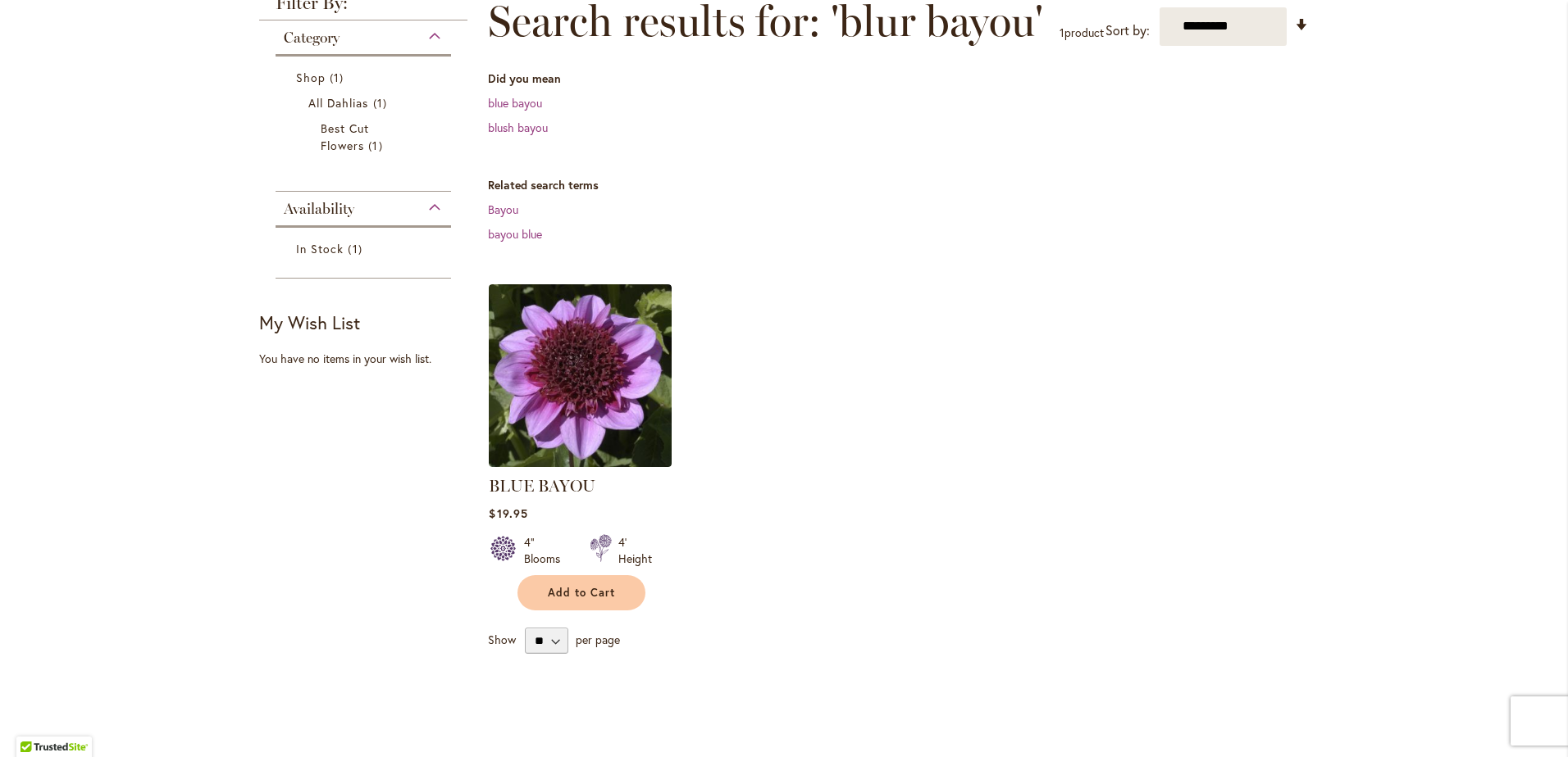
click at [589, 496] on link "BLUE BAYOU" at bounding box center [542, 486] width 107 height 20
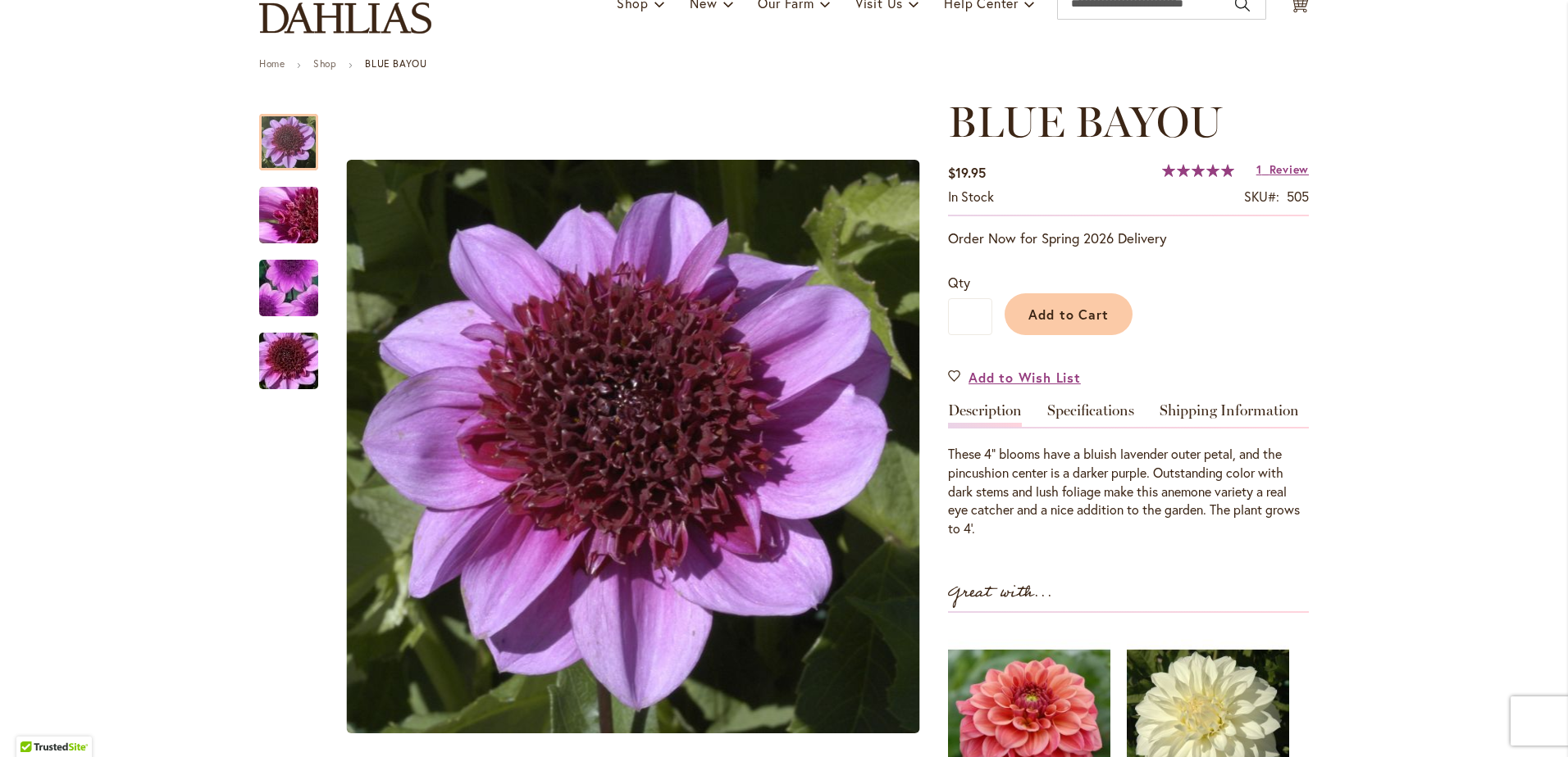
scroll to position [164, 0]
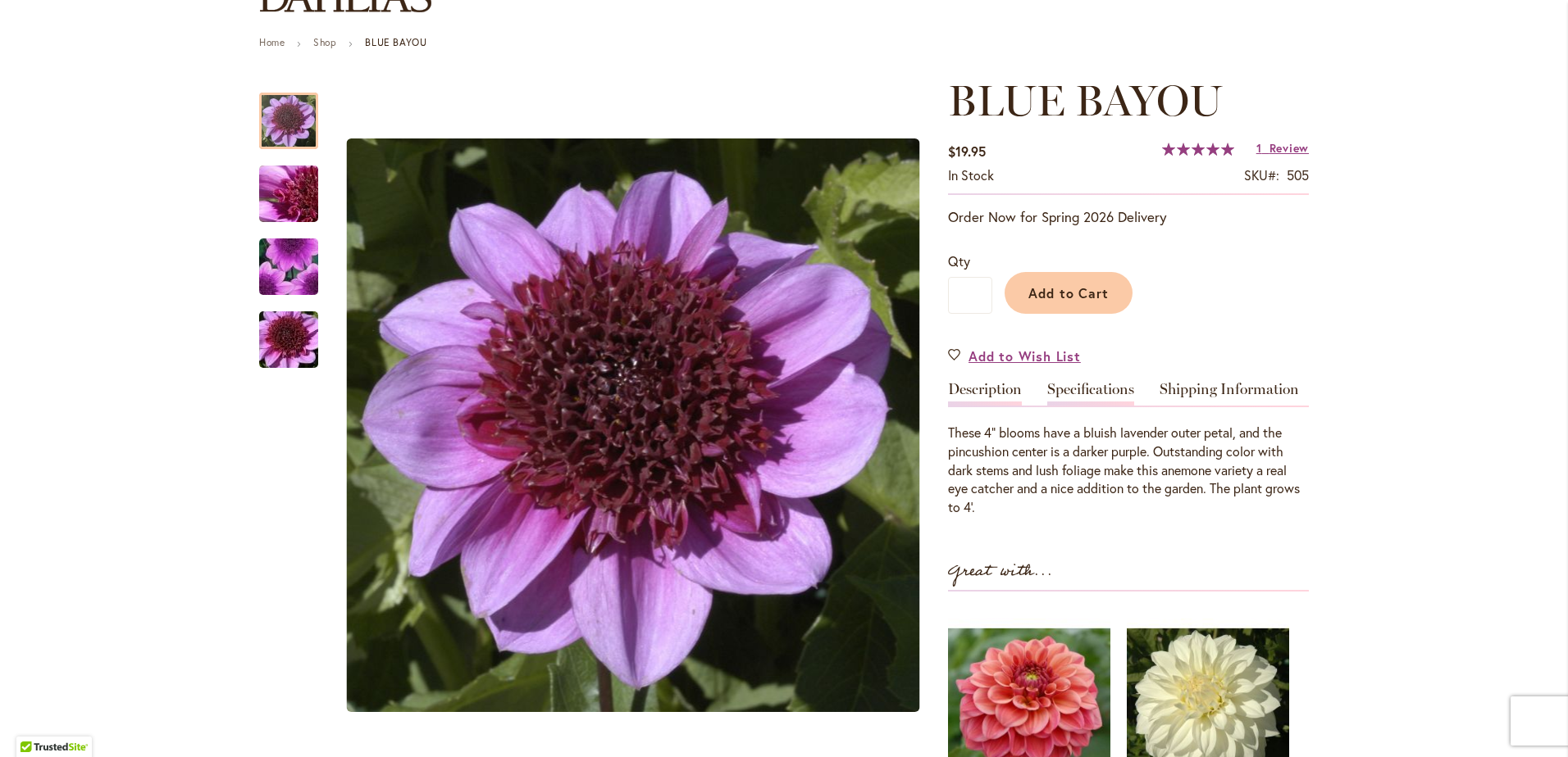
click at [1122, 400] on link "Specifications" at bounding box center [1090, 393] width 87 height 24
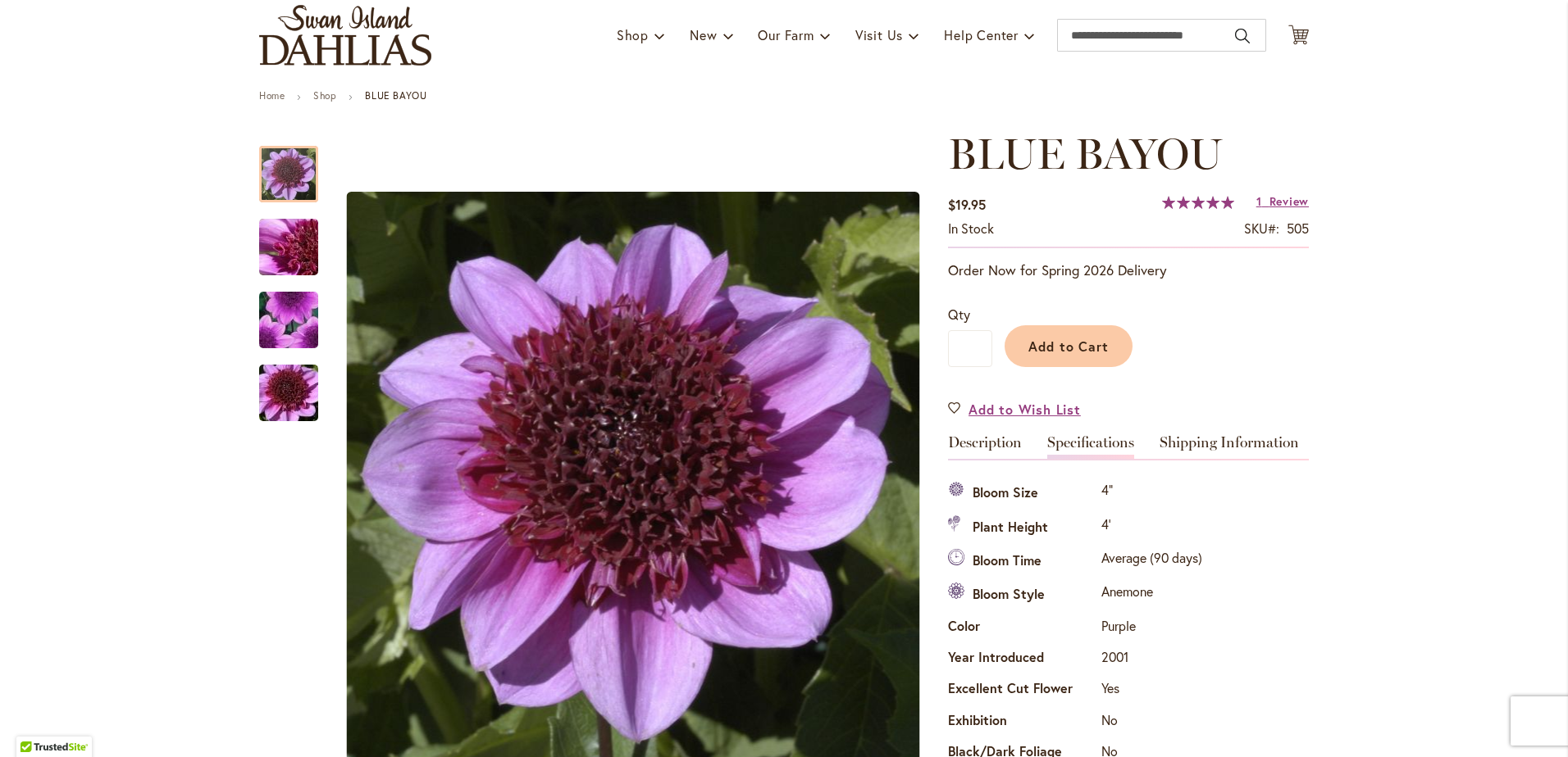
scroll to position [82, 0]
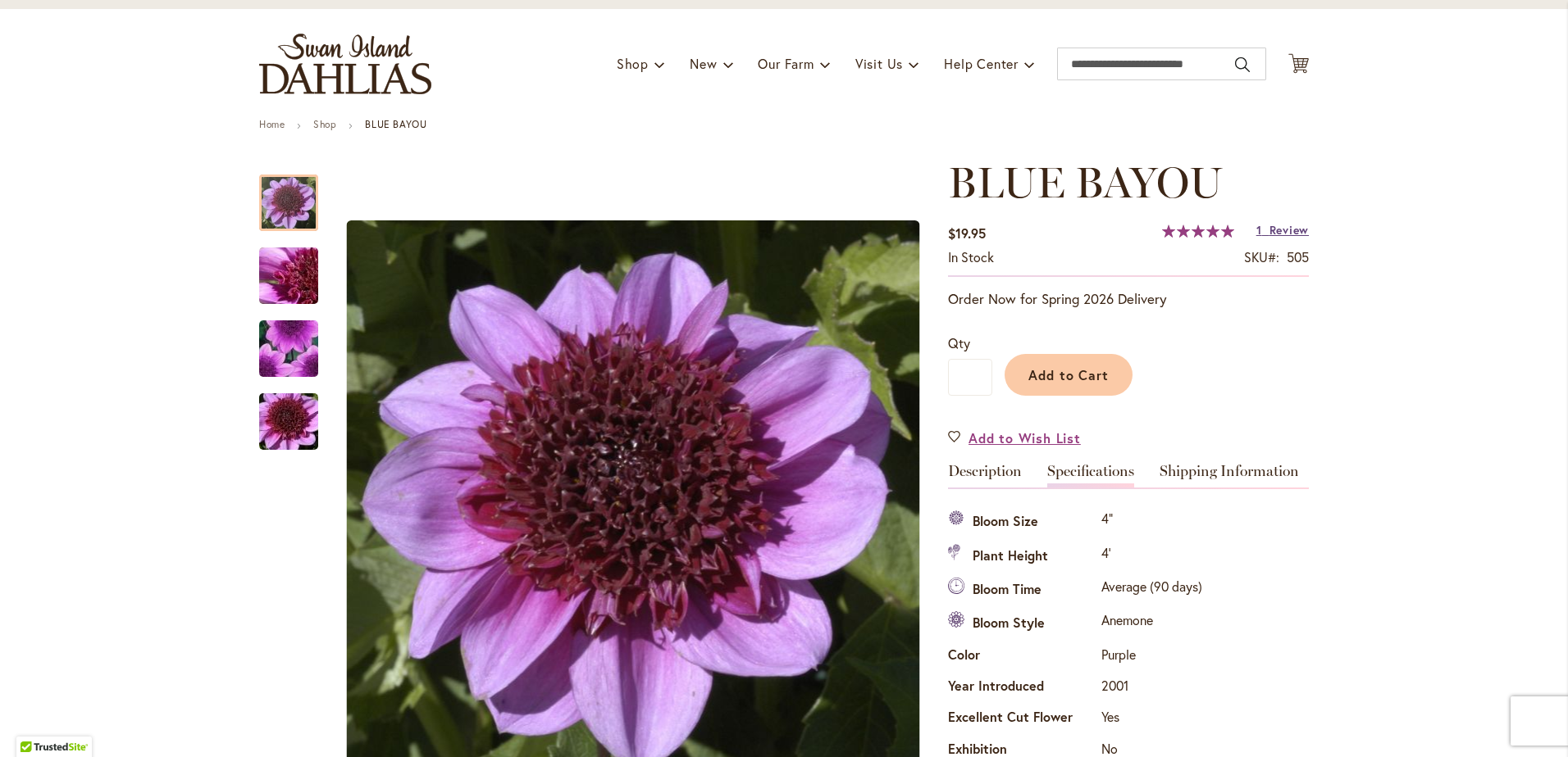
click at [1271, 231] on span "Review" at bounding box center [1289, 229] width 39 height 15
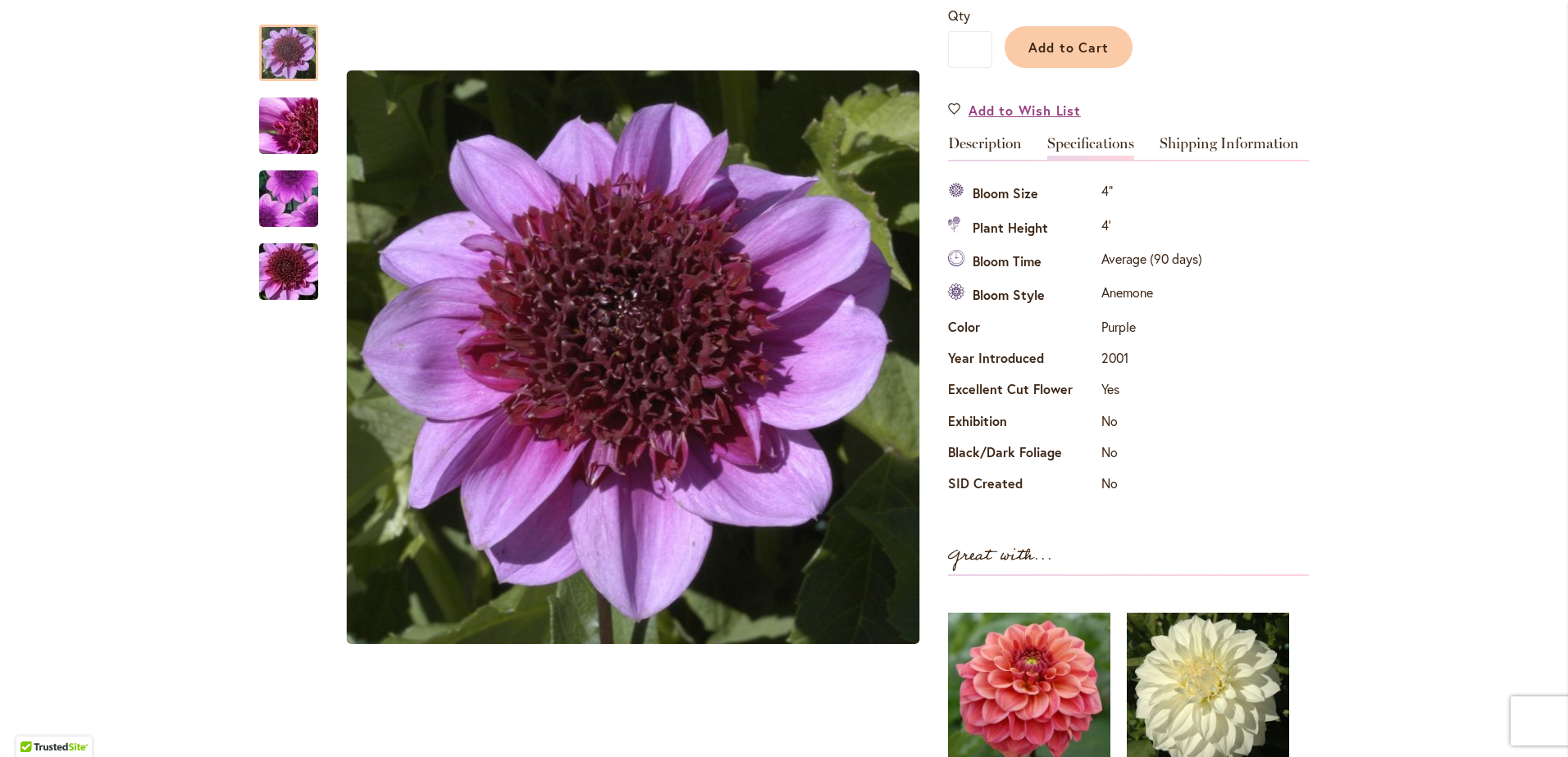
scroll to position [0, 0]
